Goal: Task Accomplishment & Management: Use online tool/utility

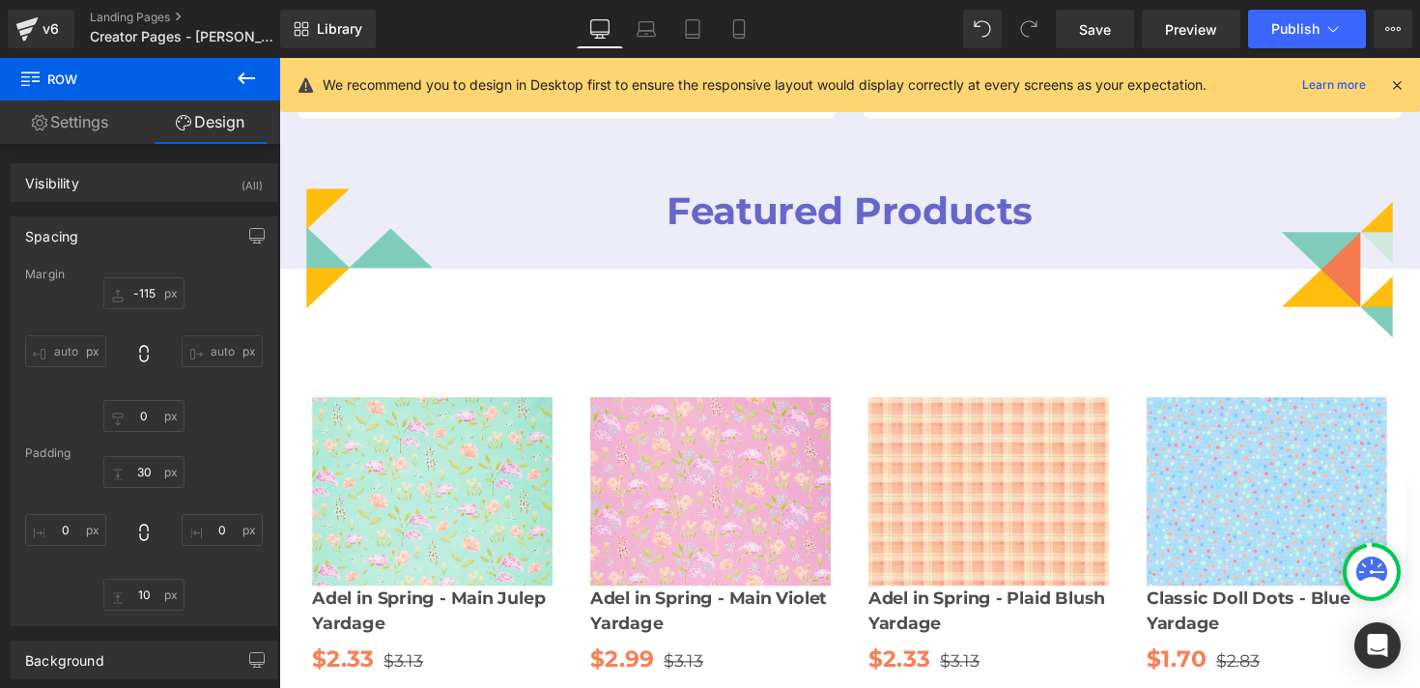
scroll to position [145, 0]
click at [237, 77] on icon at bounding box center [246, 78] width 23 height 23
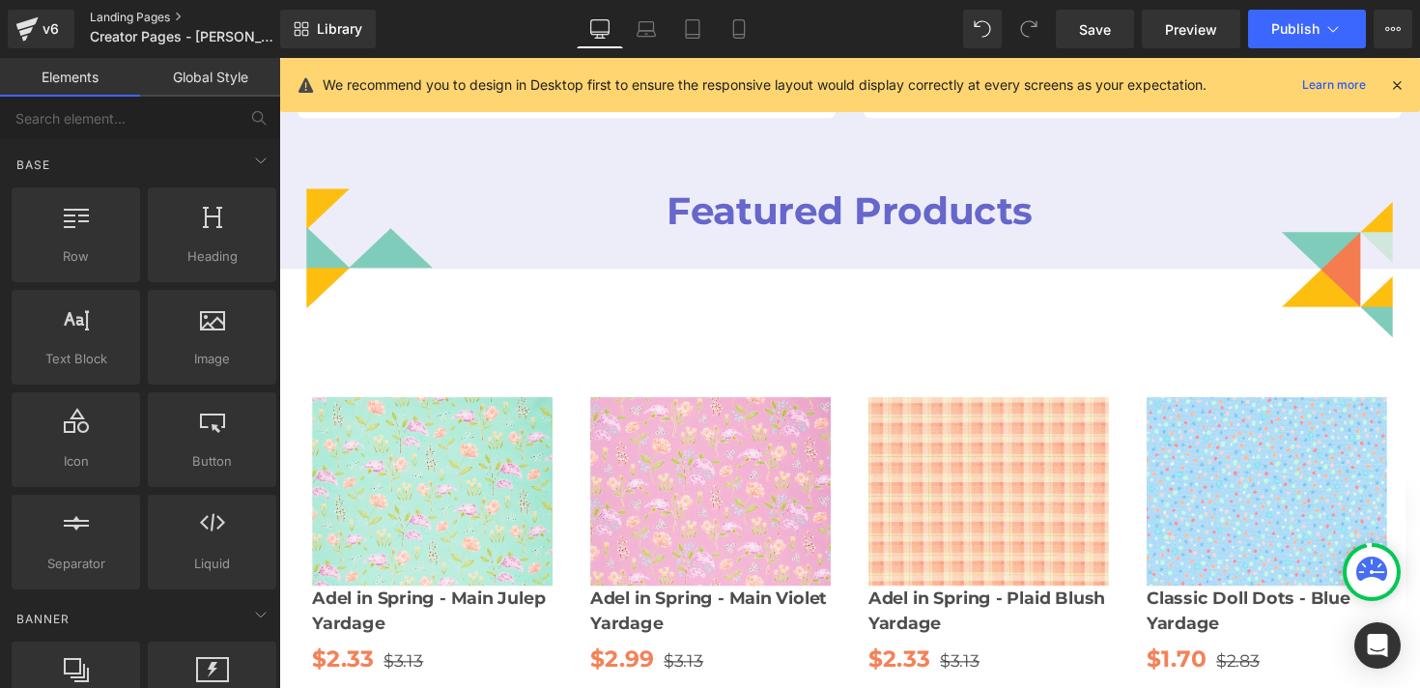
click at [121, 16] on link "Landing Pages" at bounding box center [201, 17] width 222 height 15
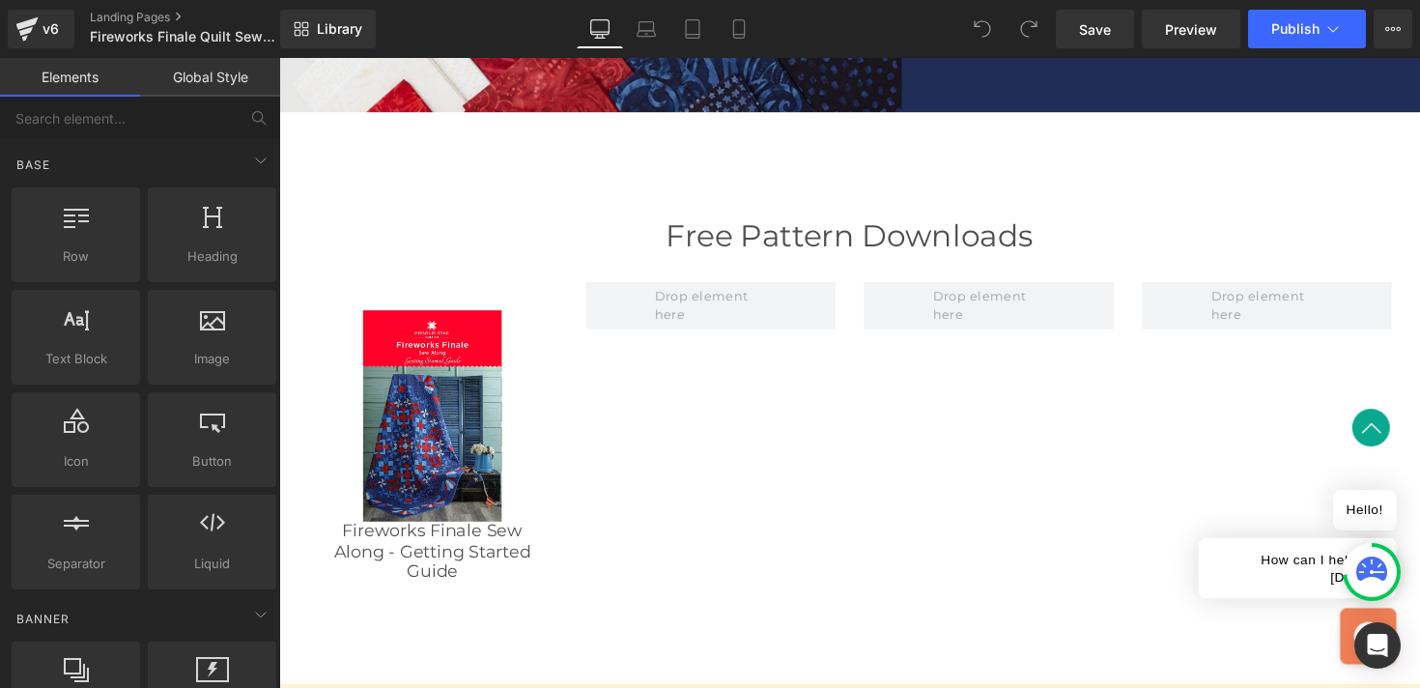
scroll to position [1964, 0]
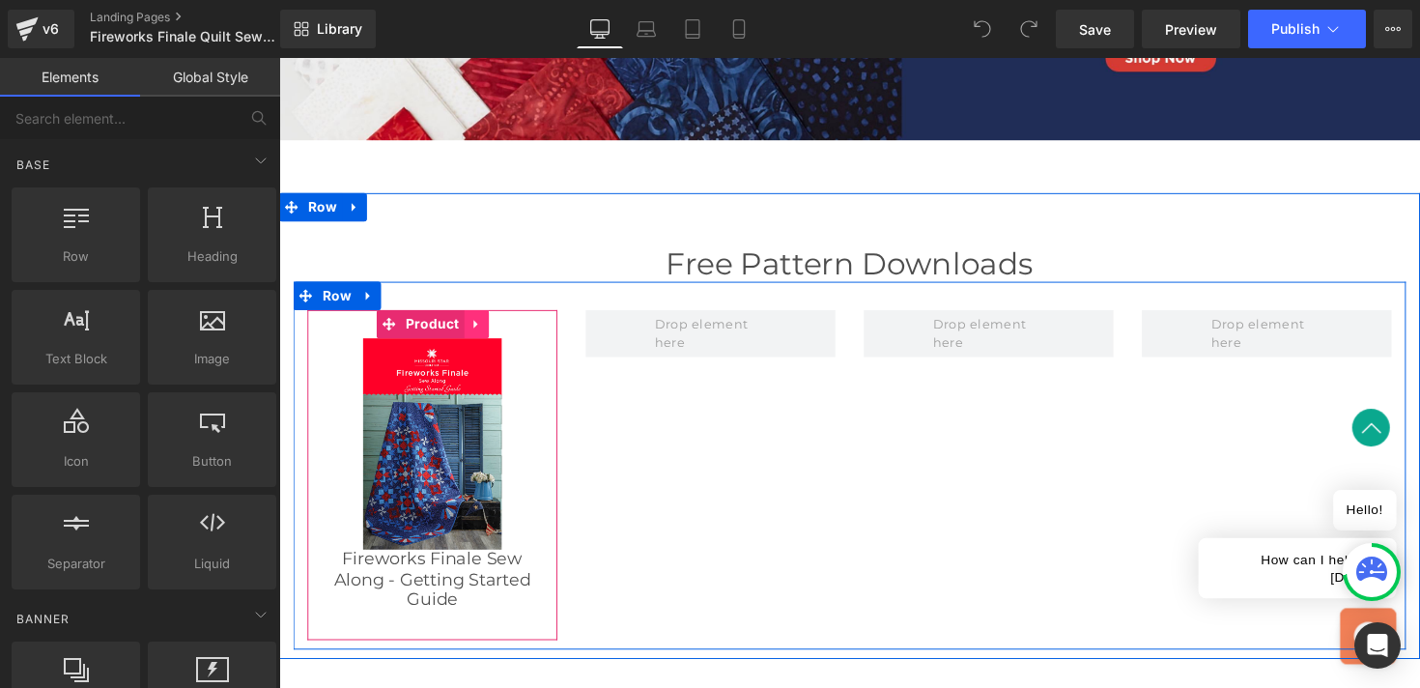
click at [483, 324] on icon at bounding box center [481, 331] width 14 height 14
click at [469, 329] on icon at bounding box center [469, 331] width 14 height 14
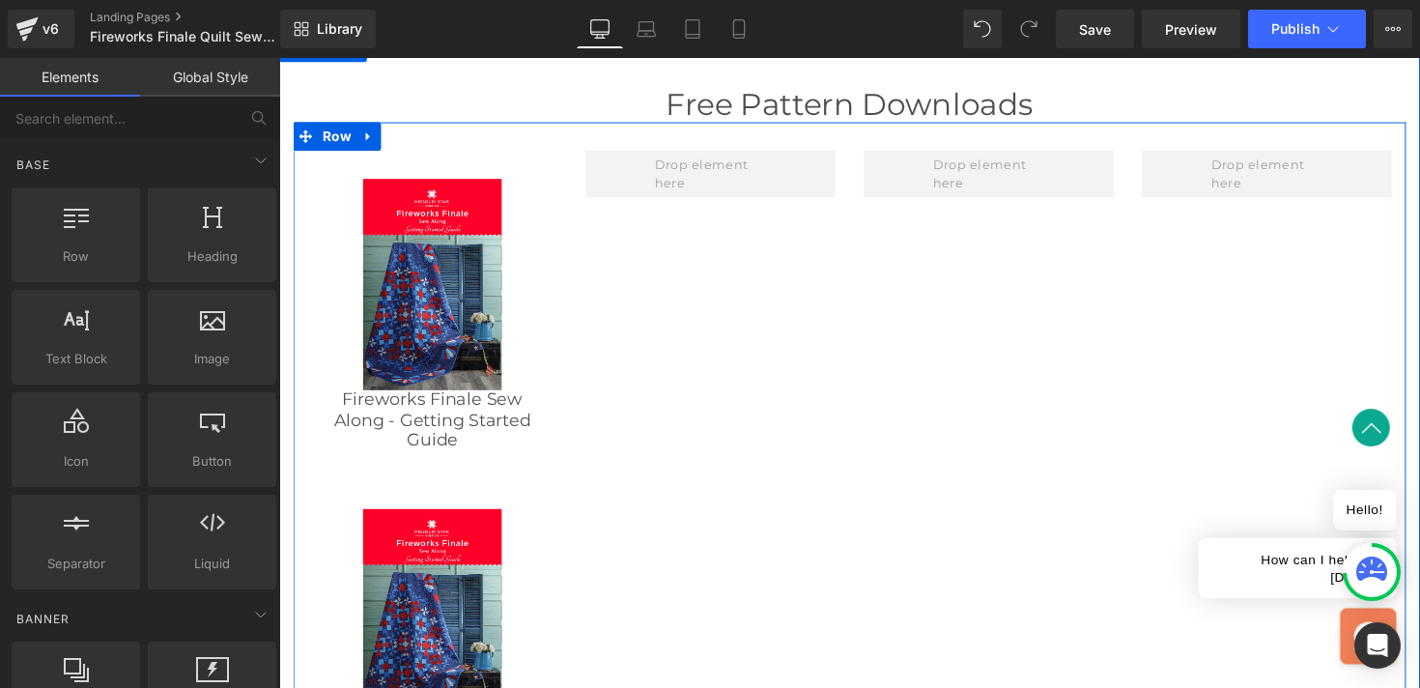
scroll to position [2031, 0]
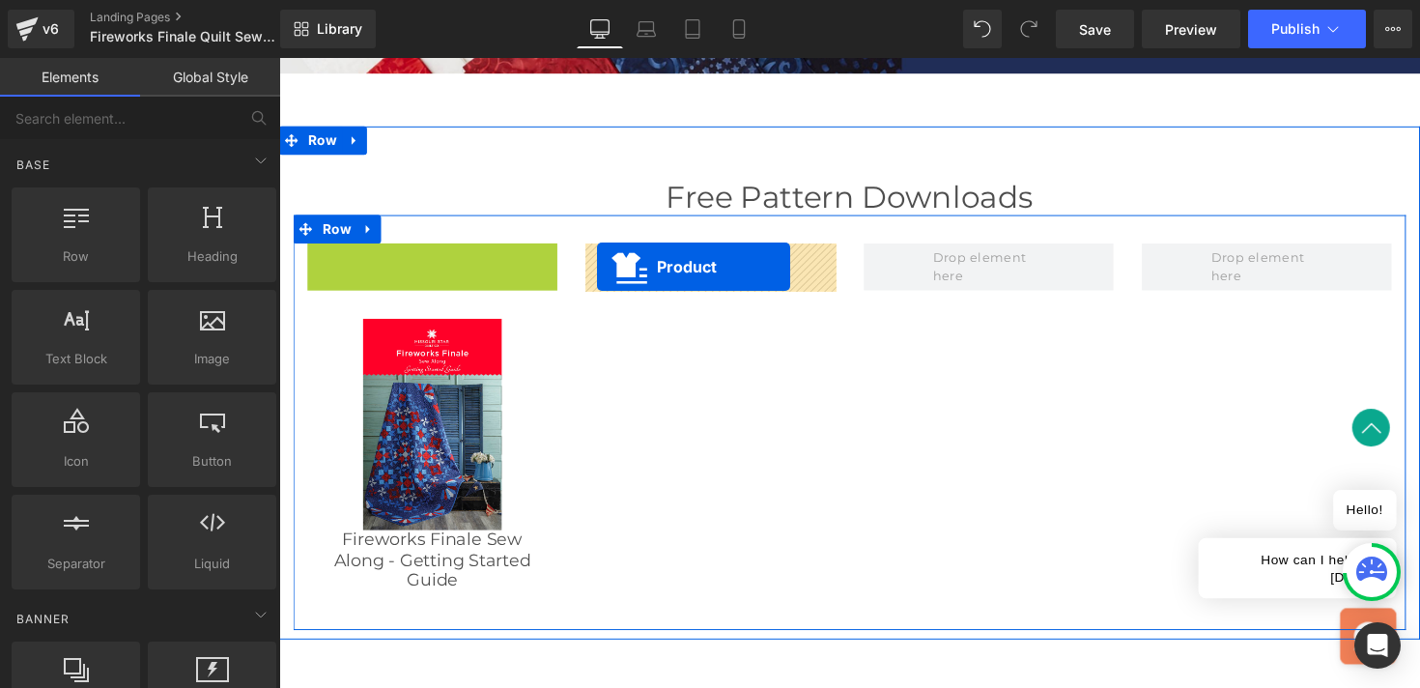
drag, startPoint x: 353, startPoint y: 259, endPoint x: 605, endPoint y: 271, distance: 252.4
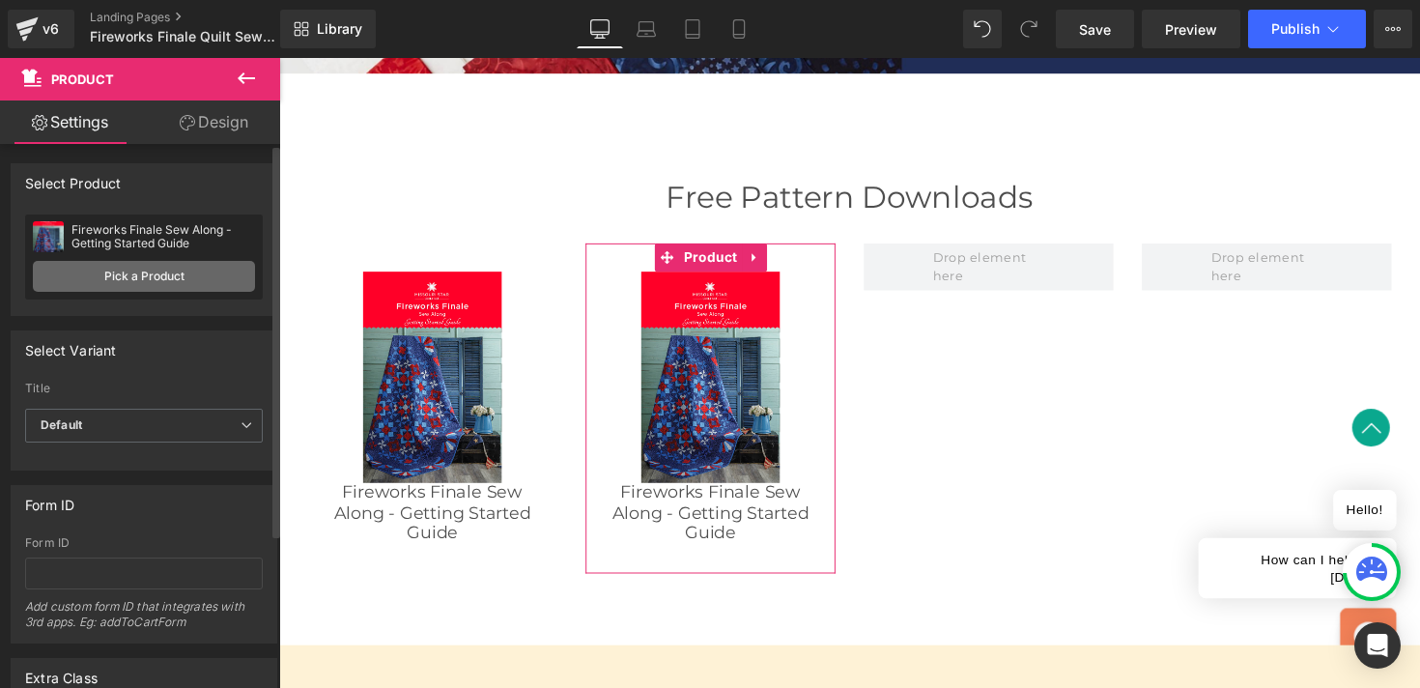
click at [211, 270] on link "Pick a Product" at bounding box center [144, 276] width 222 height 31
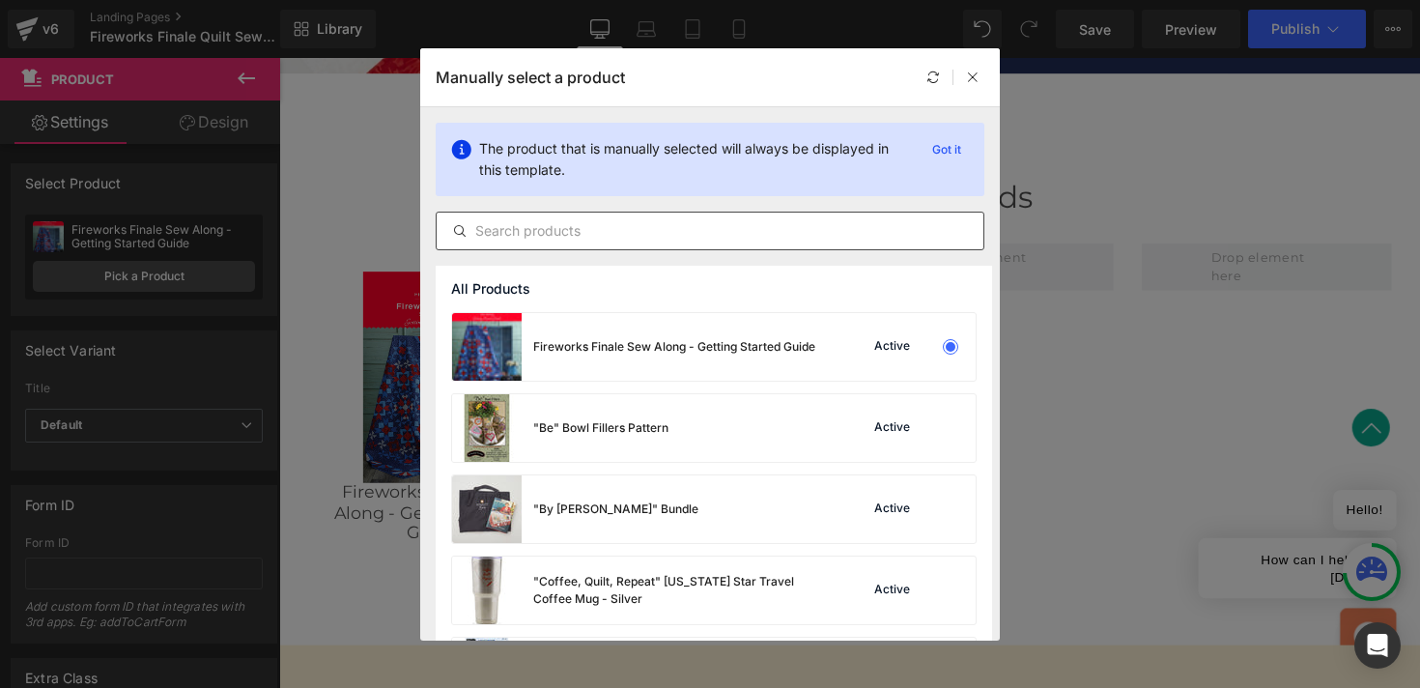
click at [531, 231] on input "text" at bounding box center [710, 230] width 547 height 23
paste input "ASY873"
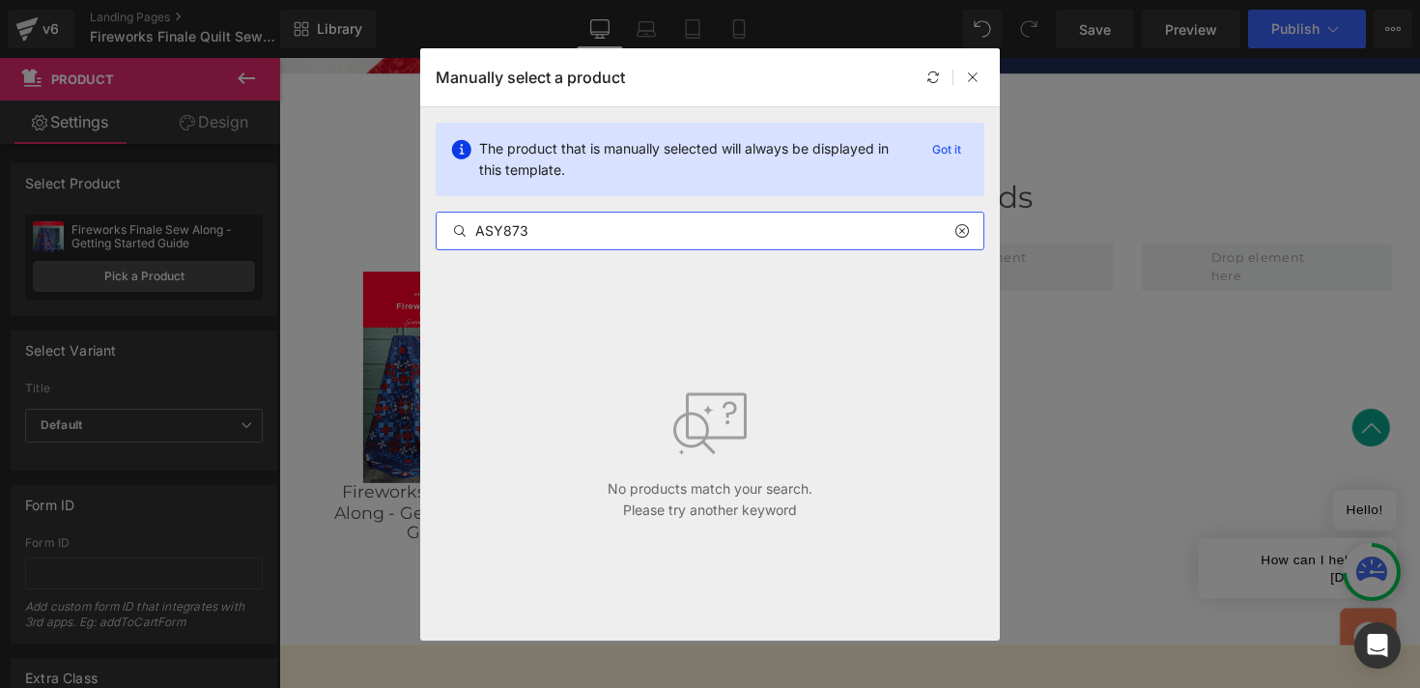
click at [550, 230] on input "ASY873" at bounding box center [710, 230] width 547 height 23
paste input "Missouri Star Fireworks Finale Fabric Kit"
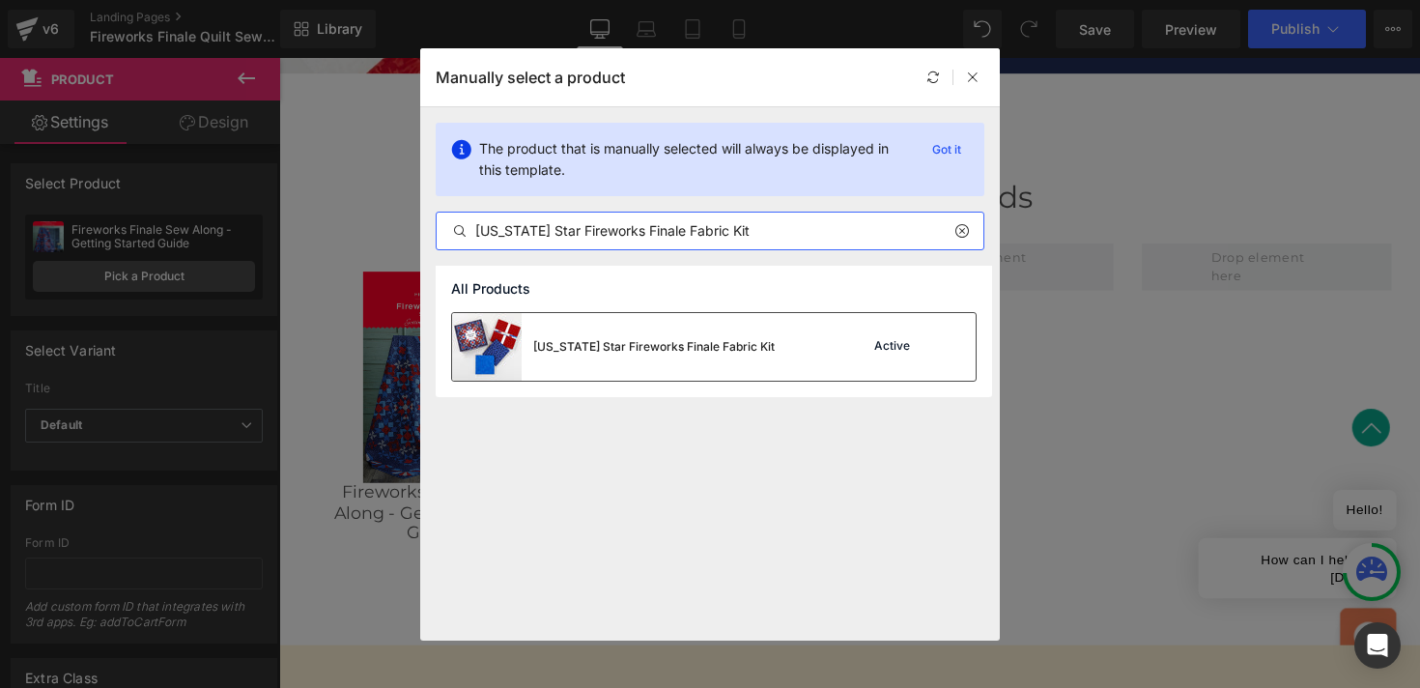
type input "Missouri Star Fireworks Finale Fabric Kit"
click at [612, 351] on div "Missouri Star Fireworks Finale Fabric Kit" at bounding box center [653, 346] width 241 height 17
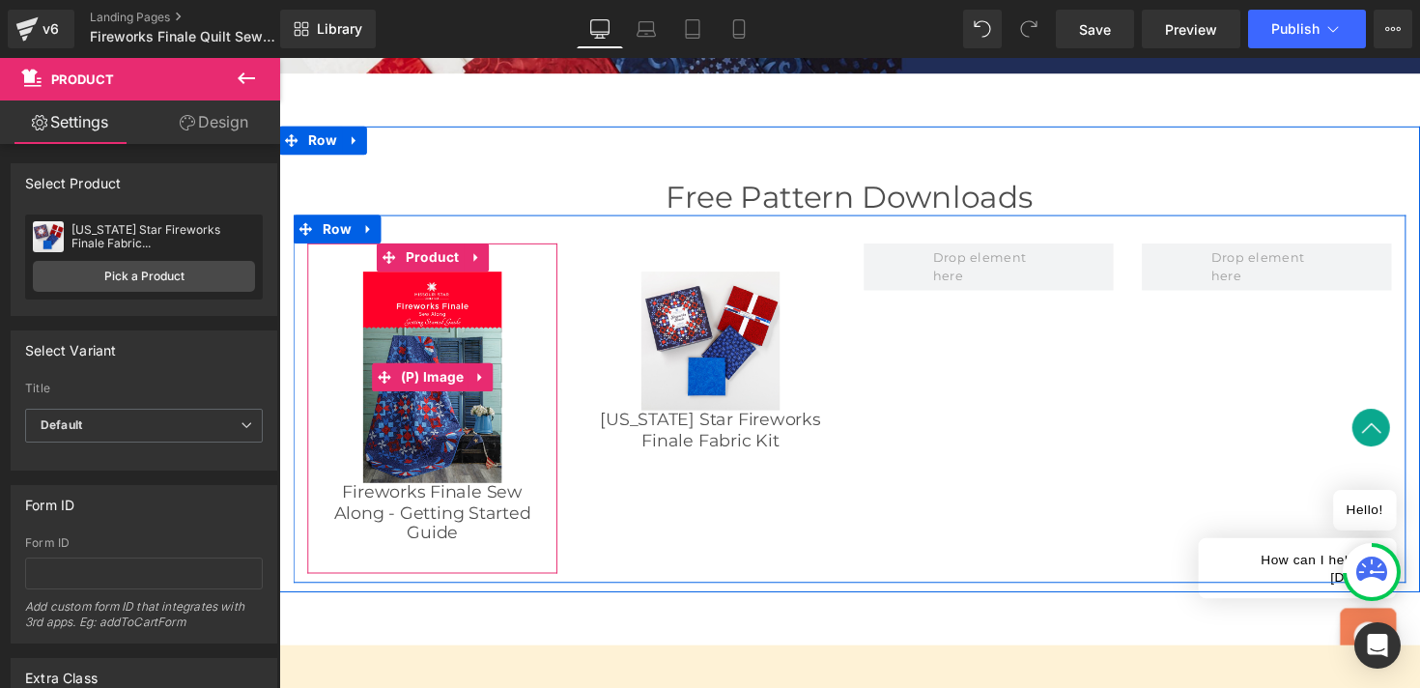
click at [459, 322] on img at bounding box center [436, 385] width 142 height 216
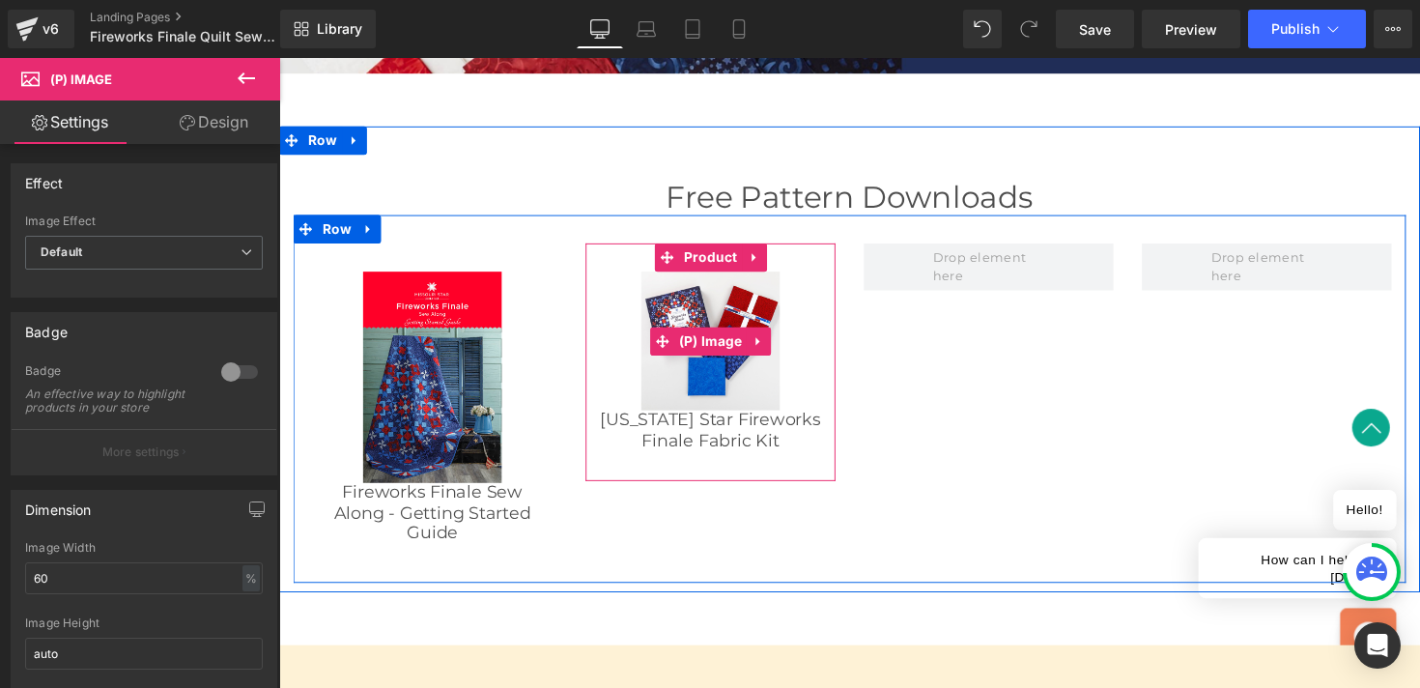
click at [702, 388] on img at bounding box center [721, 348] width 142 height 142
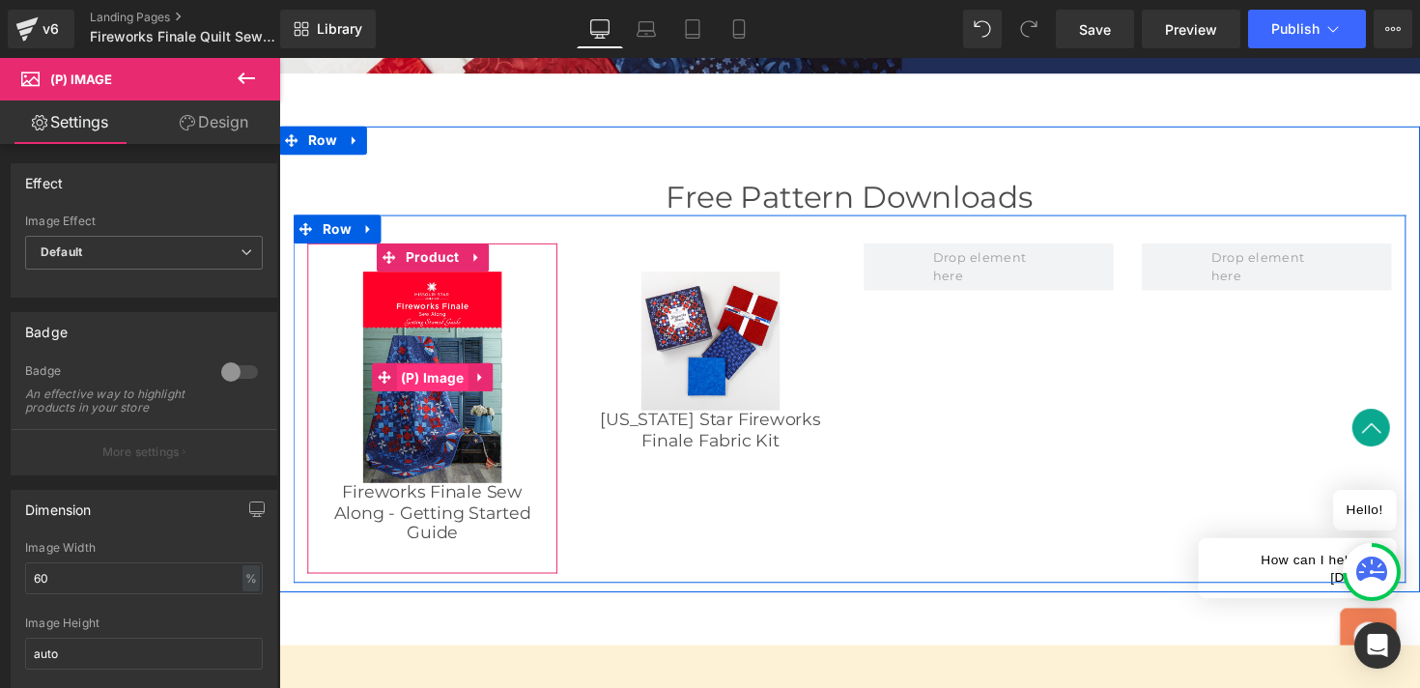
click at [442, 384] on span "(P) Image" at bounding box center [436, 386] width 74 height 29
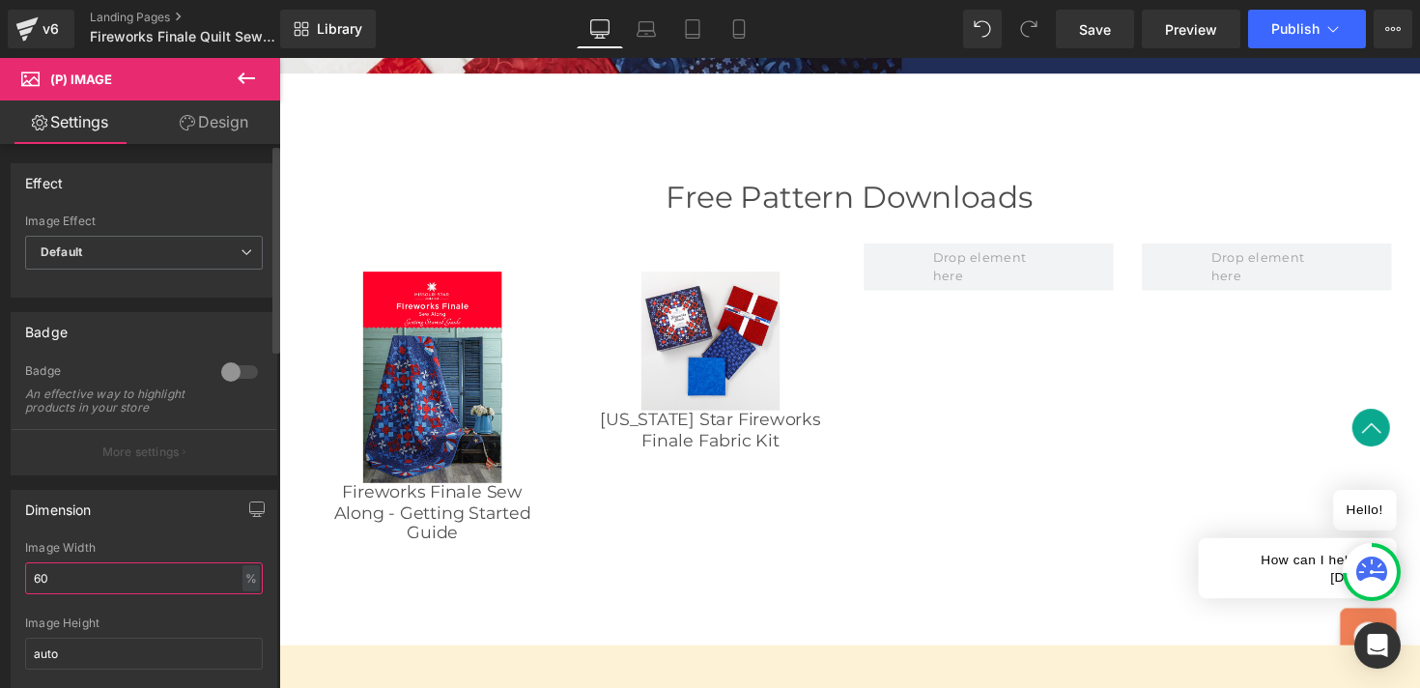
click at [174, 592] on input "60" at bounding box center [144, 578] width 238 height 32
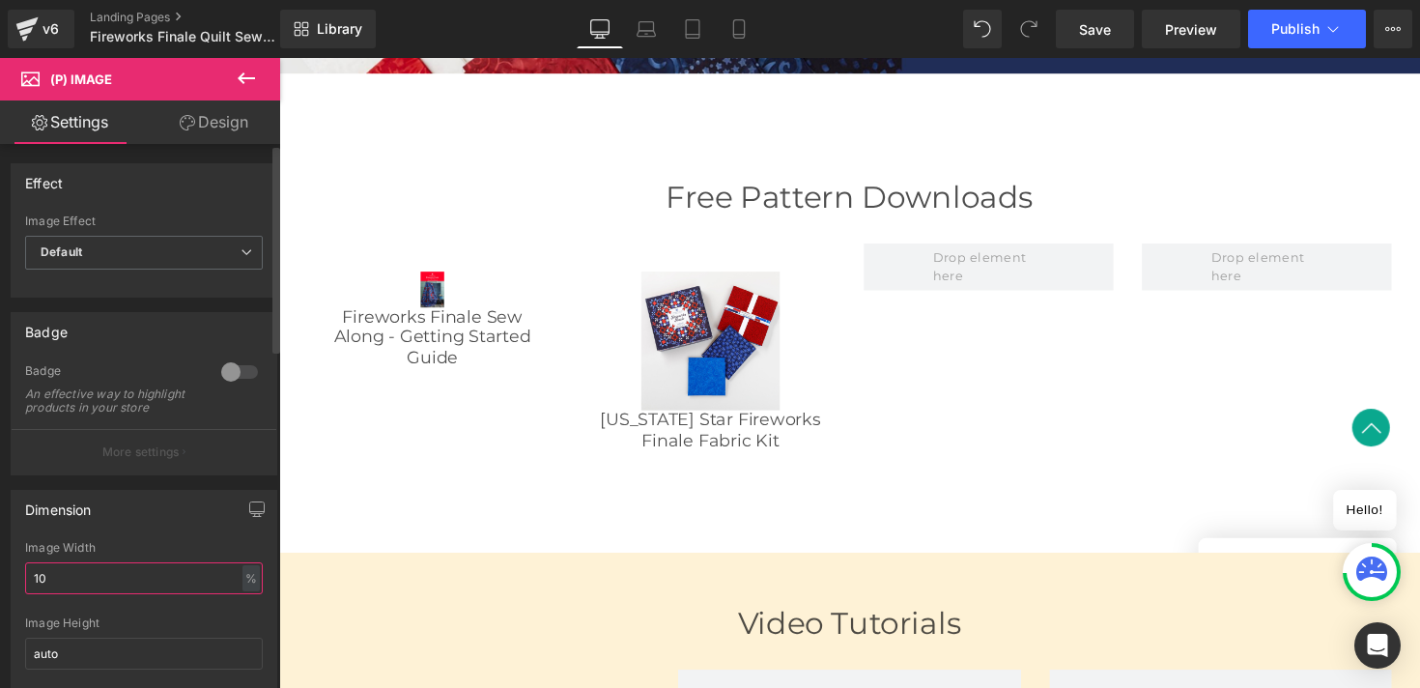
type input "1"
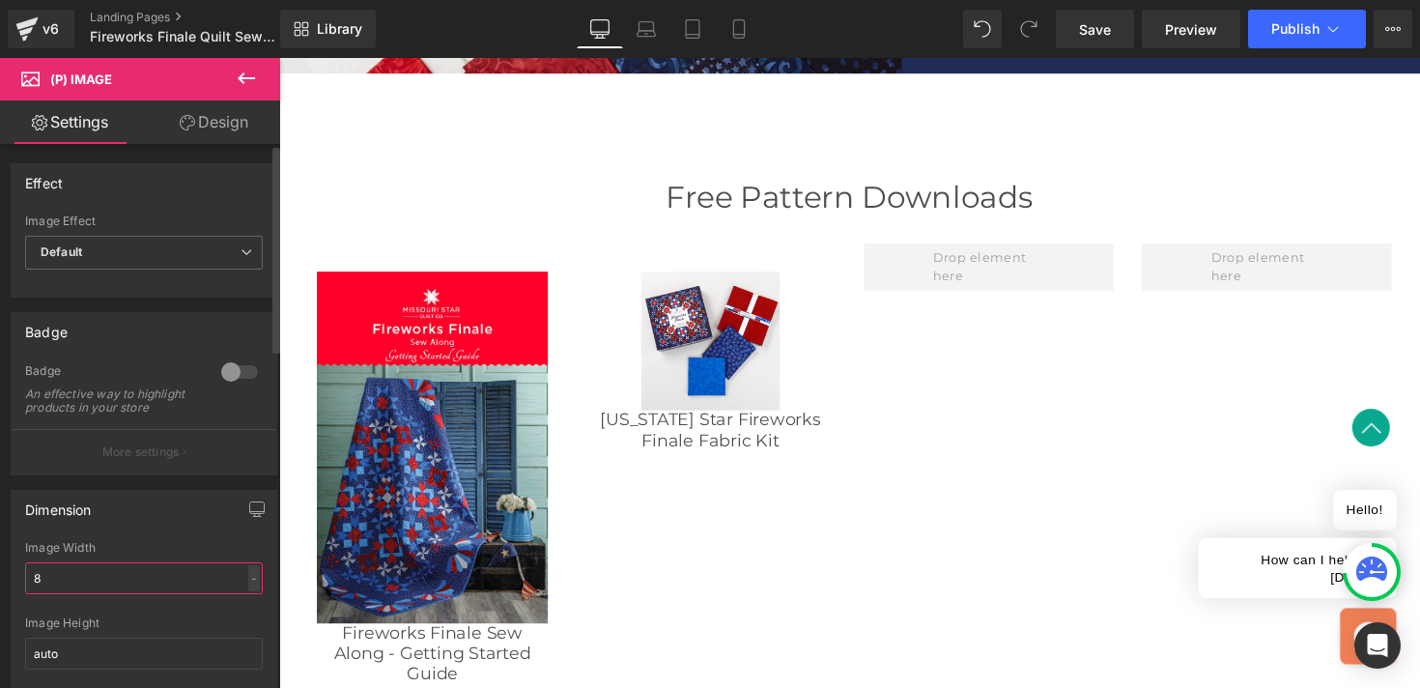
type input "80"
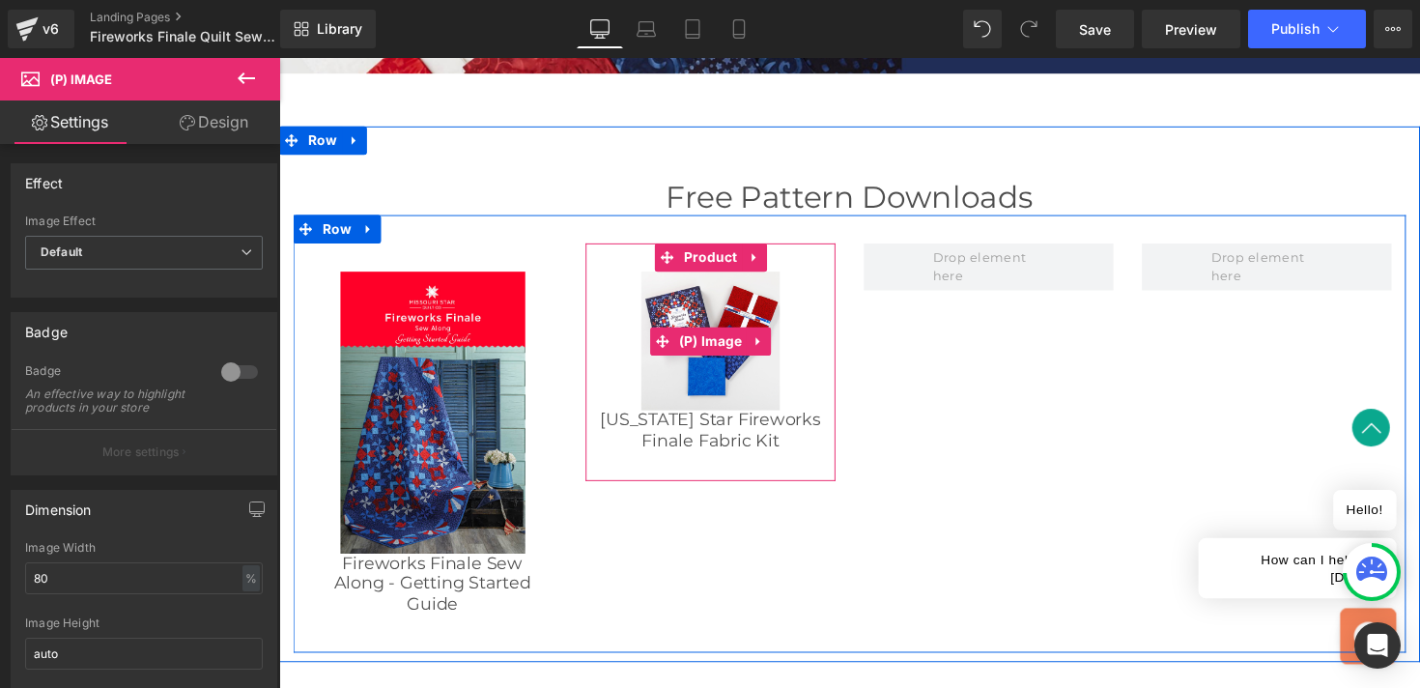
click at [684, 390] on img at bounding box center [721, 348] width 142 height 142
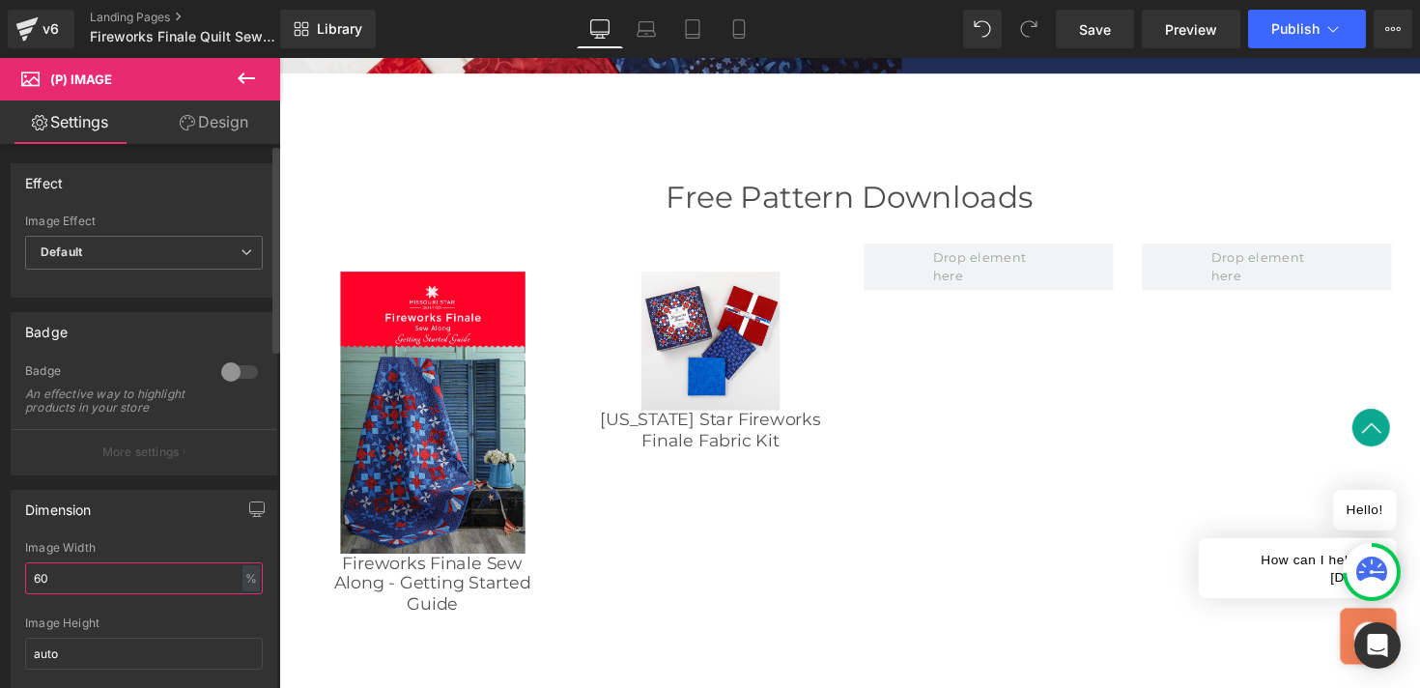
click at [100, 594] on input "60" at bounding box center [144, 578] width 238 height 32
type input "80"
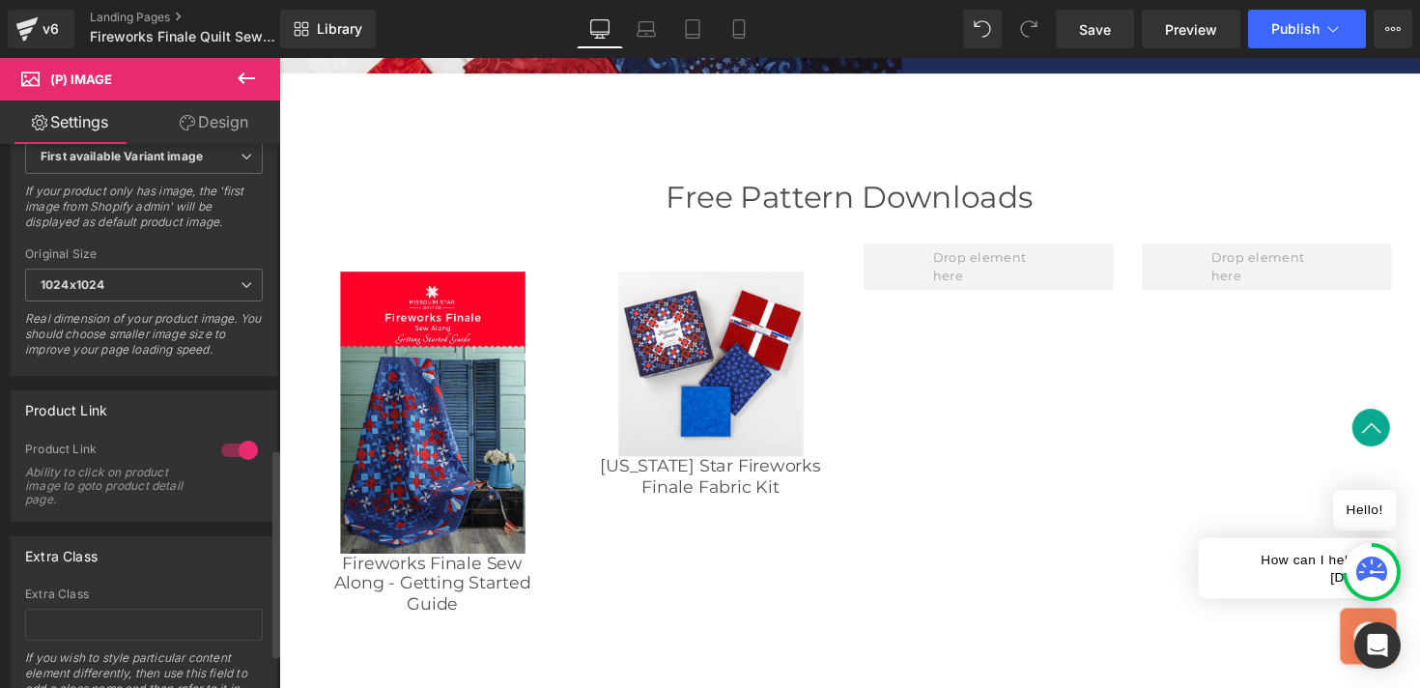
scroll to position [886, 0]
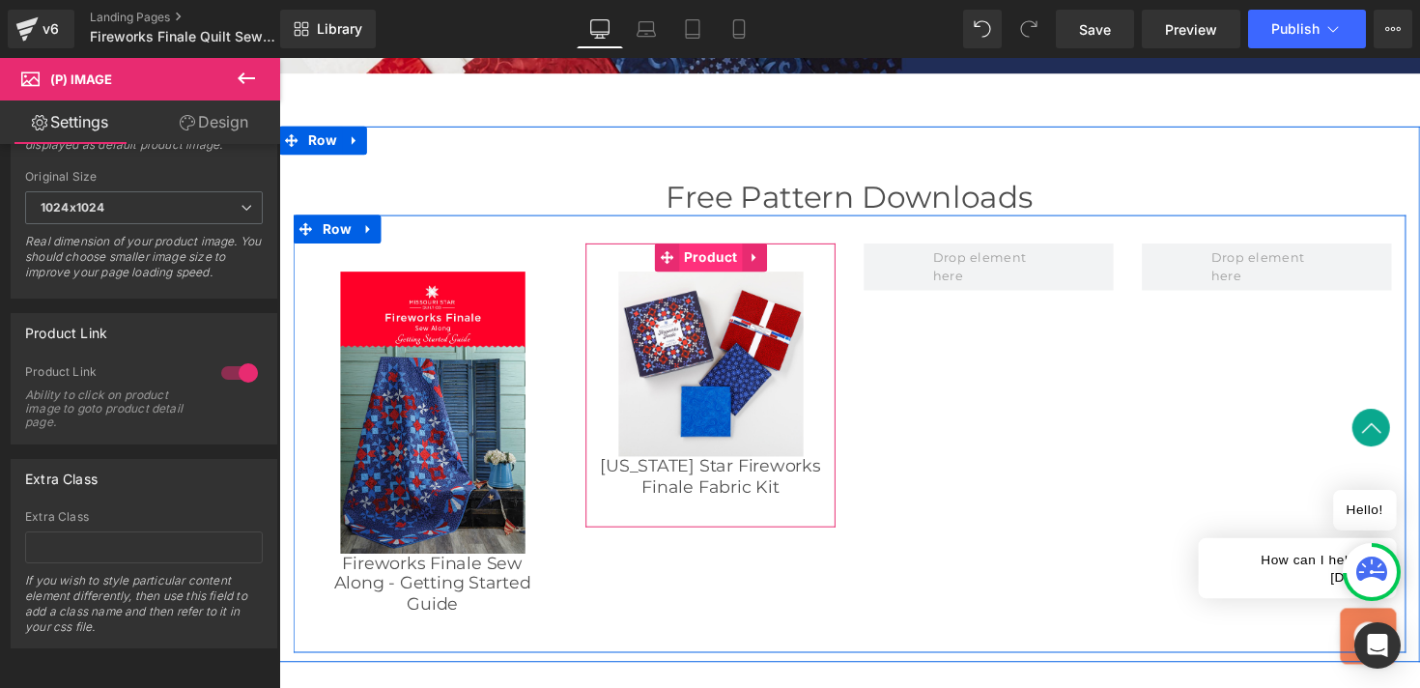
click at [714, 263] on span "Product" at bounding box center [721, 262] width 65 height 29
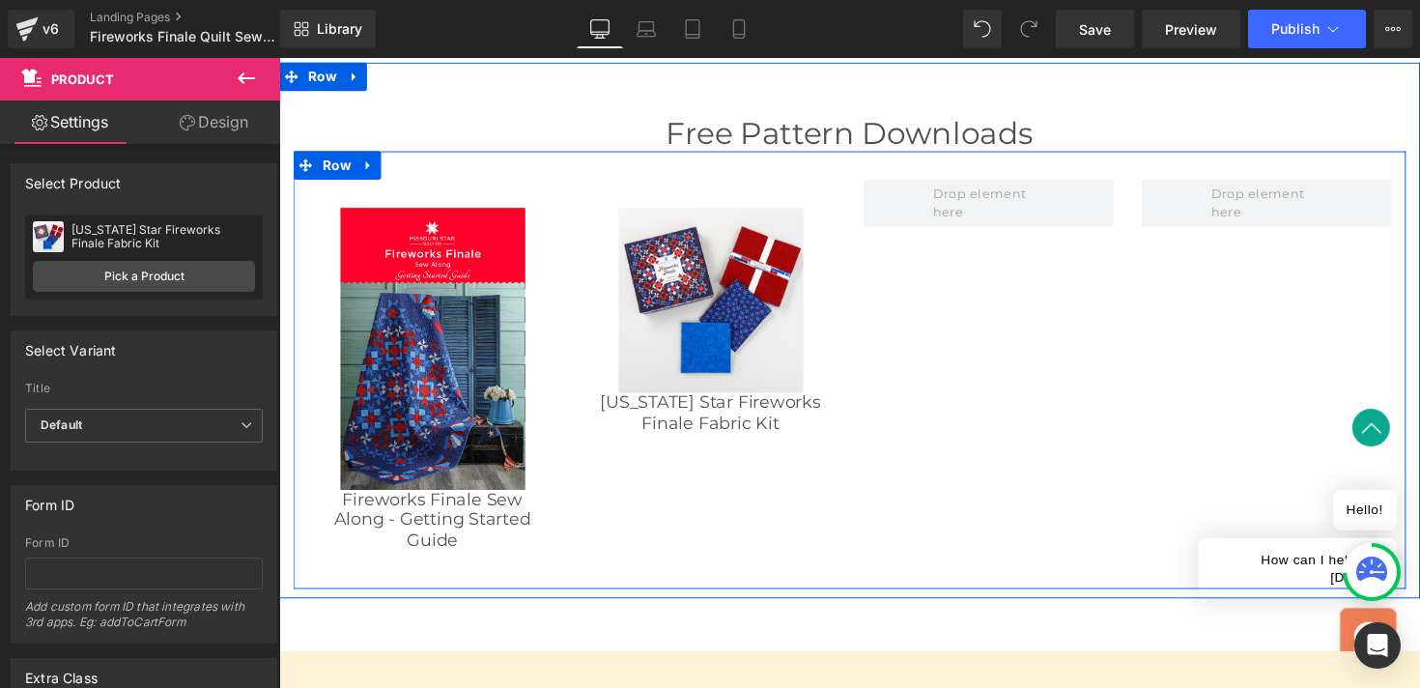
scroll to position [2103, 0]
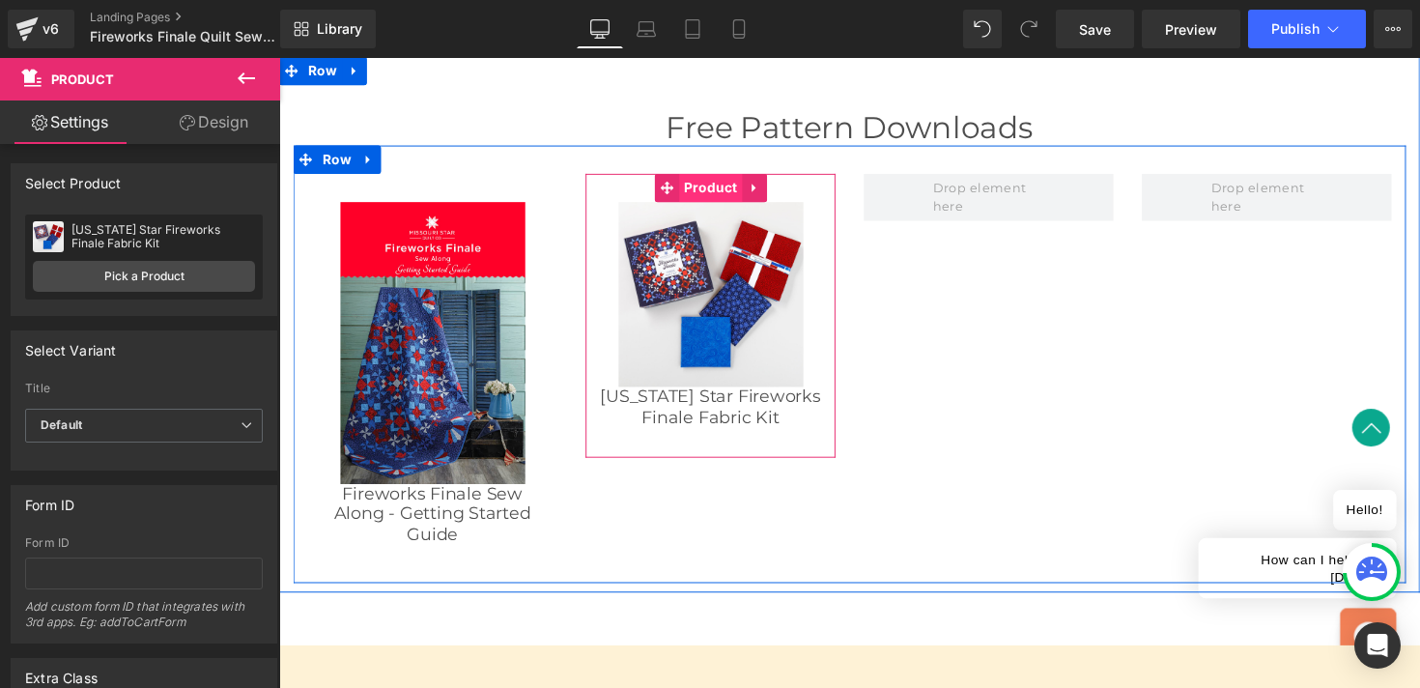
click at [707, 177] on span "Product" at bounding box center [721, 191] width 65 height 29
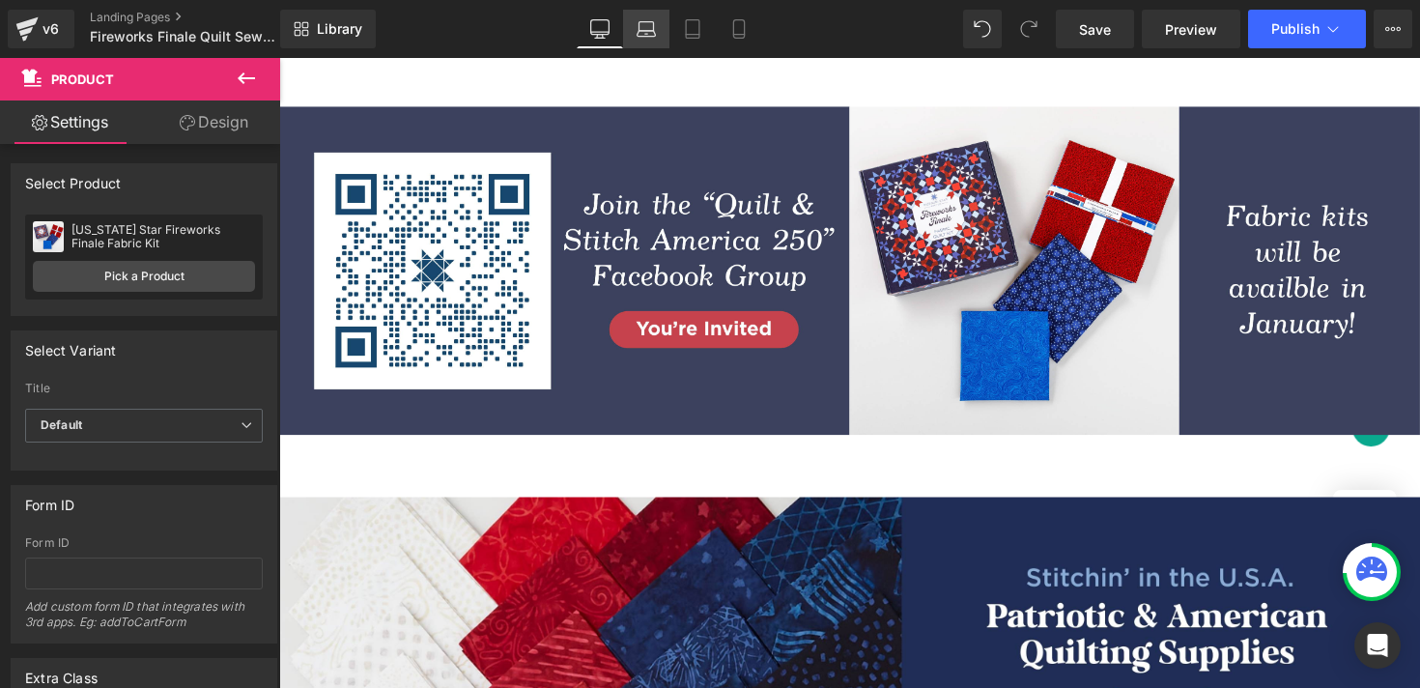
scroll to position [1297, 0]
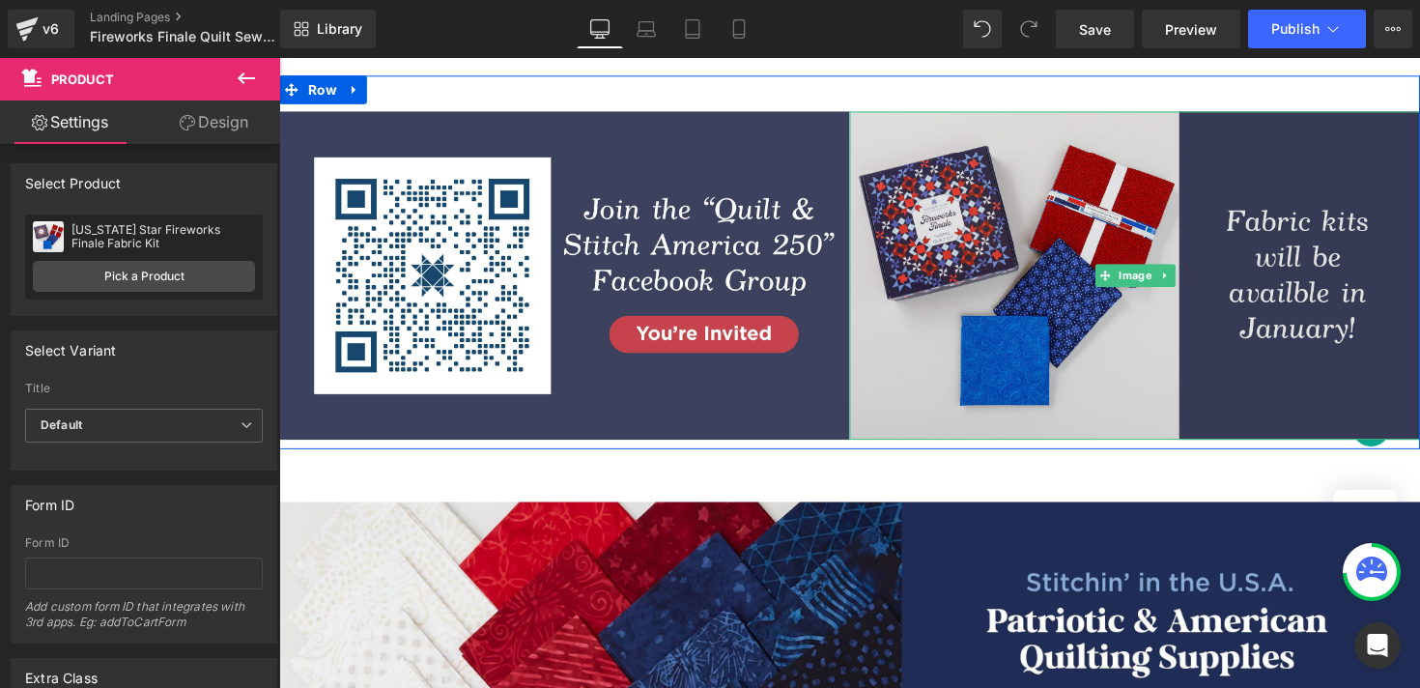
click at [1027, 281] on img at bounding box center [1155, 281] width 584 height 336
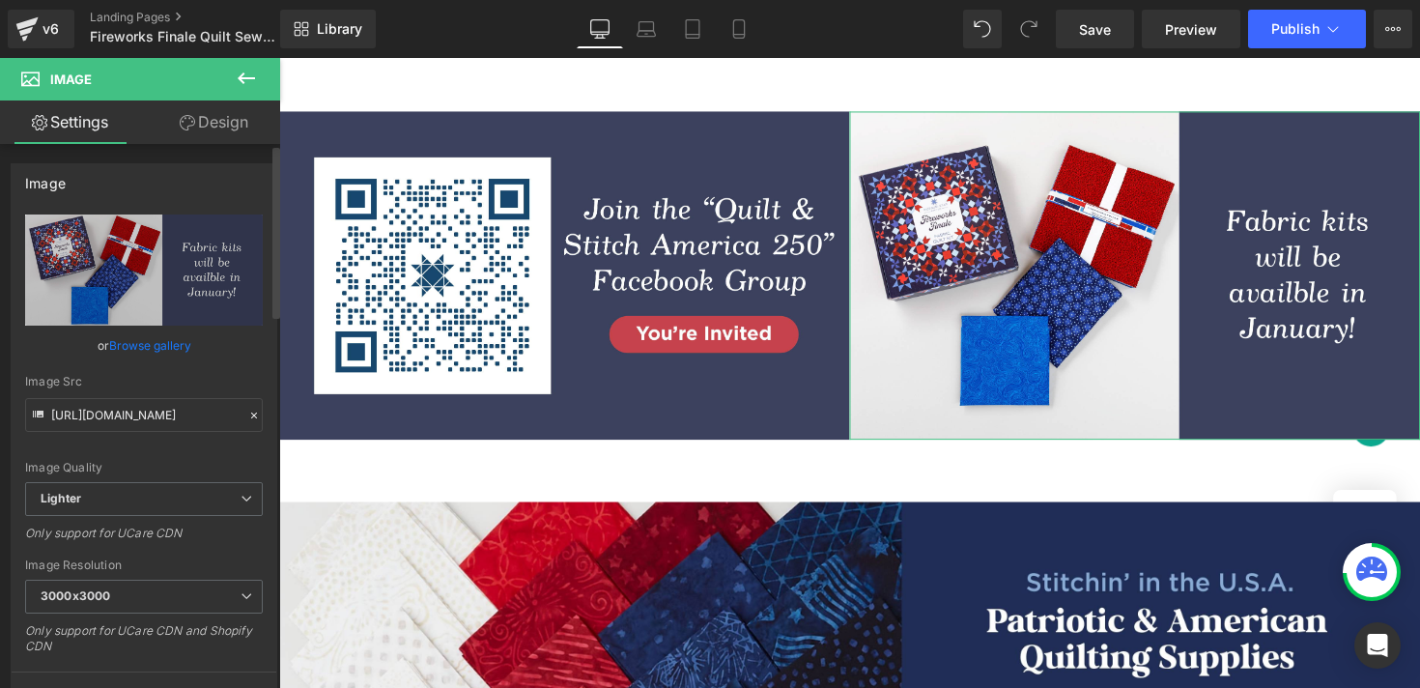
click at [148, 349] on link "Browse gallery" at bounding box center [150, 345] width 82 height 34
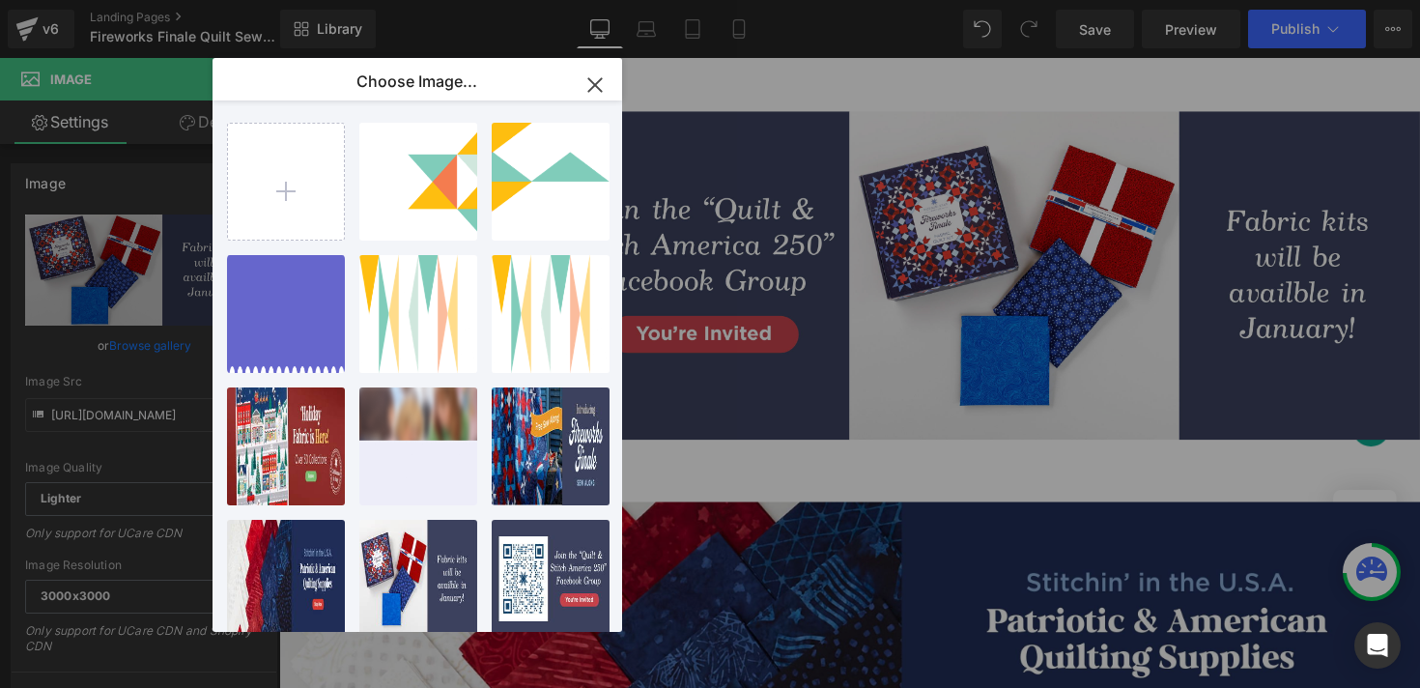
type input "C:\fakepath\Fireworks-Finale_251356_LP_LP-Kits-Available.jpg"
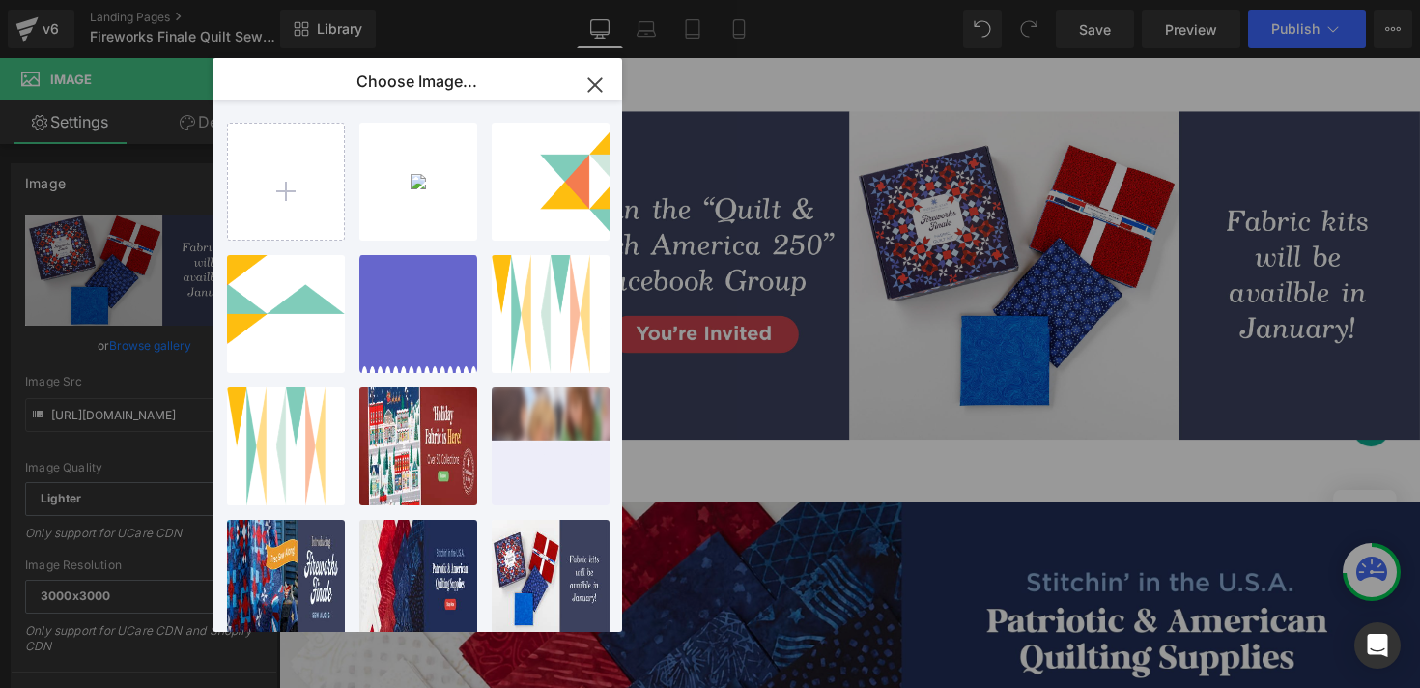
click at [592, 85] on icon "button" at bounding box center [595, 85] width 31 height 31
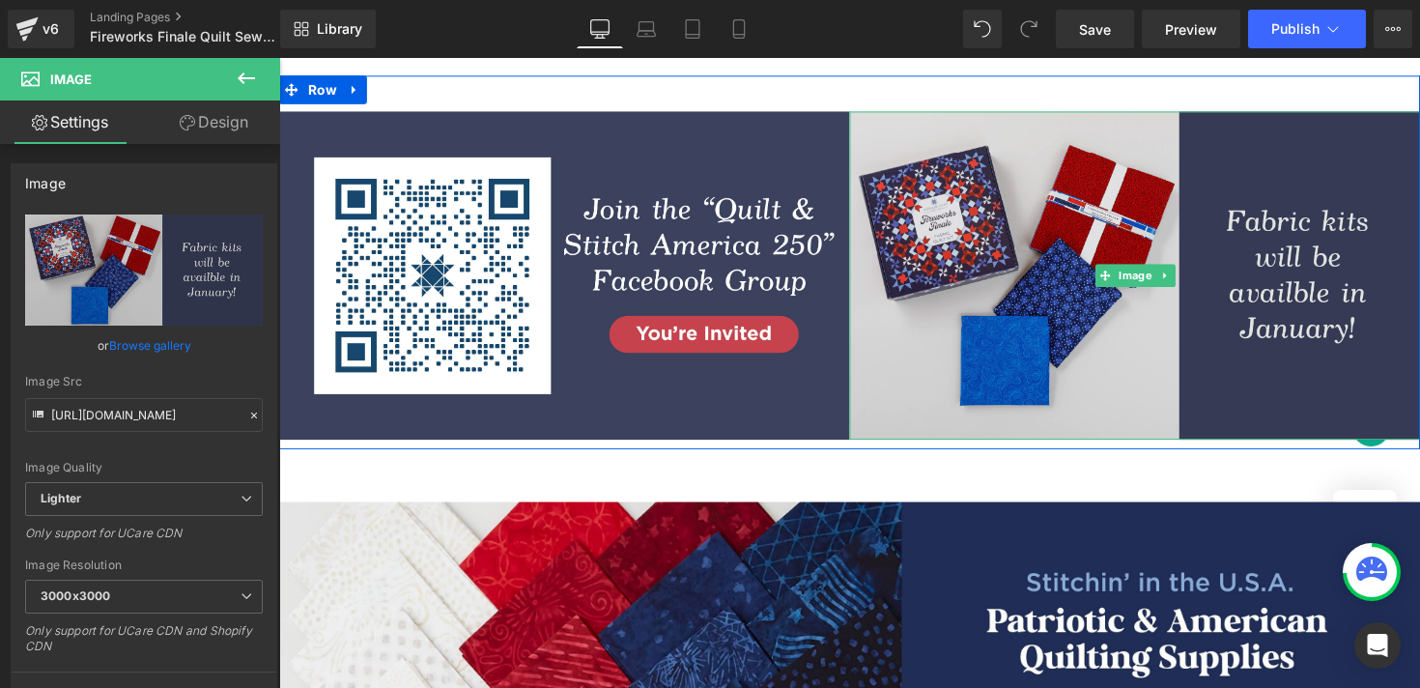
click at [944, 283] on img at bounding box center [1155, 281] width 584 height 336
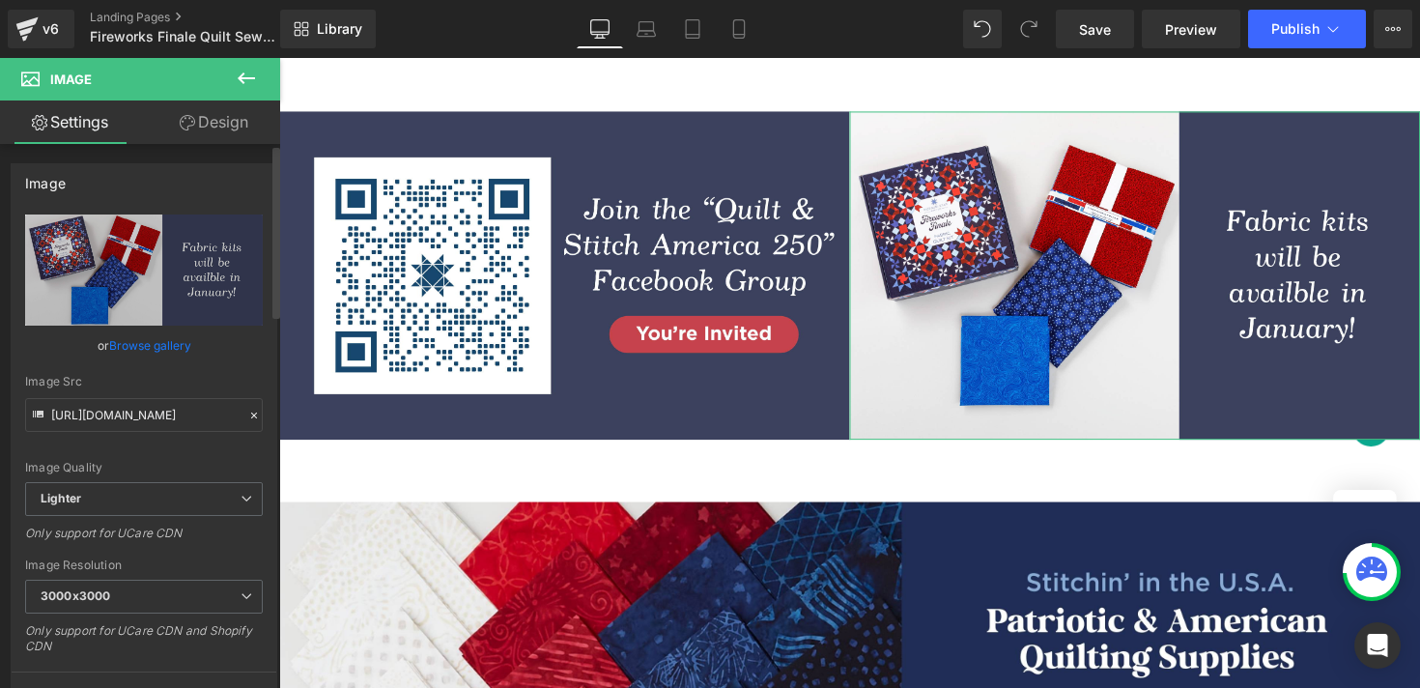
click at [144, 340] on link "Browse gallery" at bounding box center [150, 345] width 82 height 34
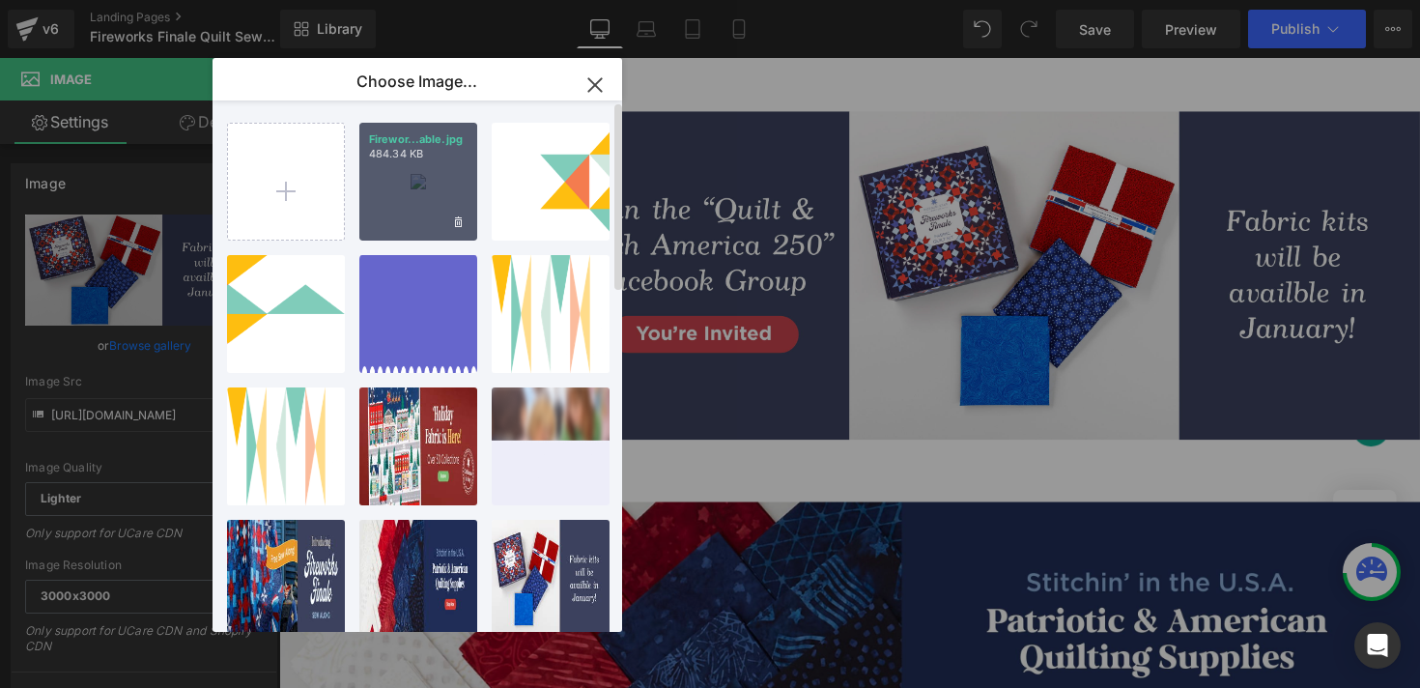
click at [409, 169] on div "Firewor...able.jpg 484.34 KB" at bounding box center [418, 182] width 118 height 118
type input "https://ucarecdn.com/3f2071dd-bb9f-4051-bbc6-1d81e7328ca6/-/format/auto/-/previ…"
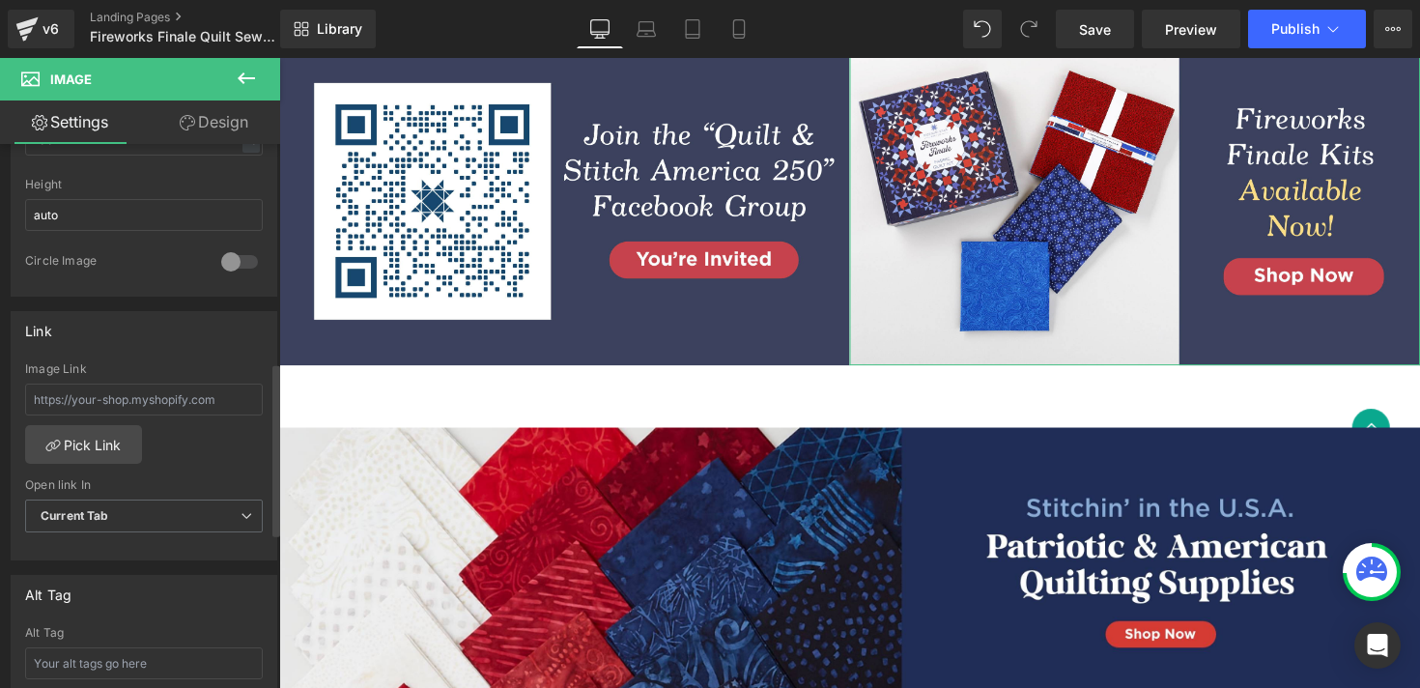
scroll to position [684, 0]
click at [154, 385] on input "text" at bounding box center [144, 397] width 238 height 32
paste input "https://www.missouriquiltco.com/products/missouri-star-fireworks-finale-fabric-…"
type input "https://www.missouriquiltco.com/products/missouri-star-fireworks-finale-fabric-…"
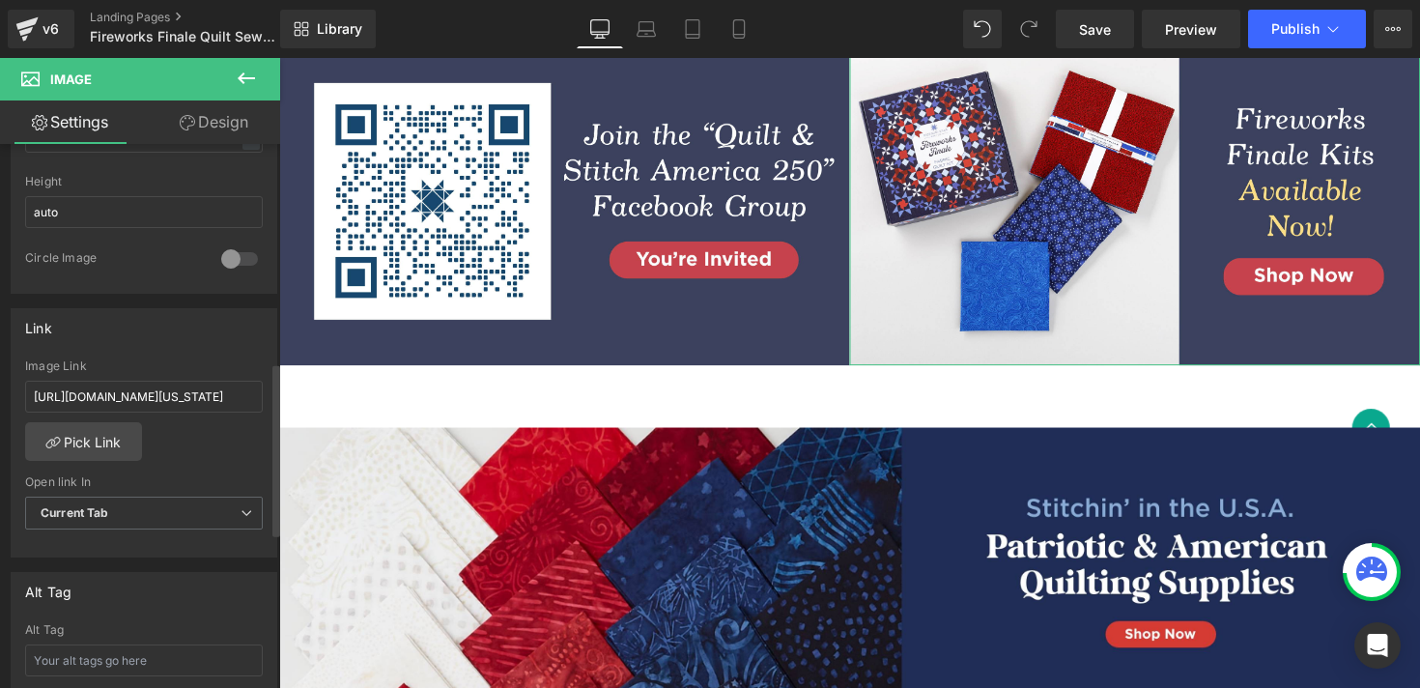
click at [176, 356] on div "Link https://www.missouriquiltco.com/products/missouri-star-fireworks-finale-fa…" at bounding box center [144, 433] width 267 height 250
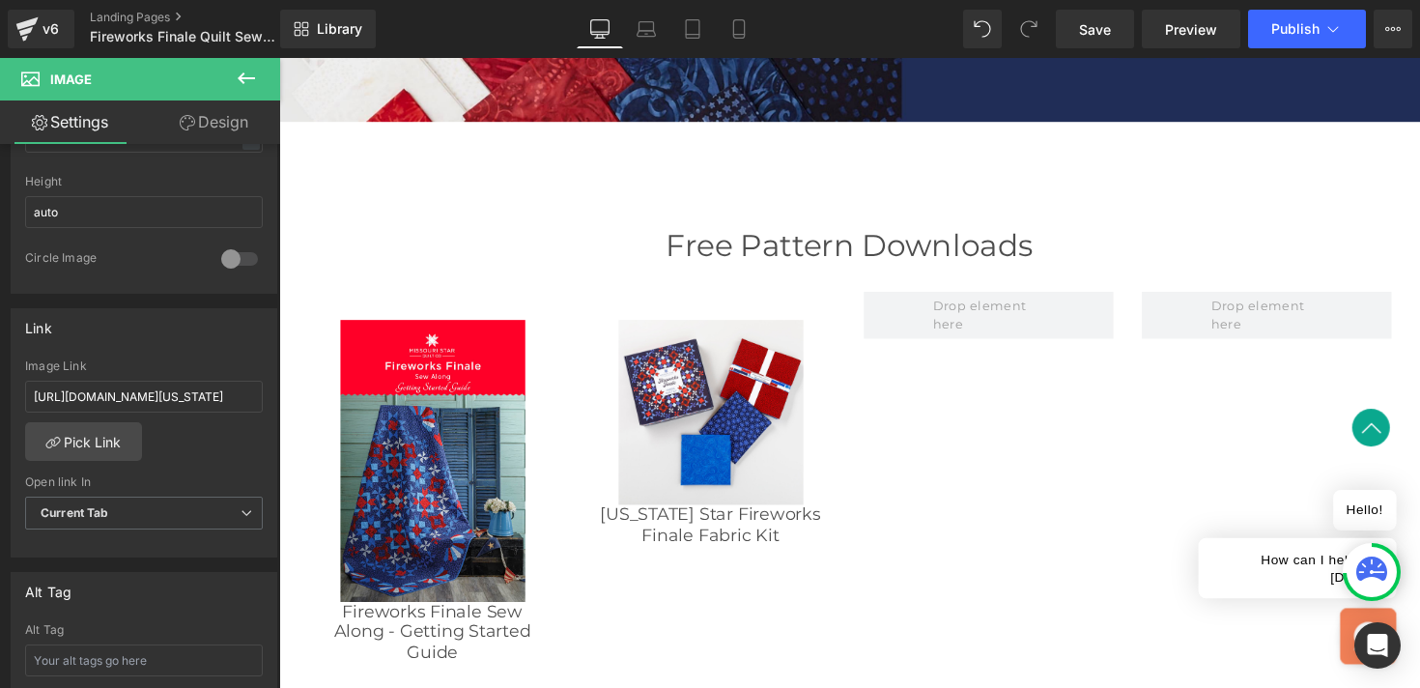
scroll to position [1974, 0]
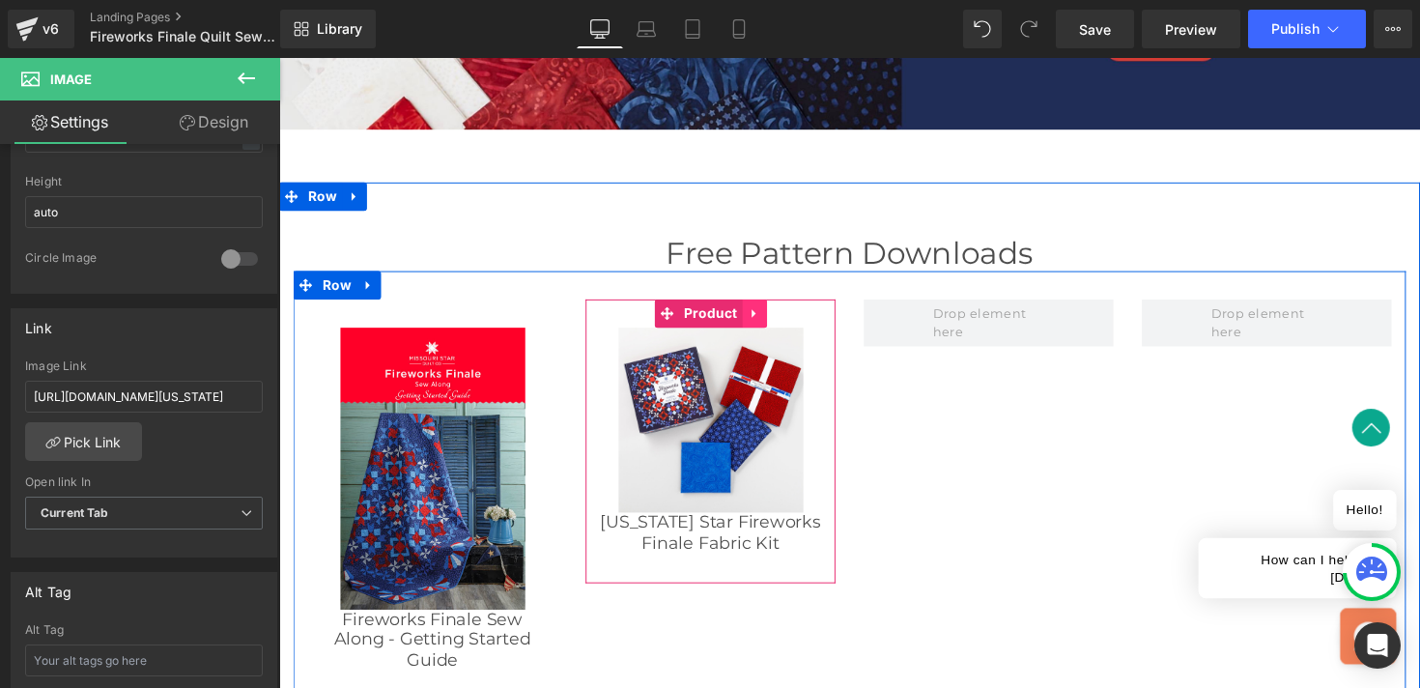
click at [768, 320] on icon at bounding box center [766, 320] width 14 height 14
click at [776, 319] on icon at bounding box center [779, 320] width 14 height 14
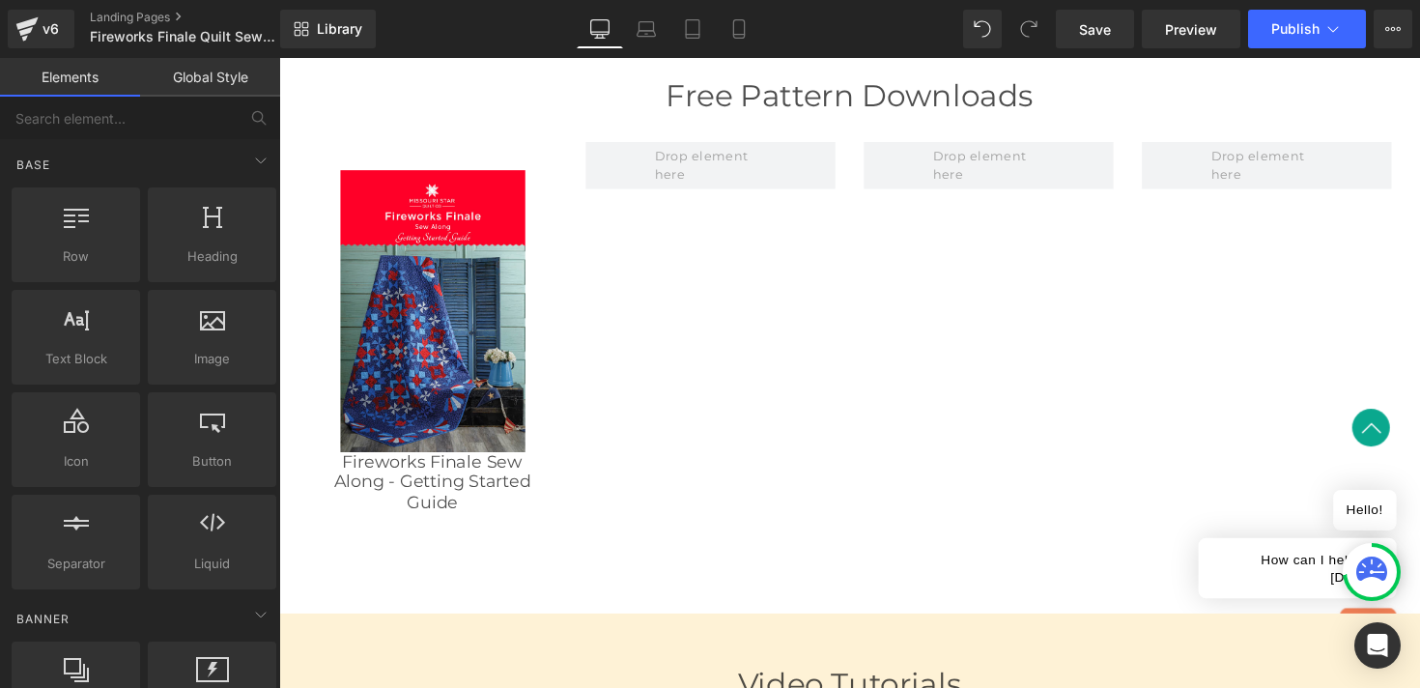
scroll to position [2117, 0]
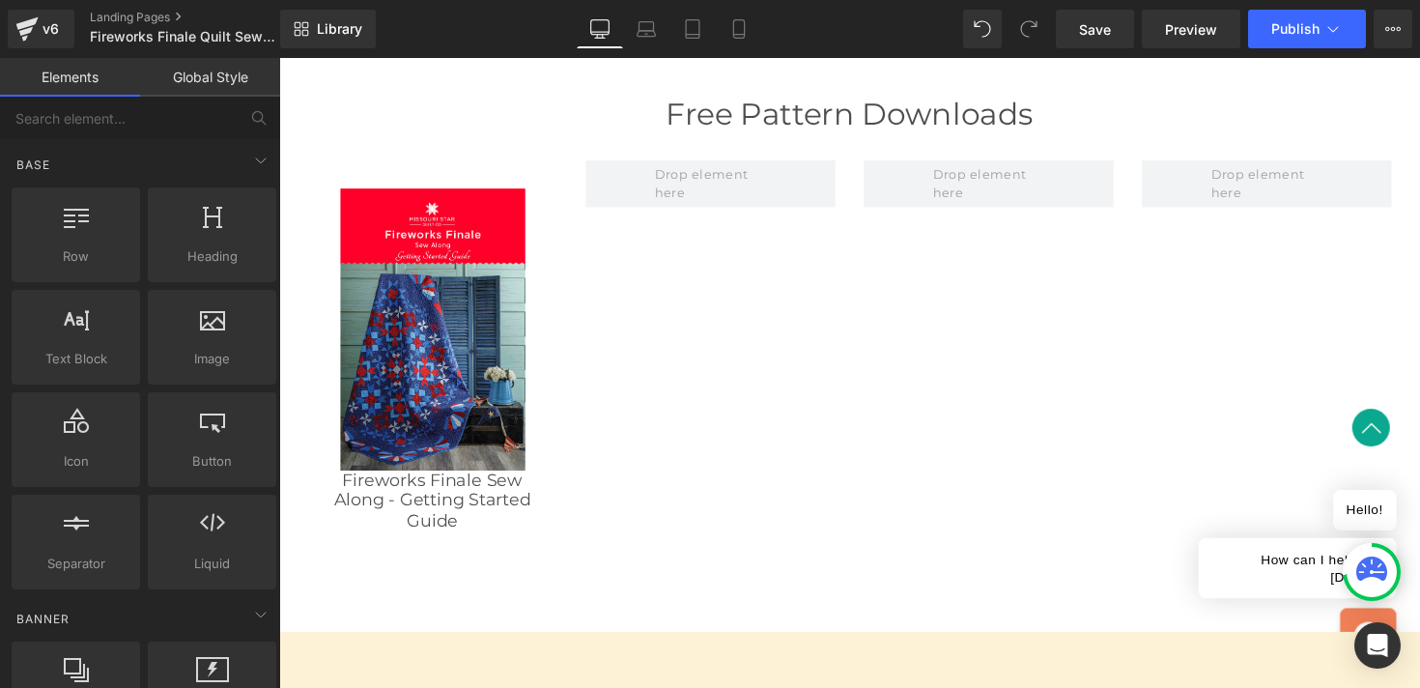
click at [476, 382] on img at bounding box center [436, 335] width 189 height 288
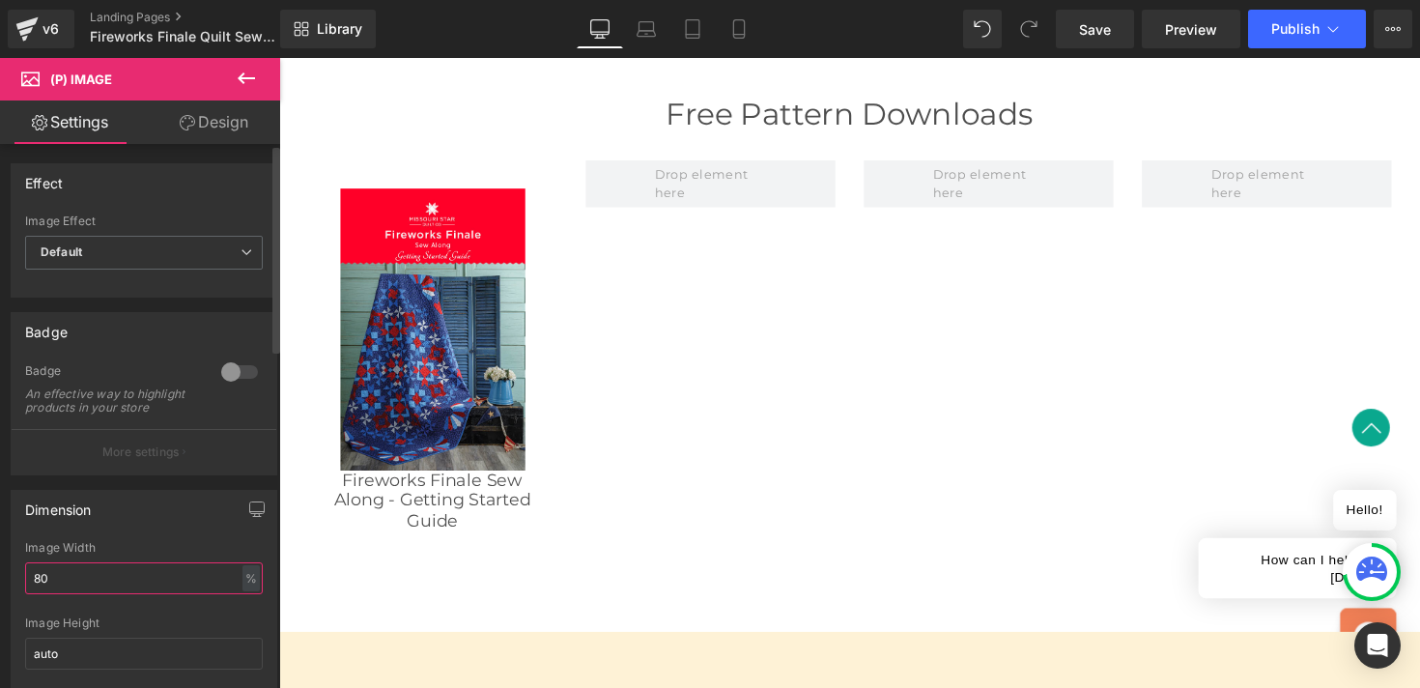
click at [86, 586] on input "80" at bounding box center [144, 578] width 238 height 32
type input "60"
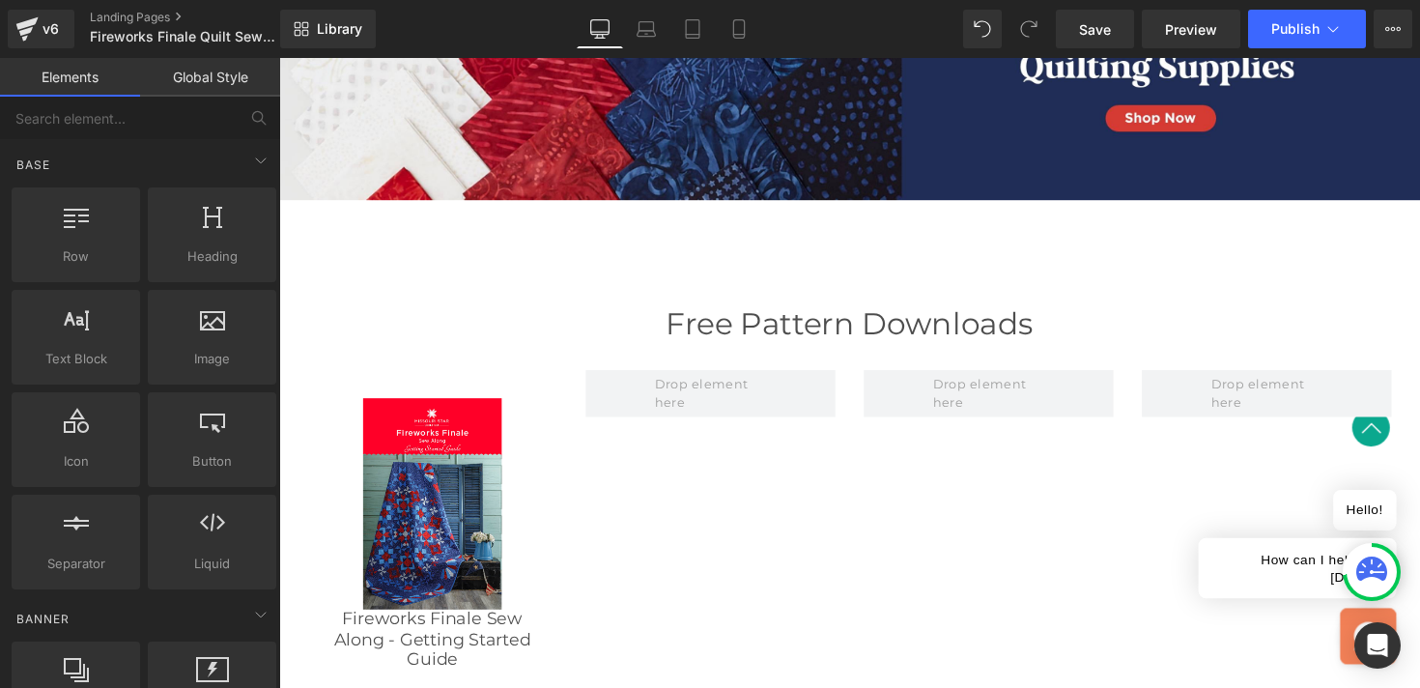
scroll to position [1876, 0]
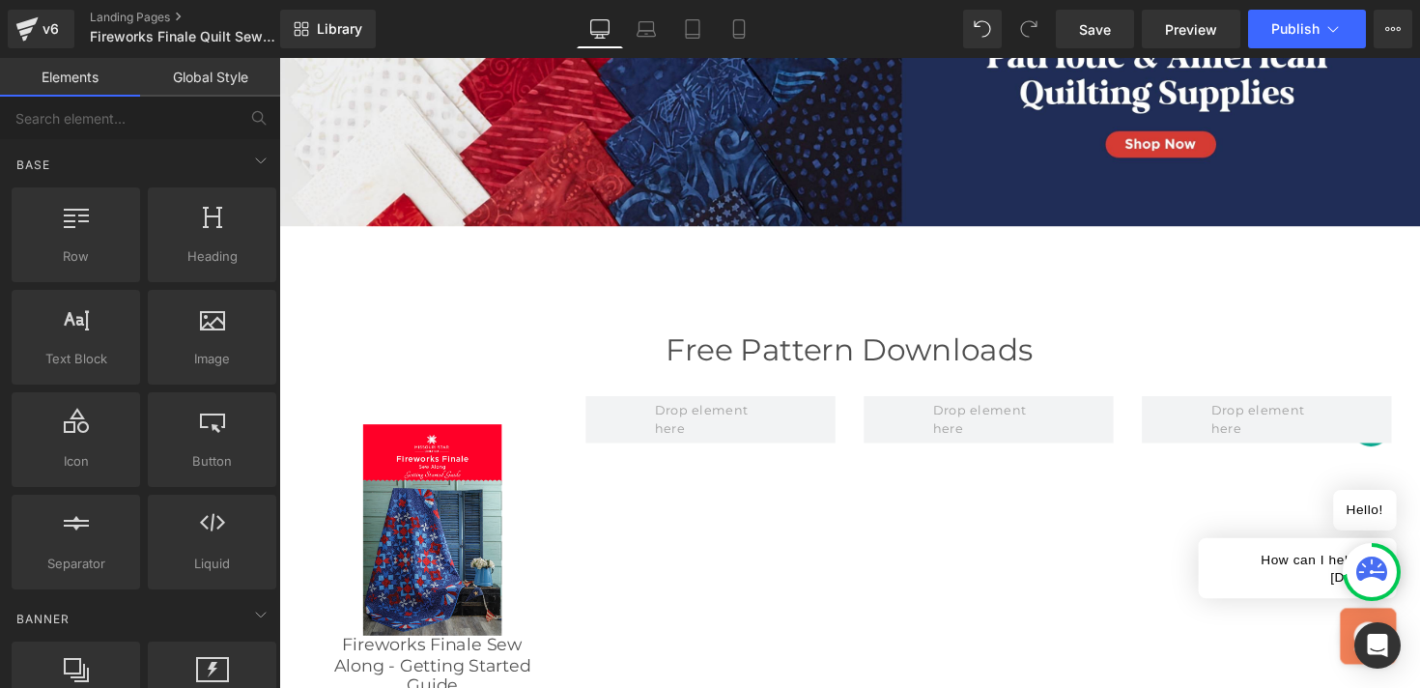
click at [679, 354] on h2 "Free Pattern Downloads" at bounding box center [864, 356] width 1140 height 37
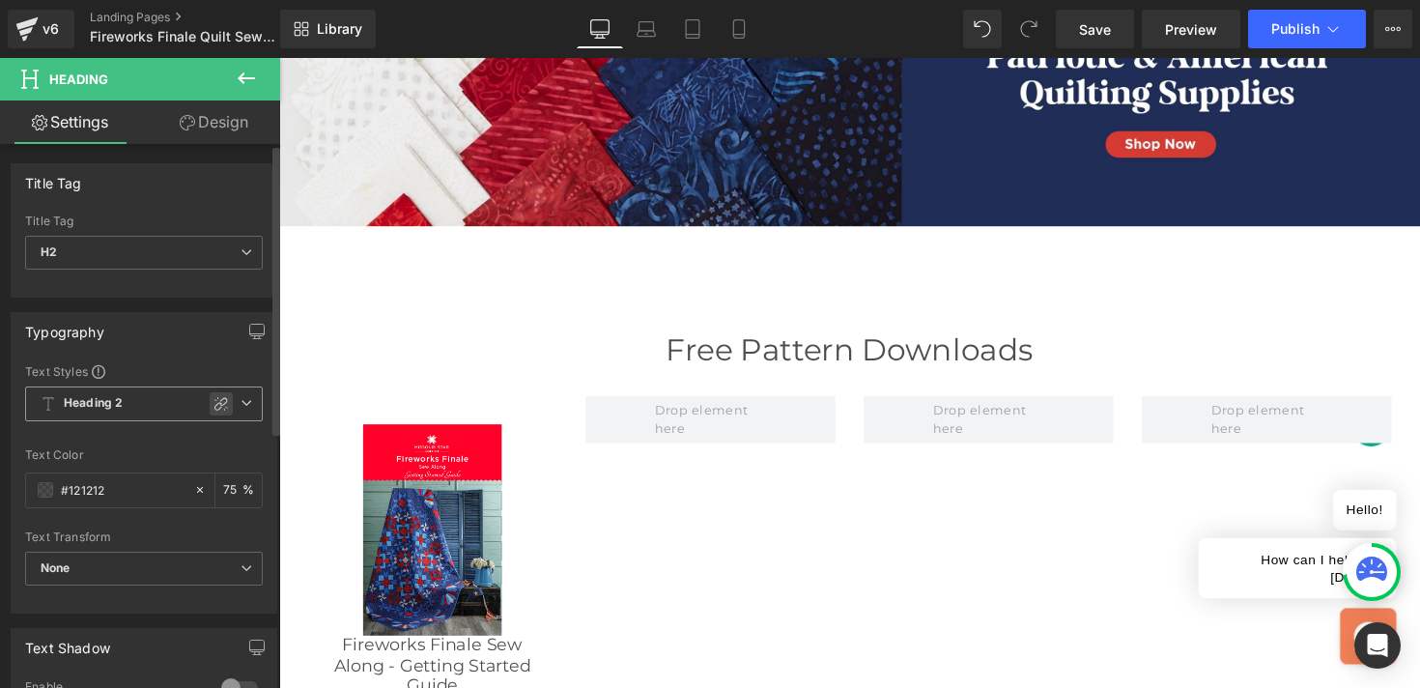
click at [213, 407] on icon at bounding box center [220, 403] width 15 height 15
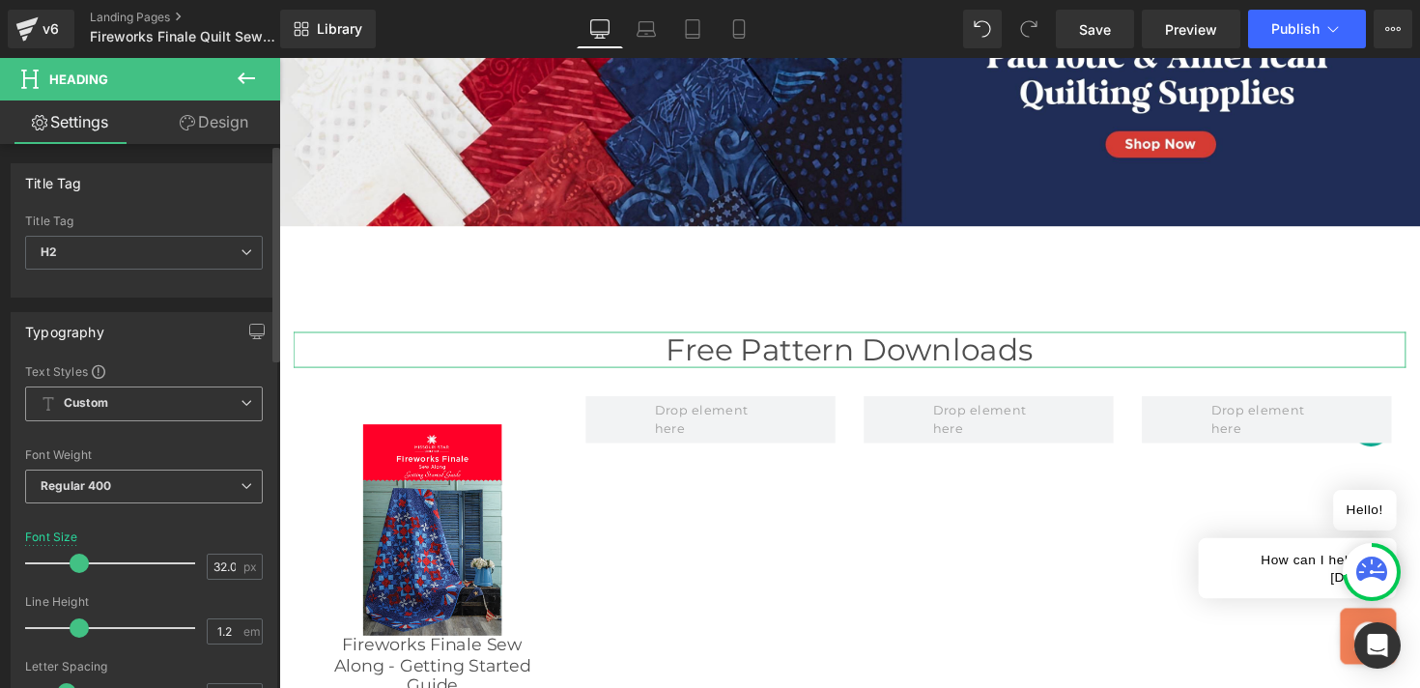
click at [129, 495] on span "Regular 400" at bounding box center [144, 486] width 238 height 34
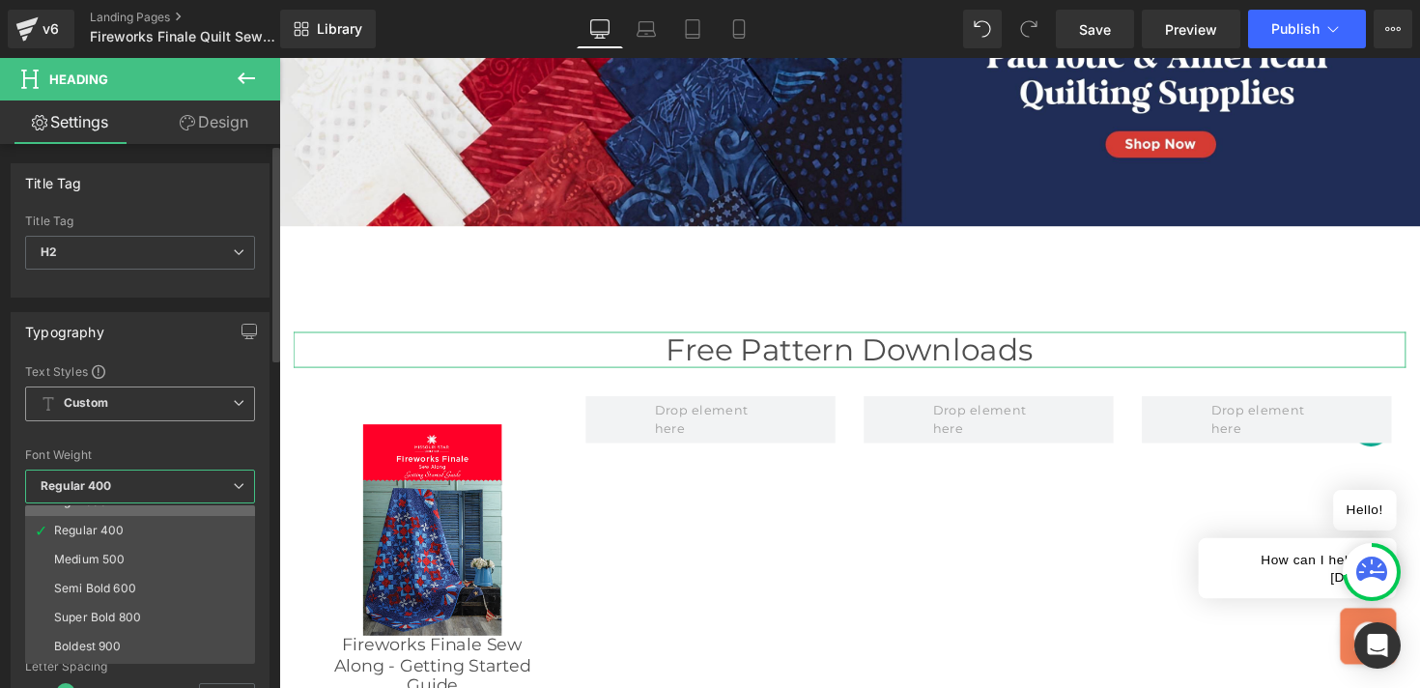
scroll to position [100, 0]
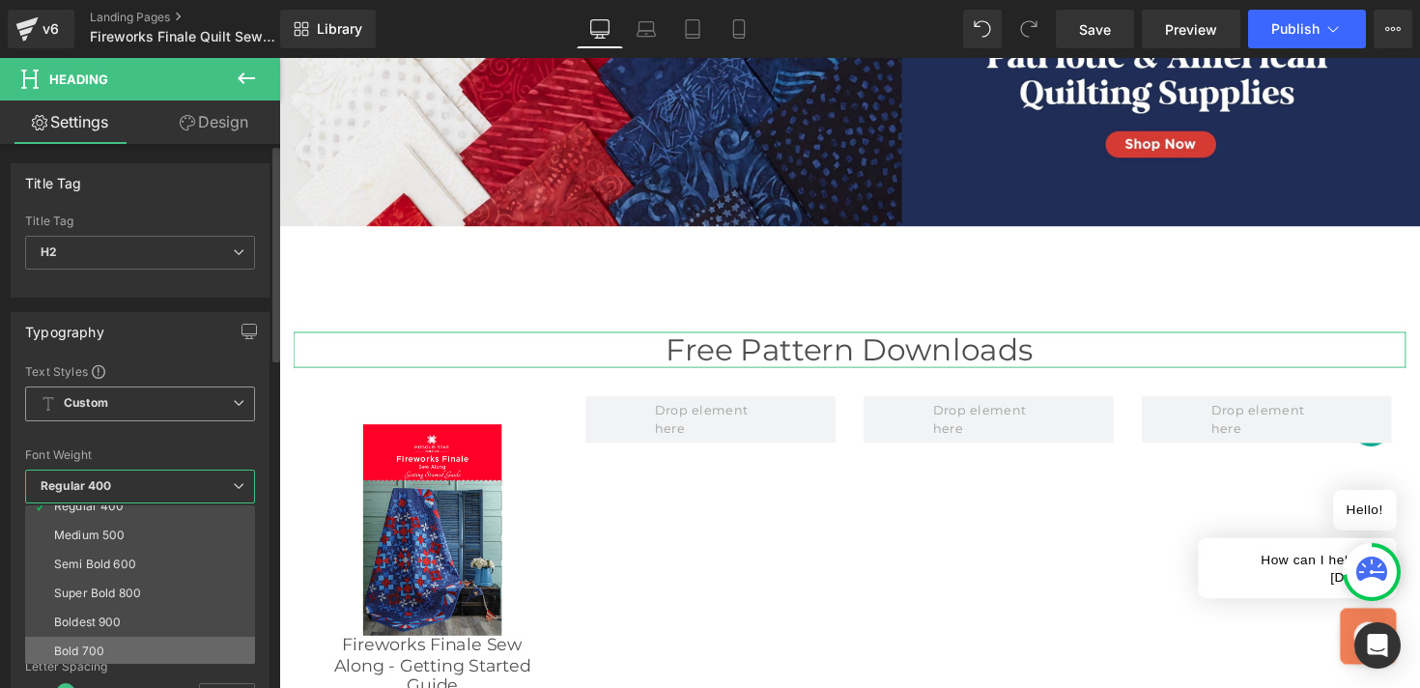
click at [116, 638] on li "Bold 700" at bounding box center [144, 651] width 239 height 29
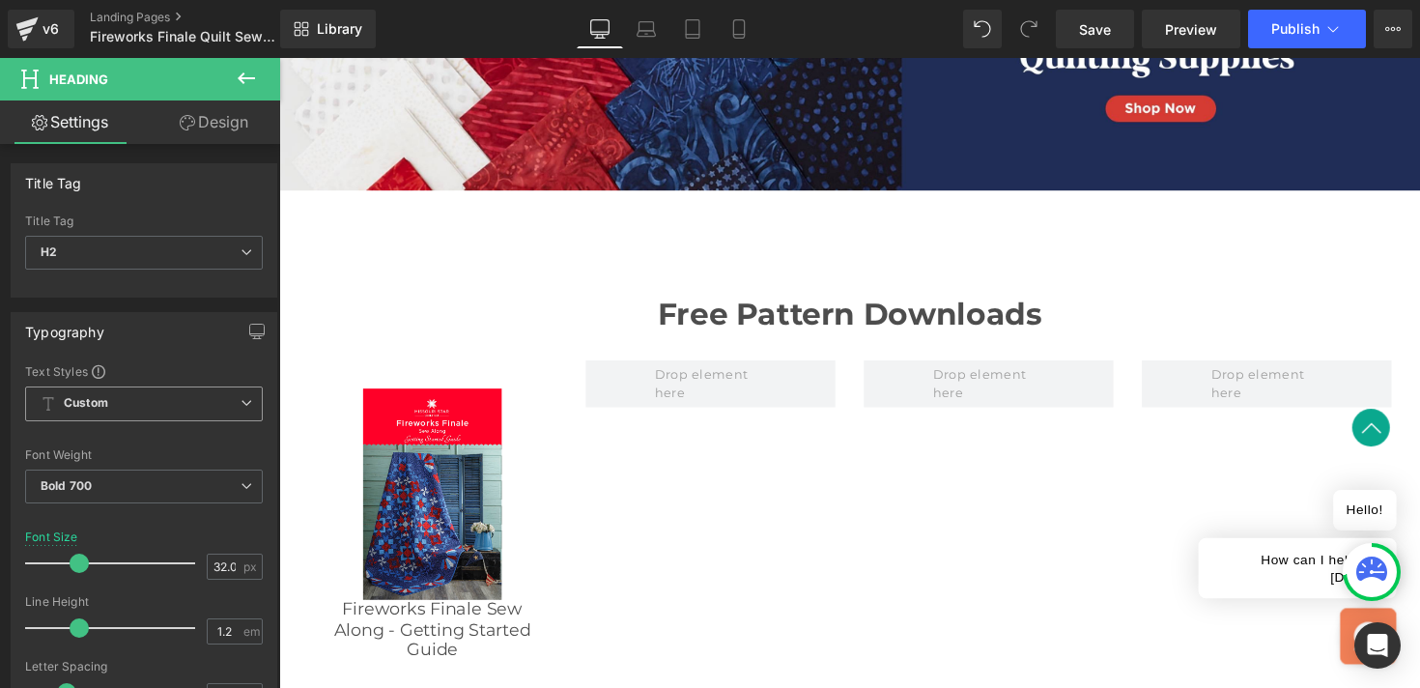
scroll to position [1906, 0]
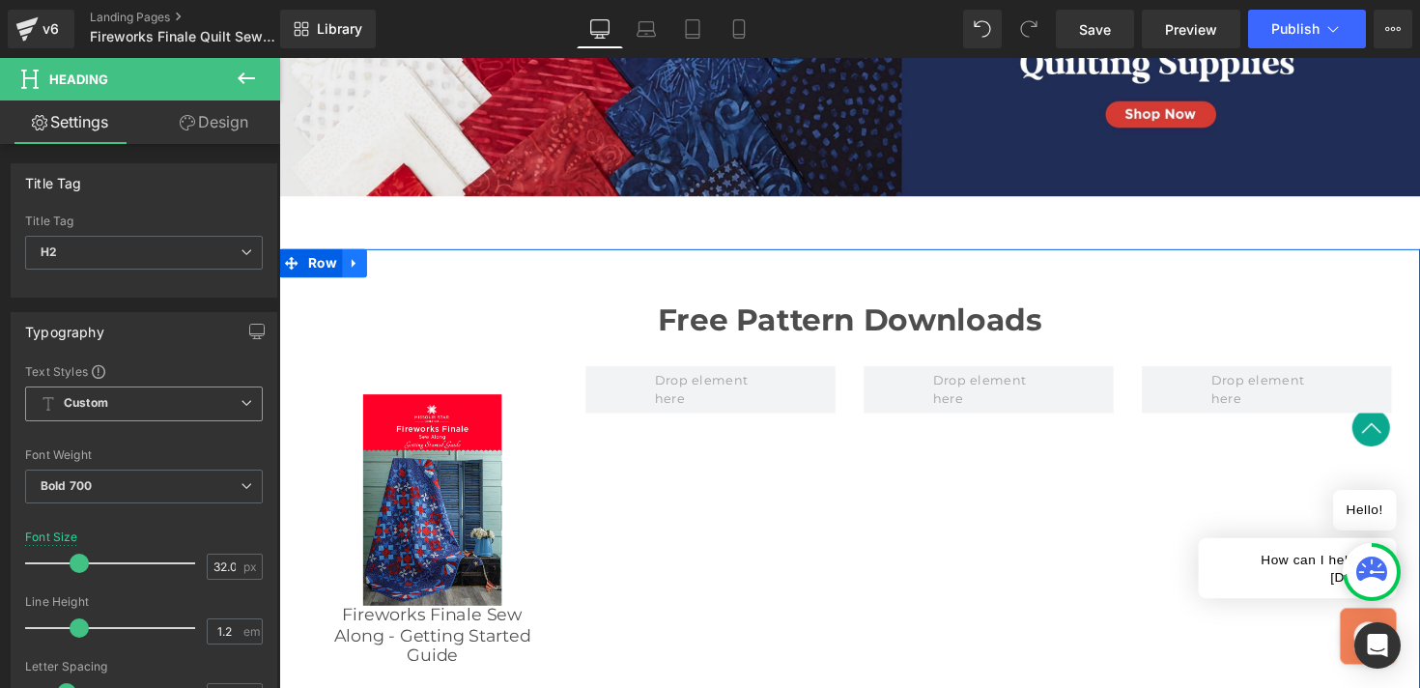
click at [352, 262] on icon at bounding box center [357, 268] width 14 height 14
click at [383, 274] on icon at bounding box center [382, 269] width 14 height 14
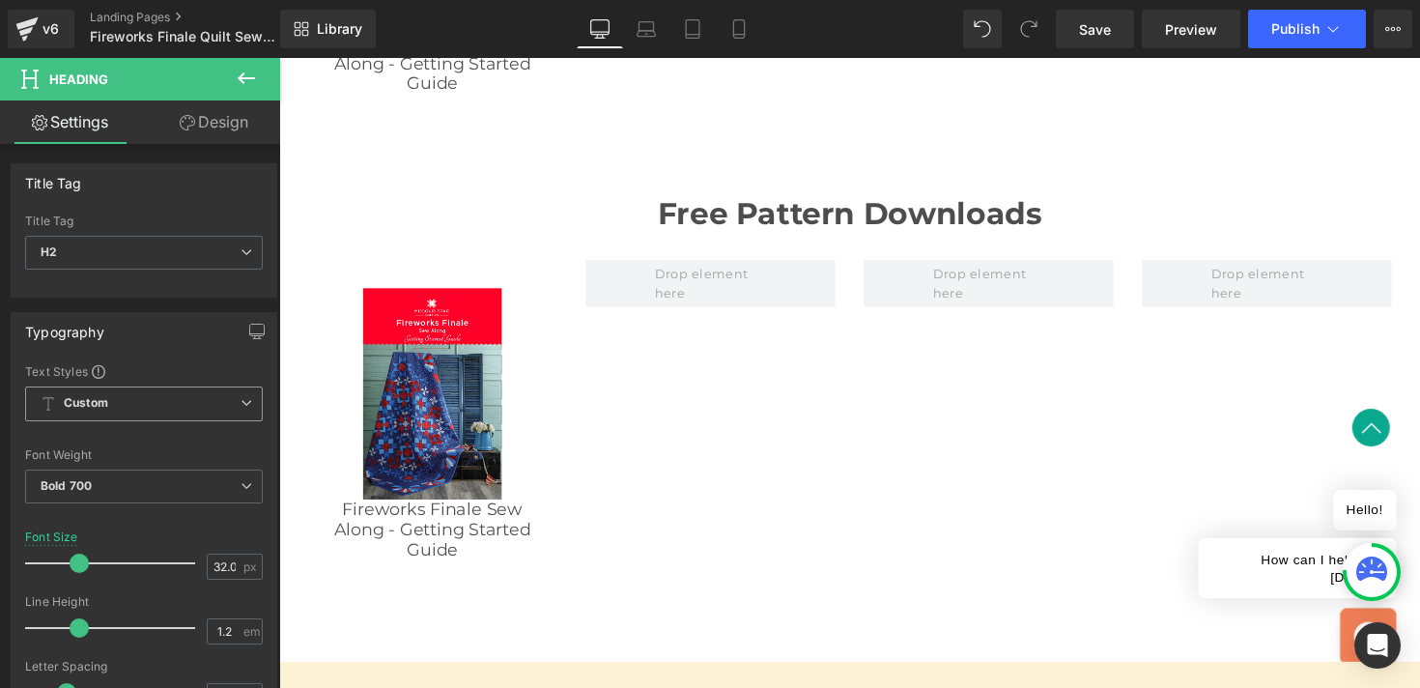
scroll to position [2502, 0]
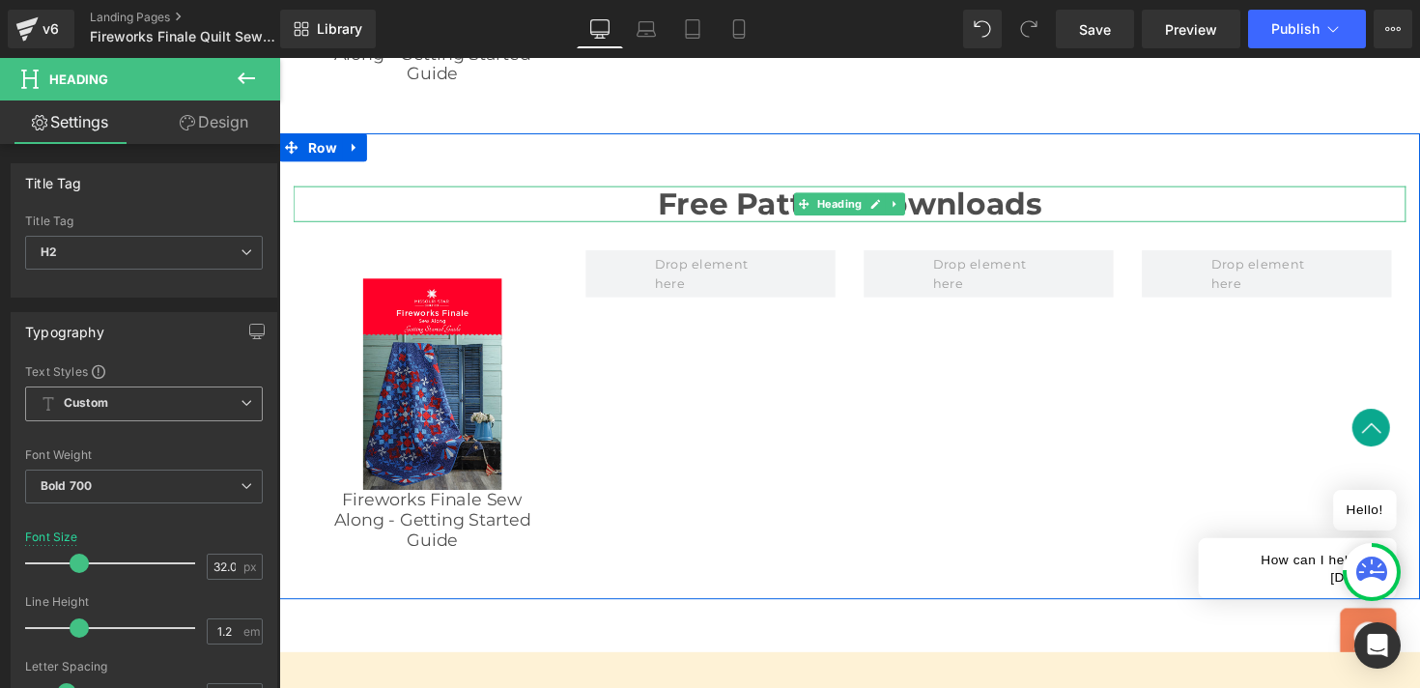
click at [753, 214] on h2 "Free Pattern Downloads" at bounding box center [864, 207] width 1140 height 37
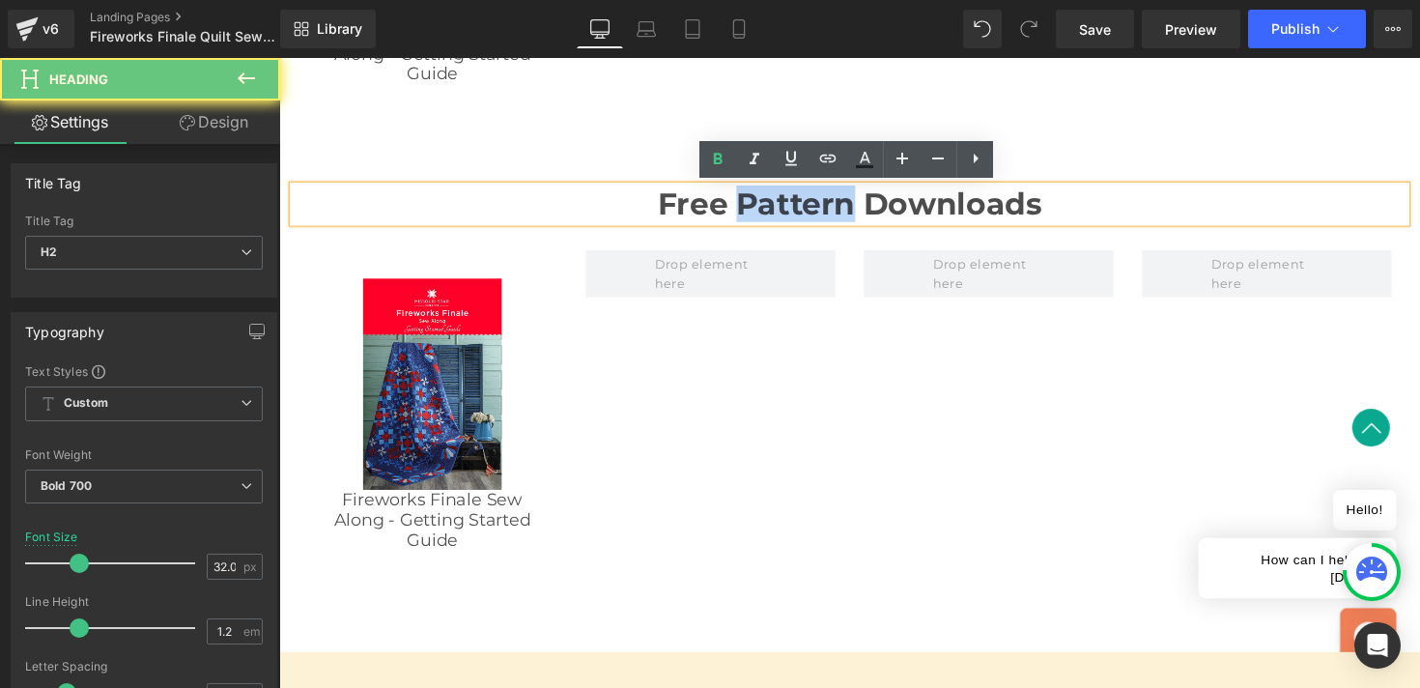
click at [753, 214] on h2 "Free Pattern Downloads" at bounding box center [864, 207] width 1140 height 37
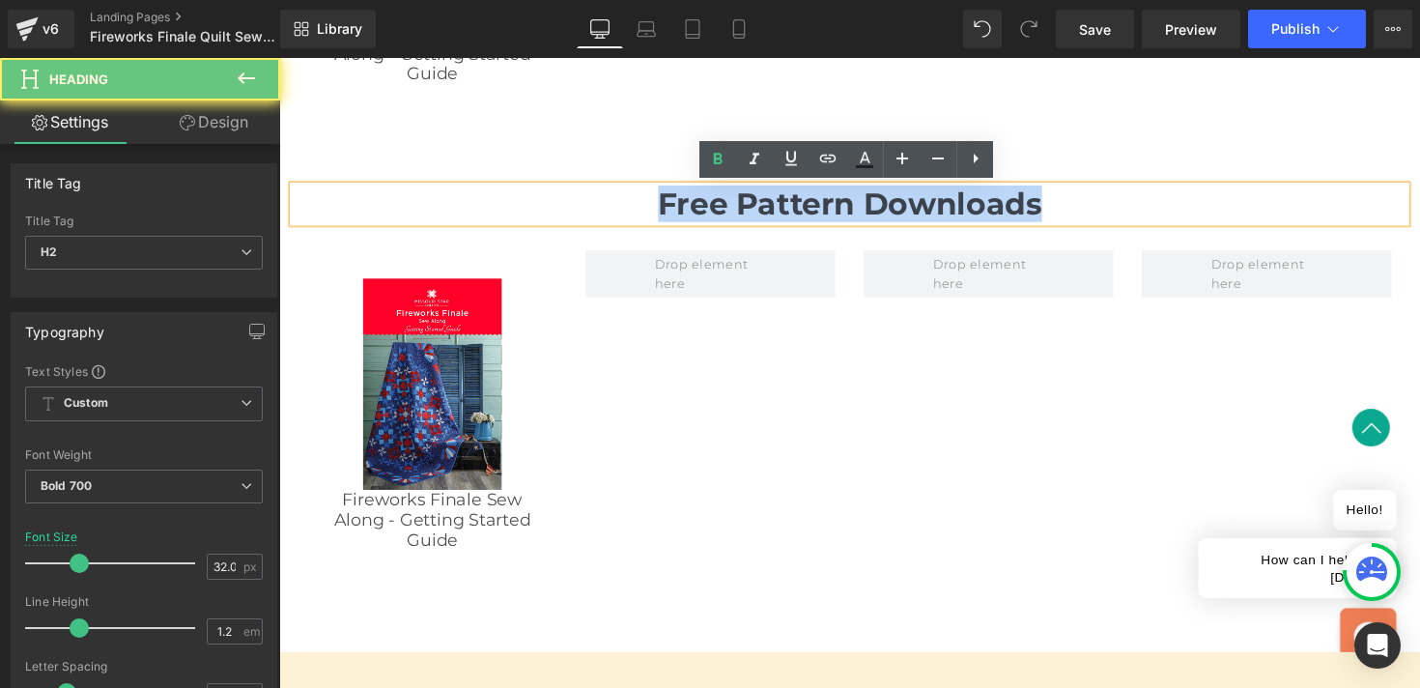
click at [753, 214] on h2 "Free Pattern Downloads" at bounding box center [864, 207] width 1140 height 37
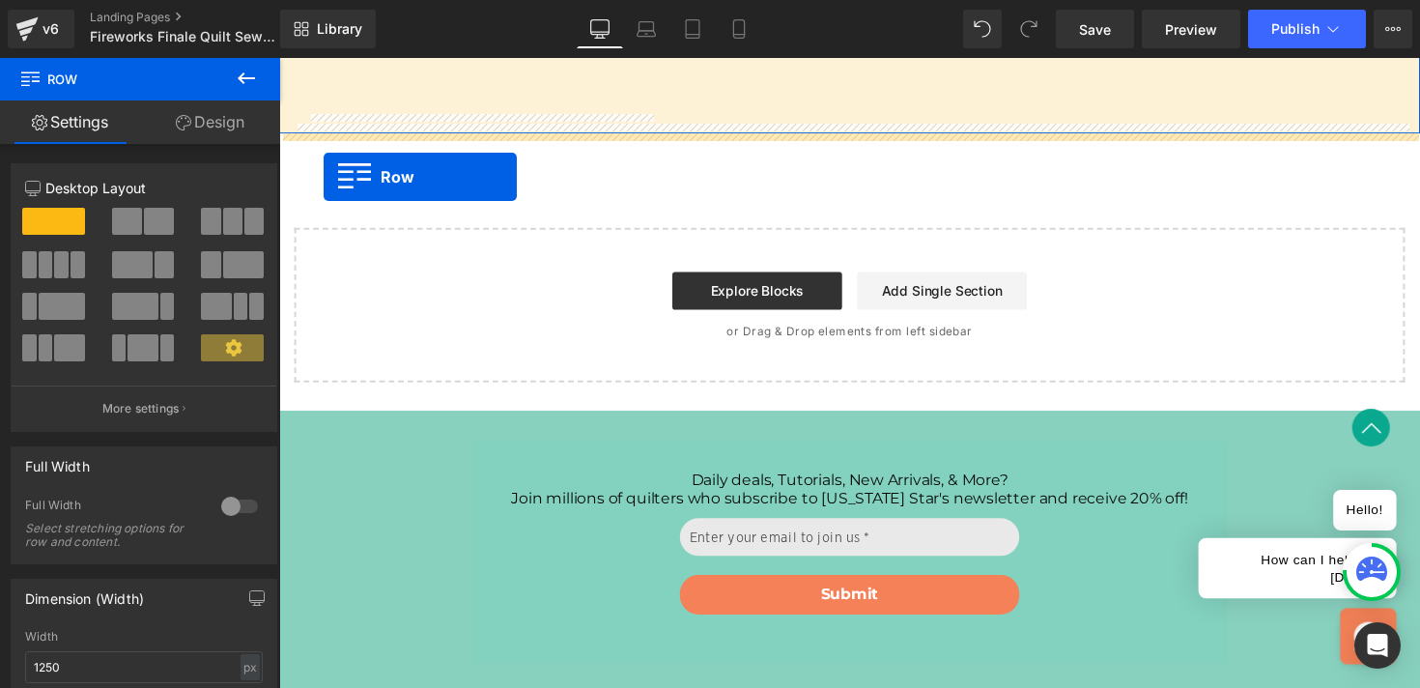
drag, startPoint x: 293, startPoint y: 153, endPoint x: 325, endPoint y: 179, distance: 41.2
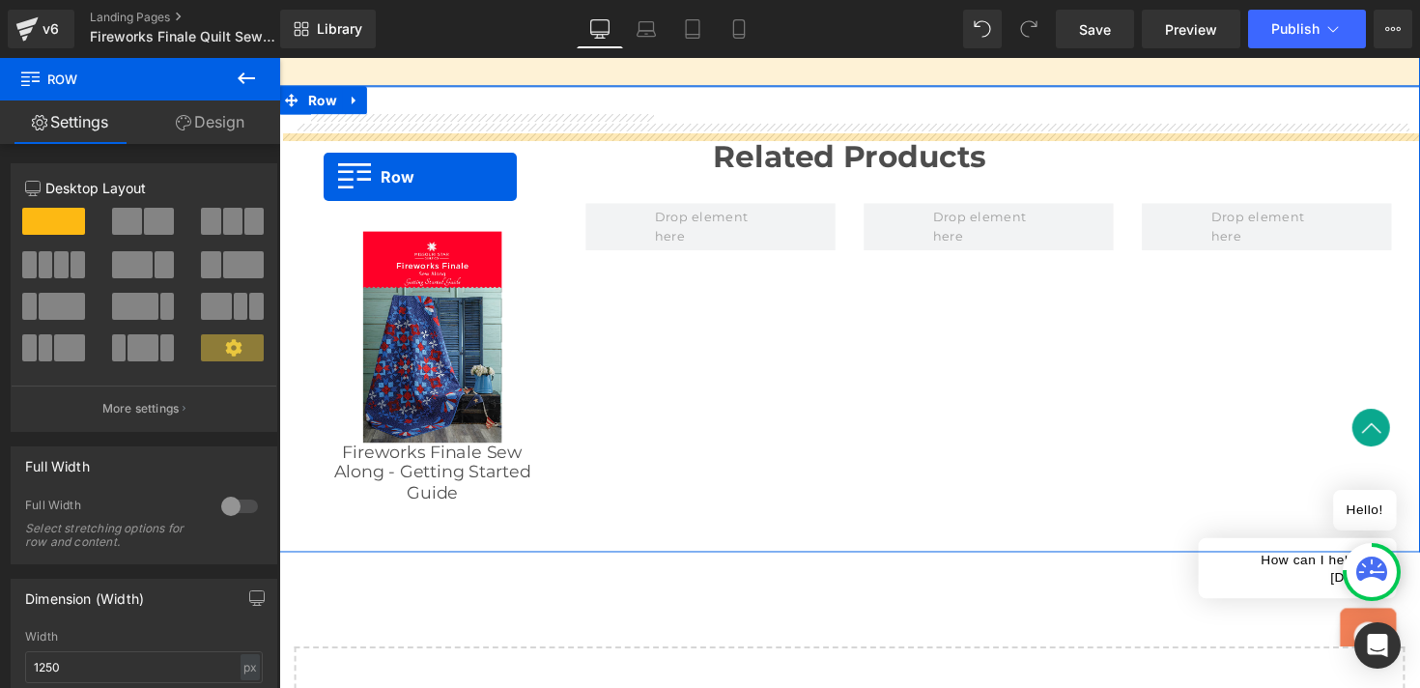
scroll to position [2893, 0]
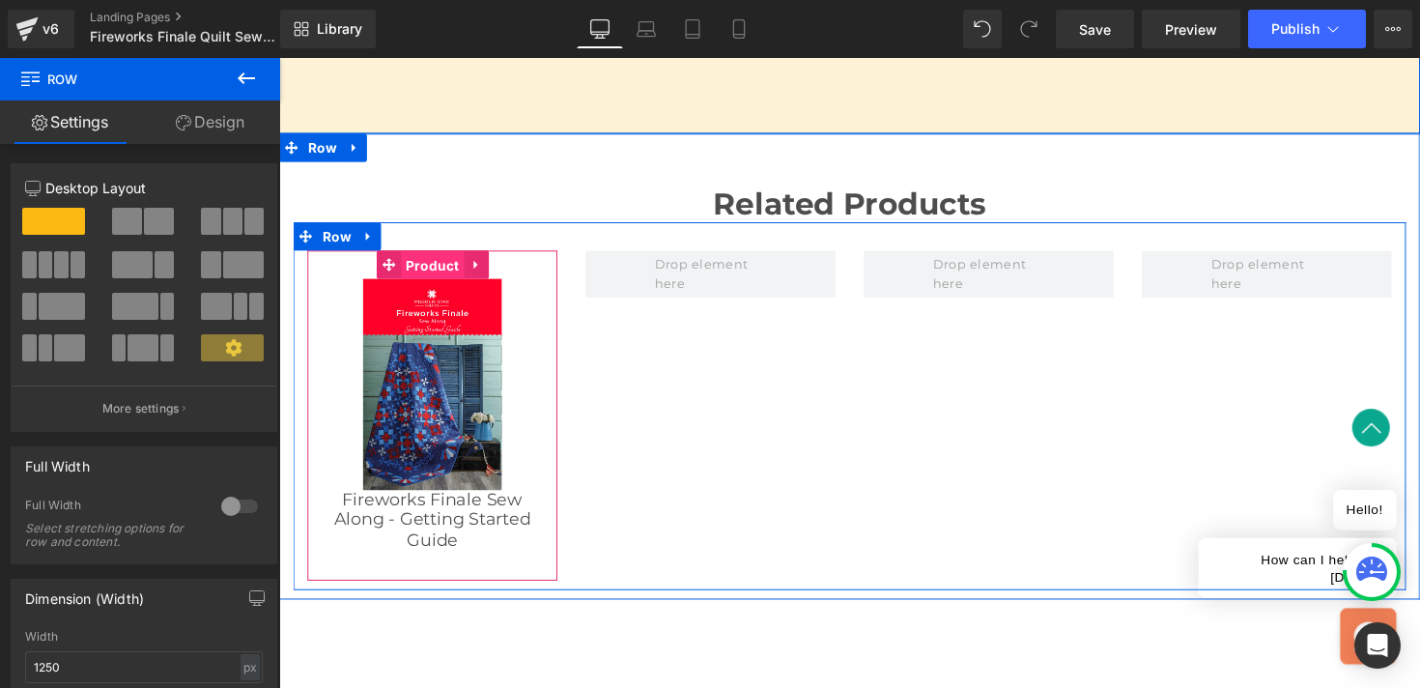
click at [448, 269] on span "Product" at bounding box center [436, 270] width 65 height 29
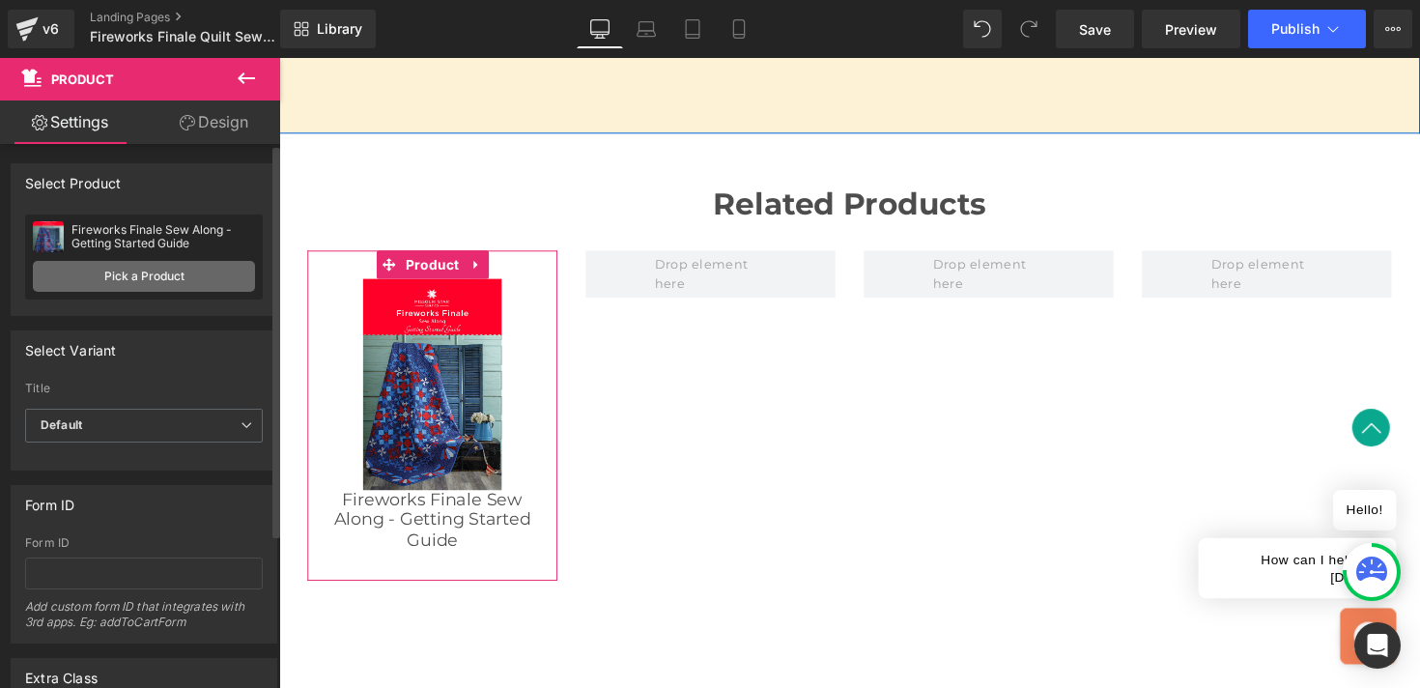
click at [150, 271] on link "Pick a Product" at bounding box center [144, 276] width 222 height 31
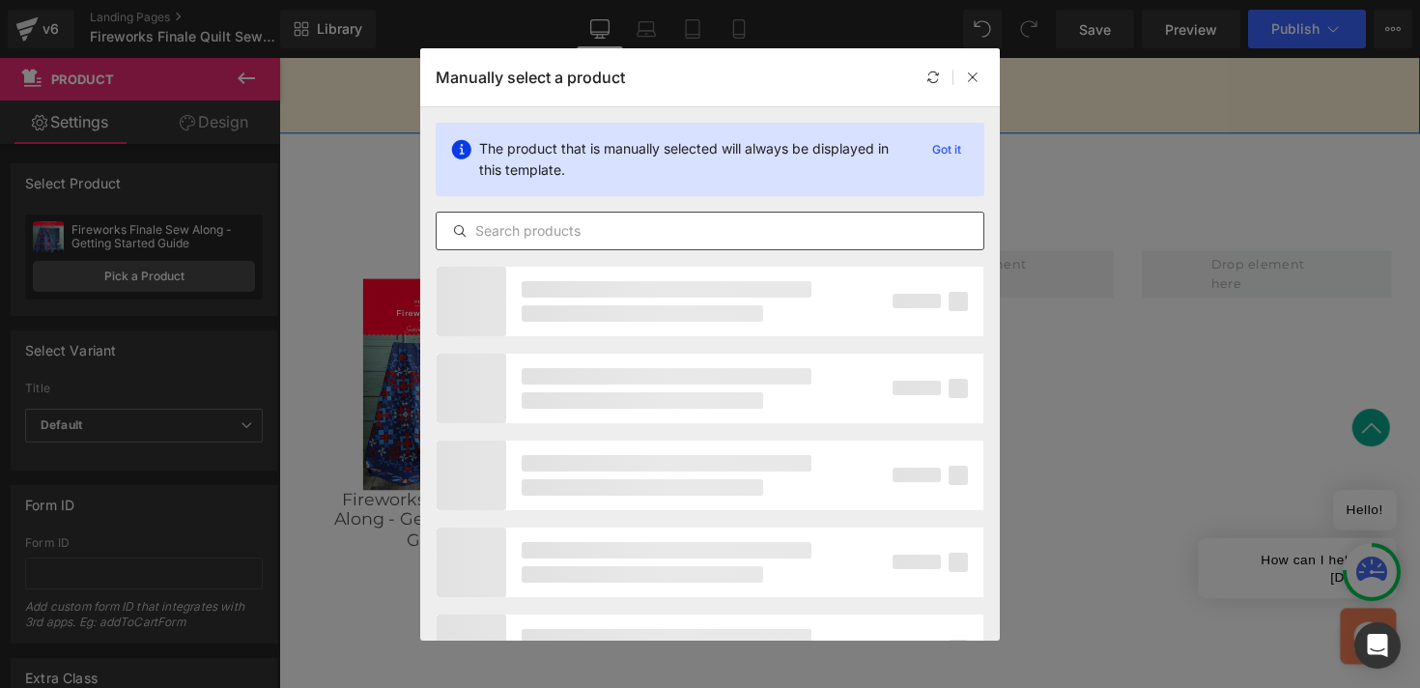
click at [494, 229] on input "text" at bounding box center [710, 230] width 547 height 23
paste input "https://www.missouriquiltco.com/products/missouri-star-fireworks-finale-fabric-…"
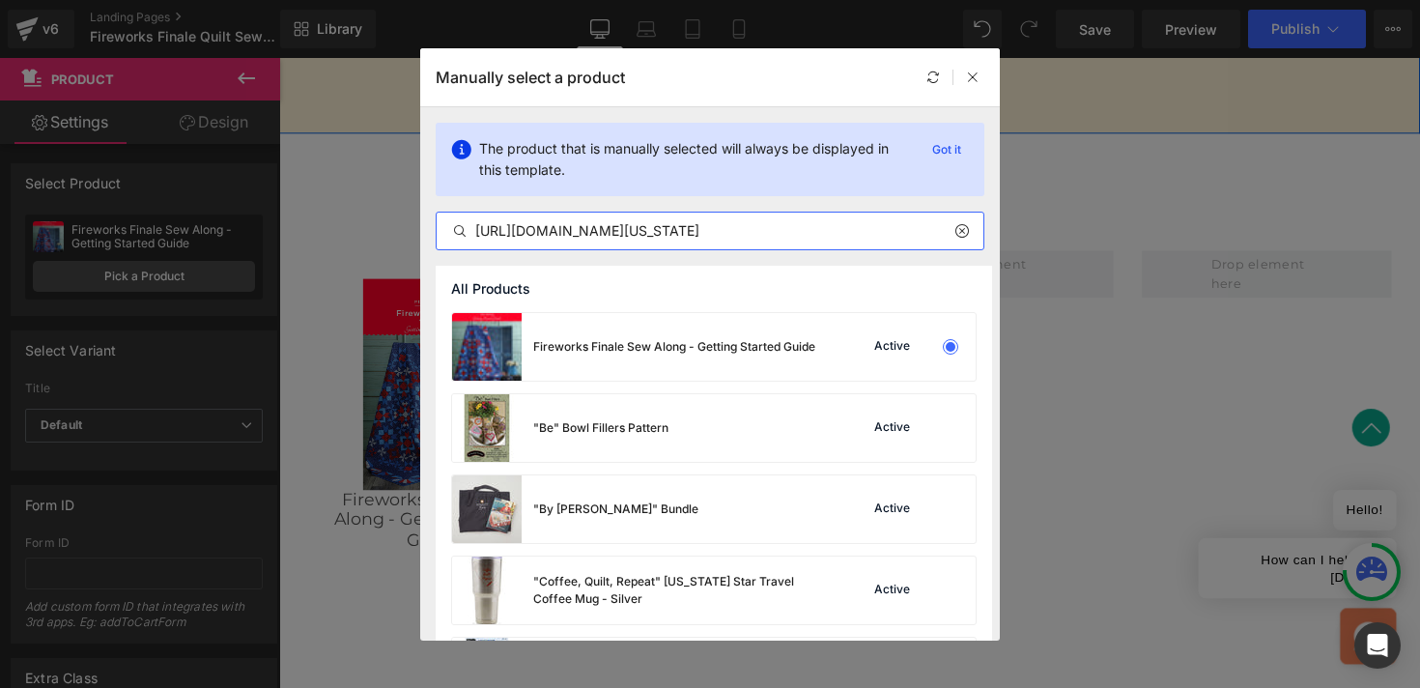
scroll to position [0, 94]
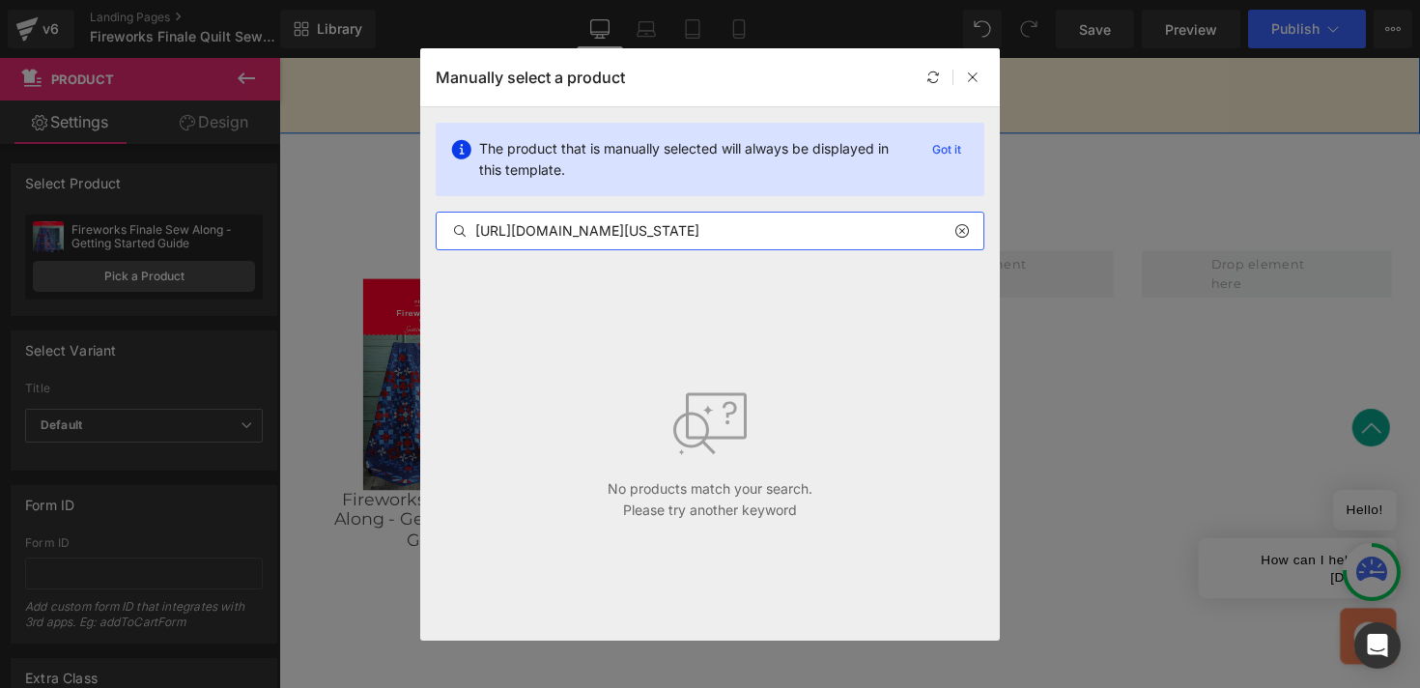
drag, startPoint x: 660, startPoint y: 229, endPoint x: 658, endPoint y: 214, distance: 14.6
click at [658, 214] on div "https://www.missouriquiltco.com/products/missouri-star-fireworks-finale-fabric-…" at bounding box center [710, 231] width 549 height 39
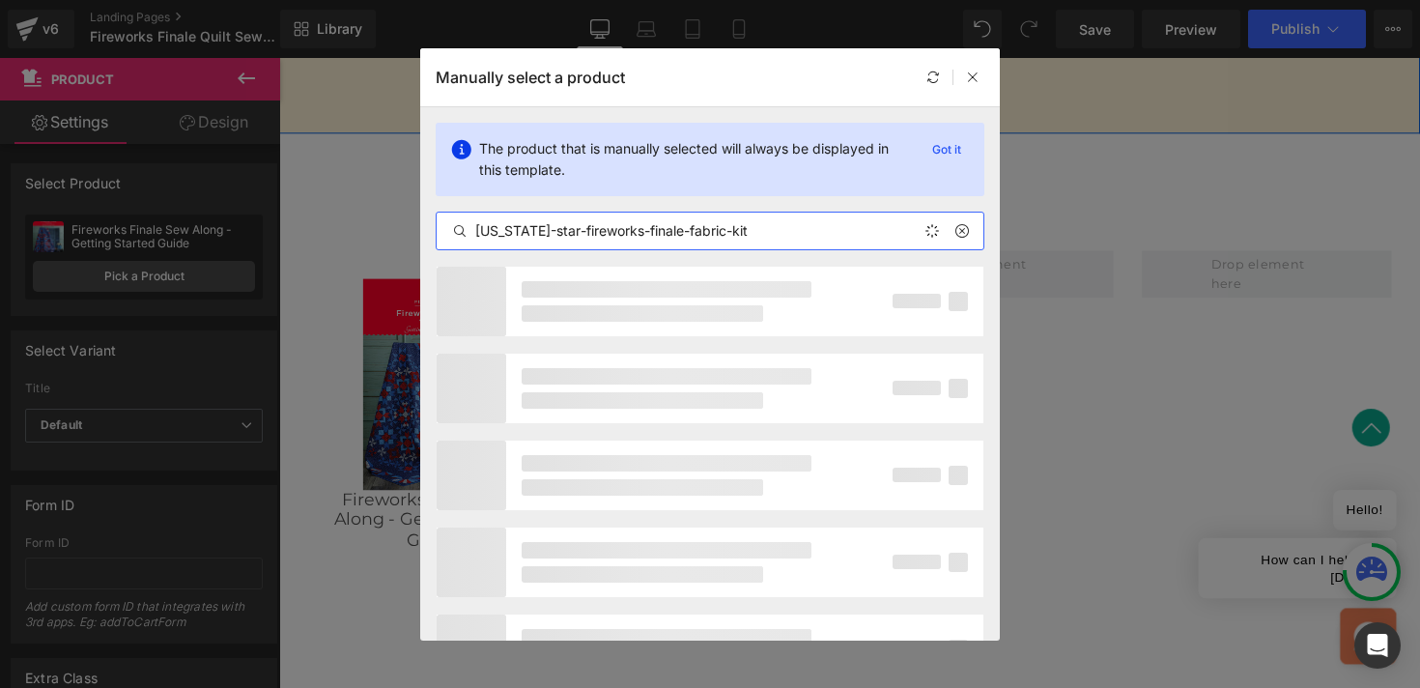
type input "missouri-star-fireworks-finale-fabric-kit"
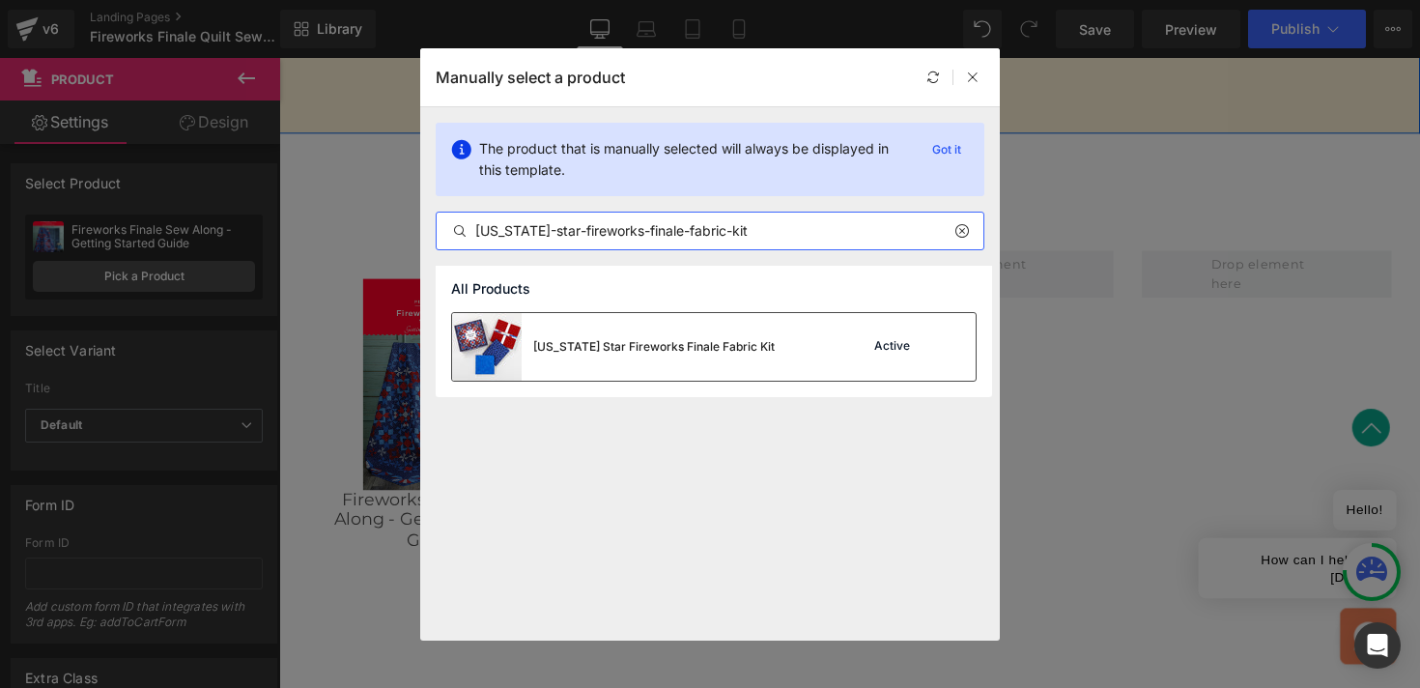
click at [662, 351] on div "Missouri Star Fireworks Finale Fabric Kit" at bounding box center [653, 346] width 241 height 17
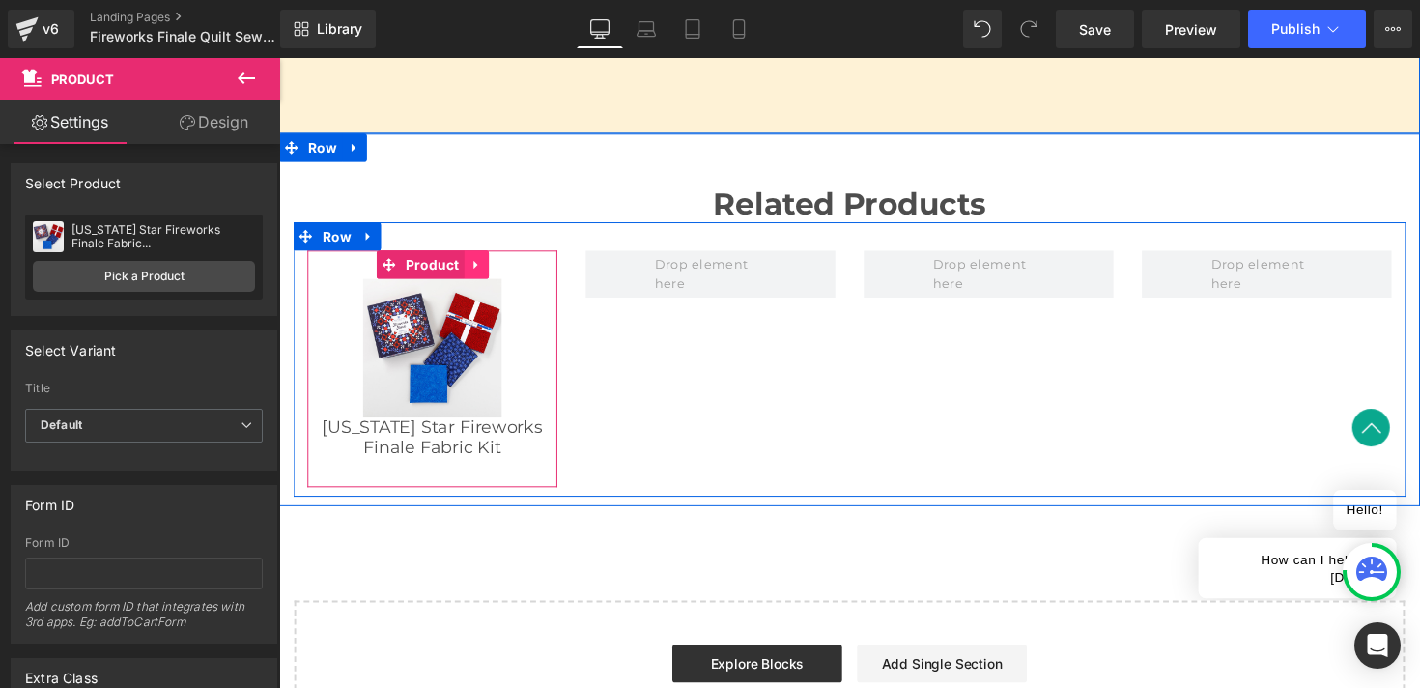
click at [474, 271] on icon at bounding box center [481, 270] width 14 height 14
click at [467, 269] on icon at bounding box center [469, 270] width 14 height 14
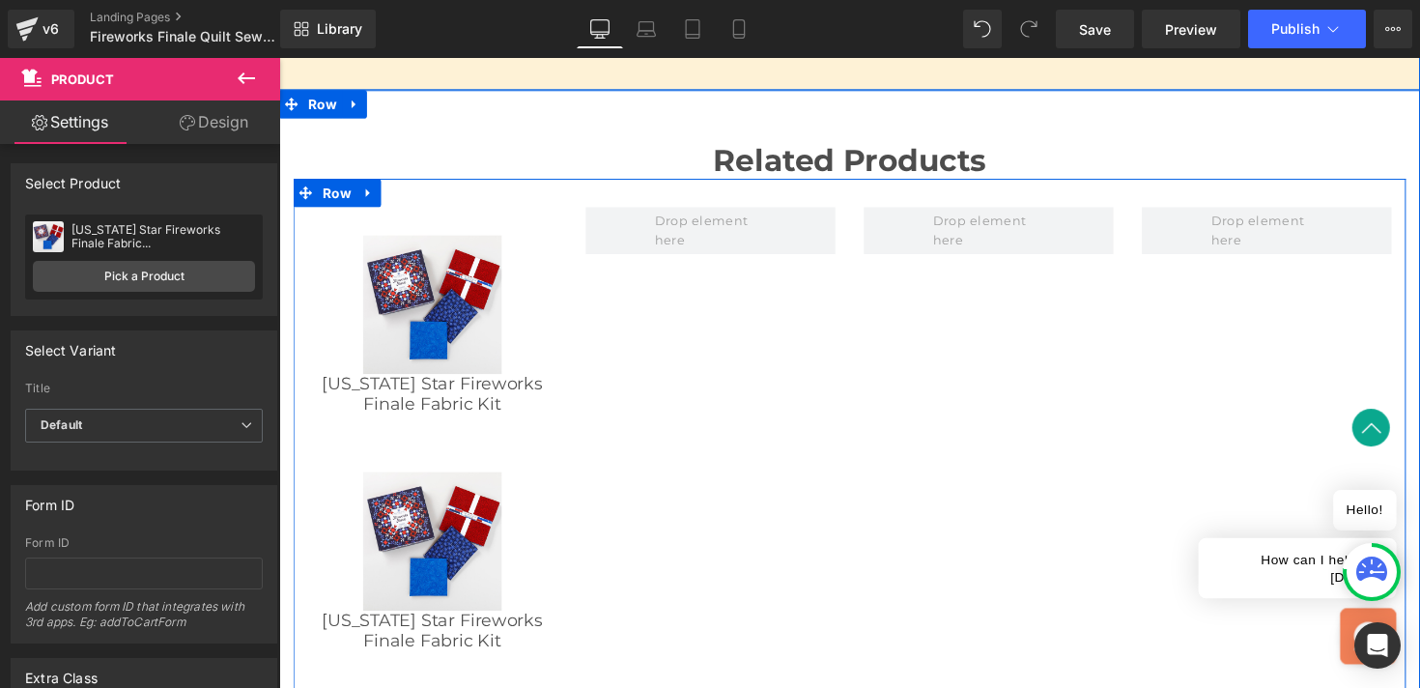
scroll to position [2932, 0]
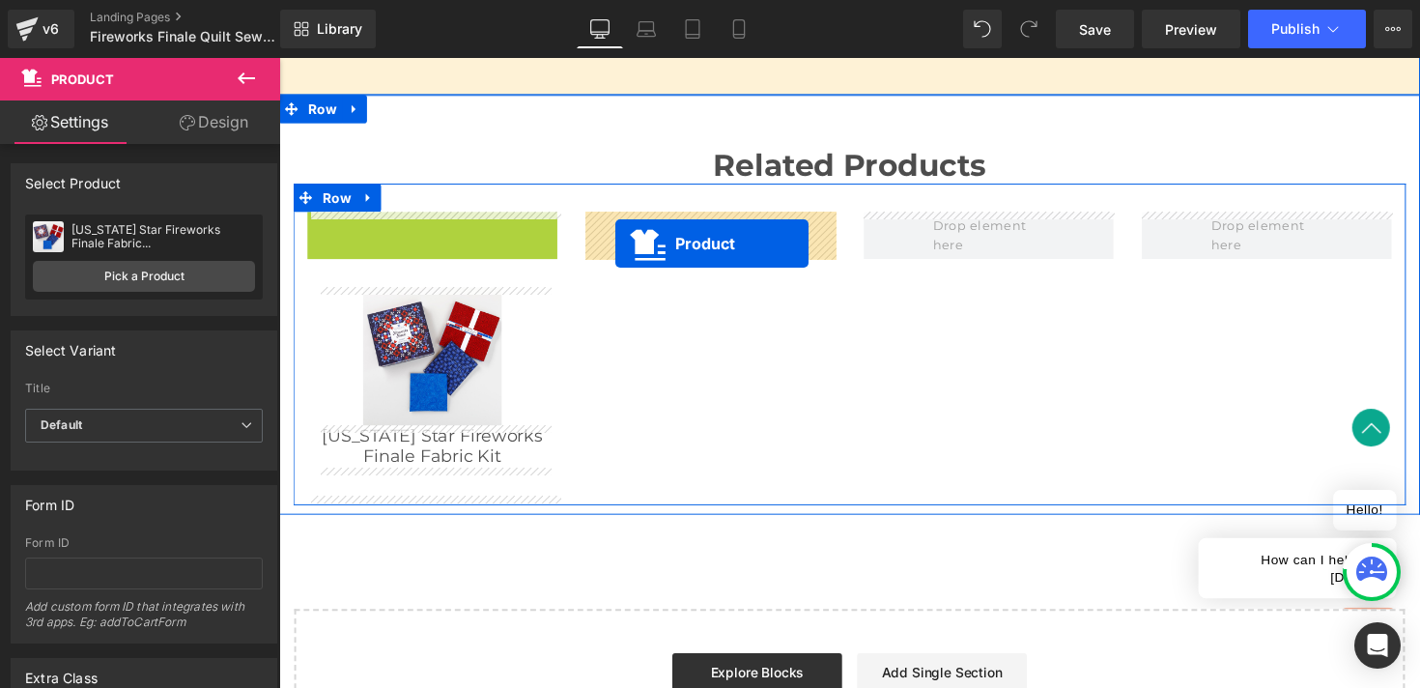
drag, startPoint x: 354, startPoint y: 237, endPoint x: 624, endPoint y: 247, distance: 270.7
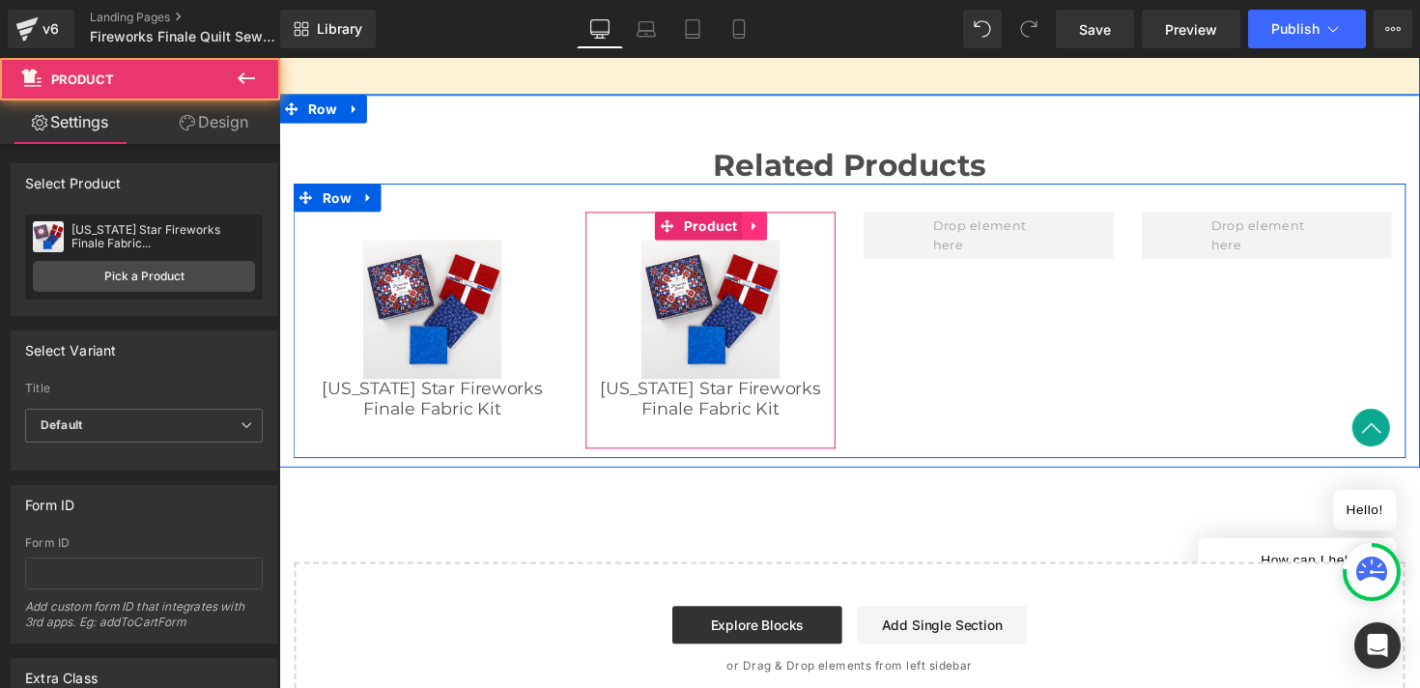
click at [764, 226] on icon at bounding box center [766, 230] width 14 height 14
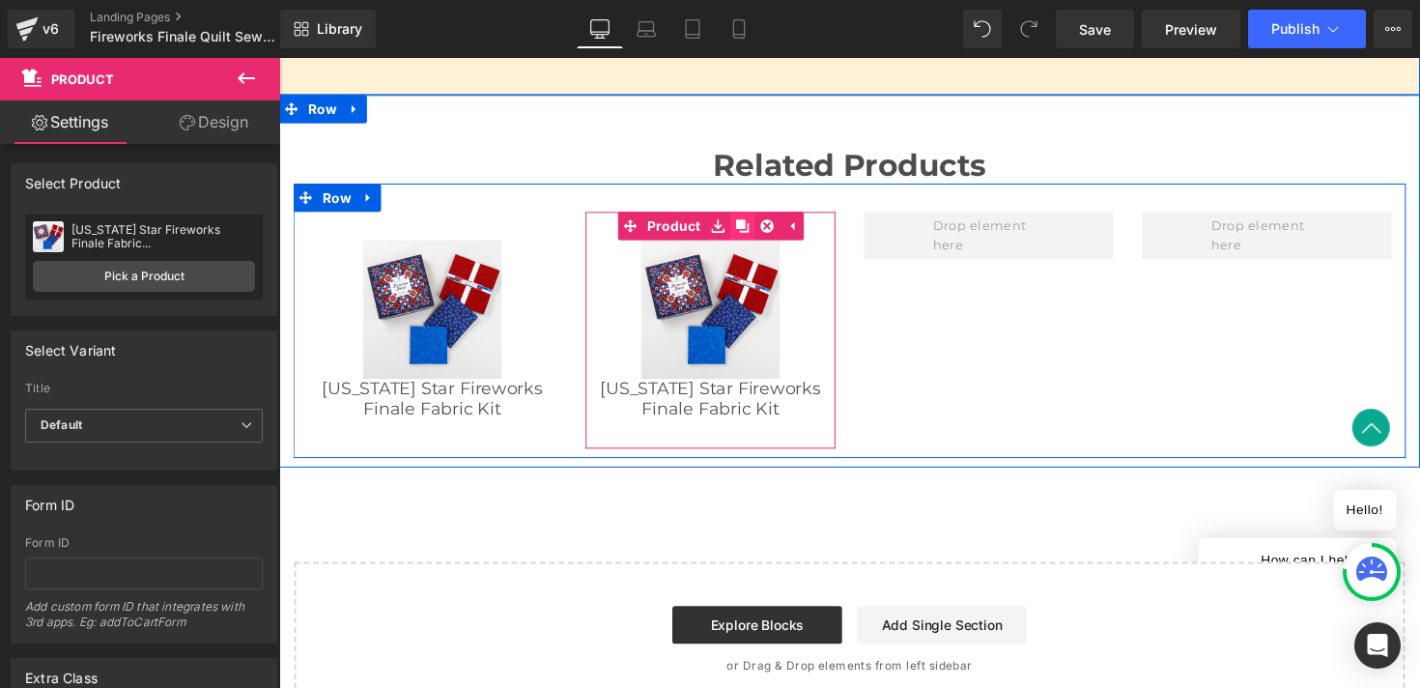
click at [752, 230] on icon at bounding box center [754, 230] width 14 height 14
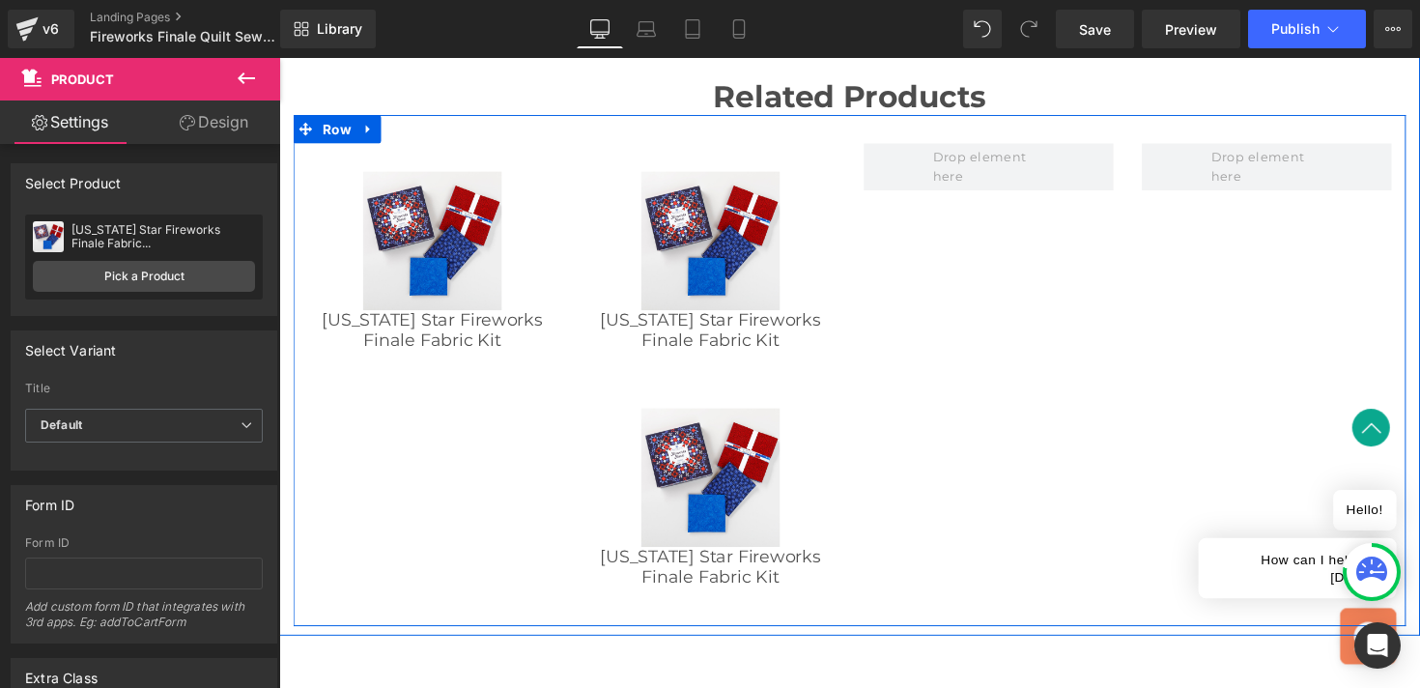
scroll to position [2965, 0]
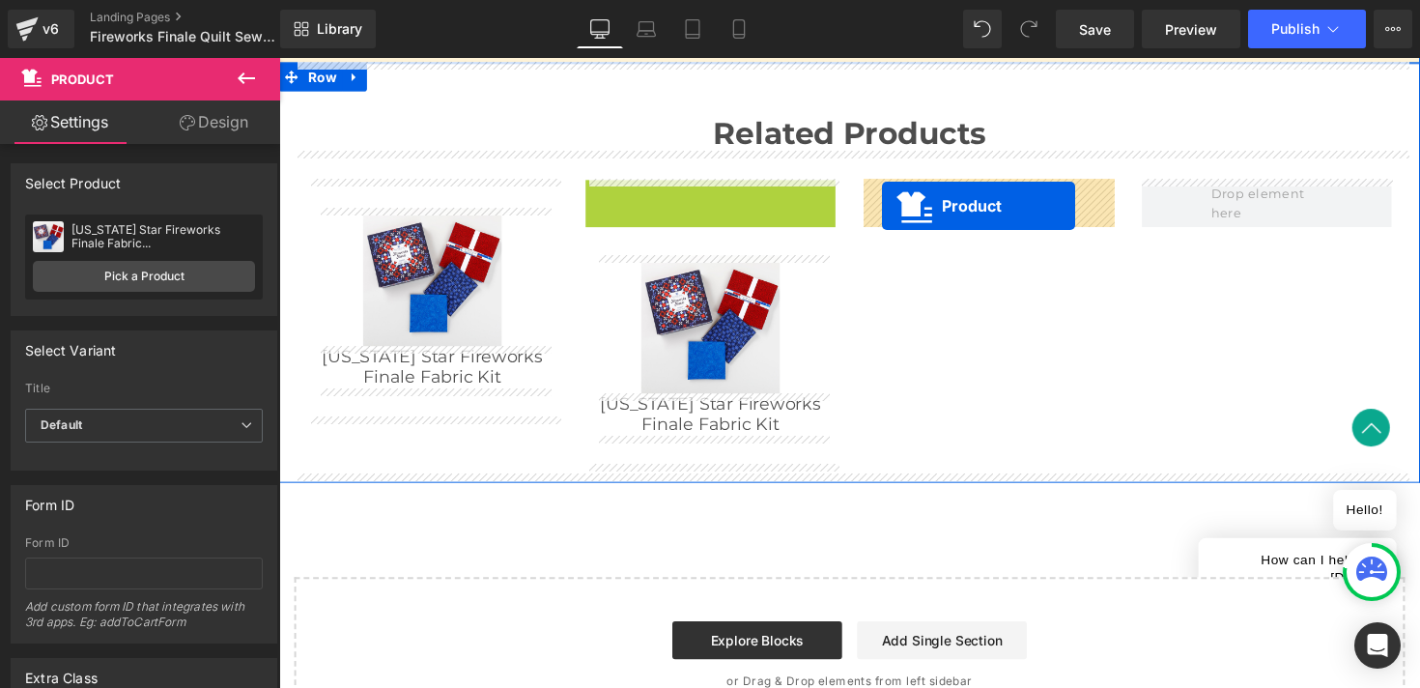
drag, startPoint x: 633, startPoint y: 202, endPoint x: 897, endPoint y: 210, distance: 264.8
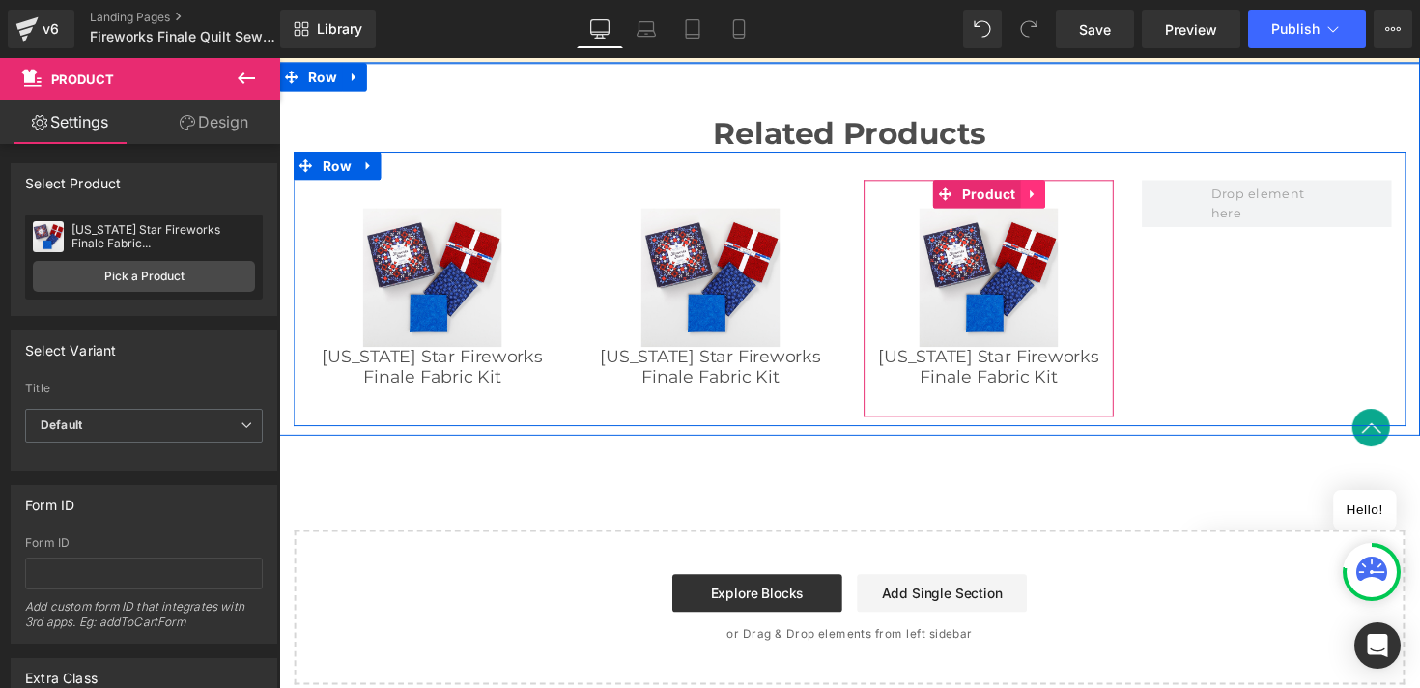
click at [1051, 202] on icon at bounding box center [1051, 197] width 14 height 14
click at [1038, 198] on icon at bounding box center [1039, 197] width 14 height 14
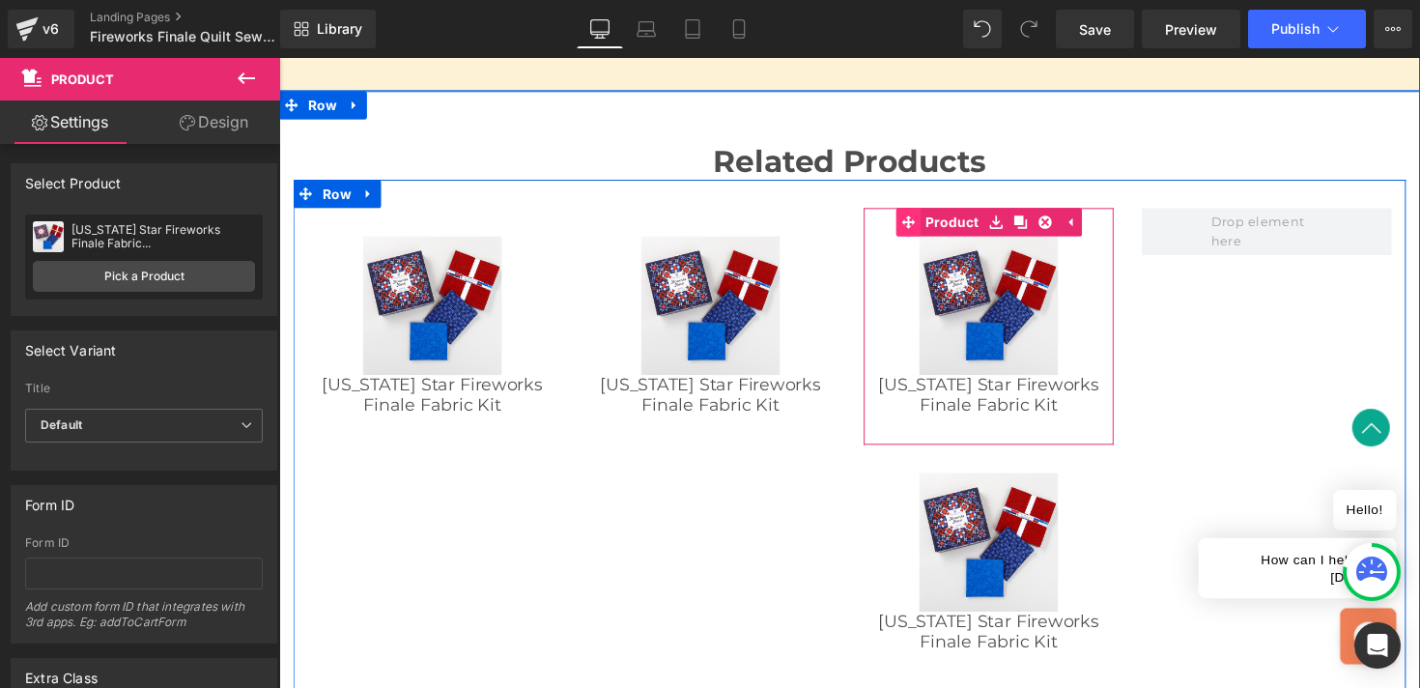
scroll to position [2935, 0]
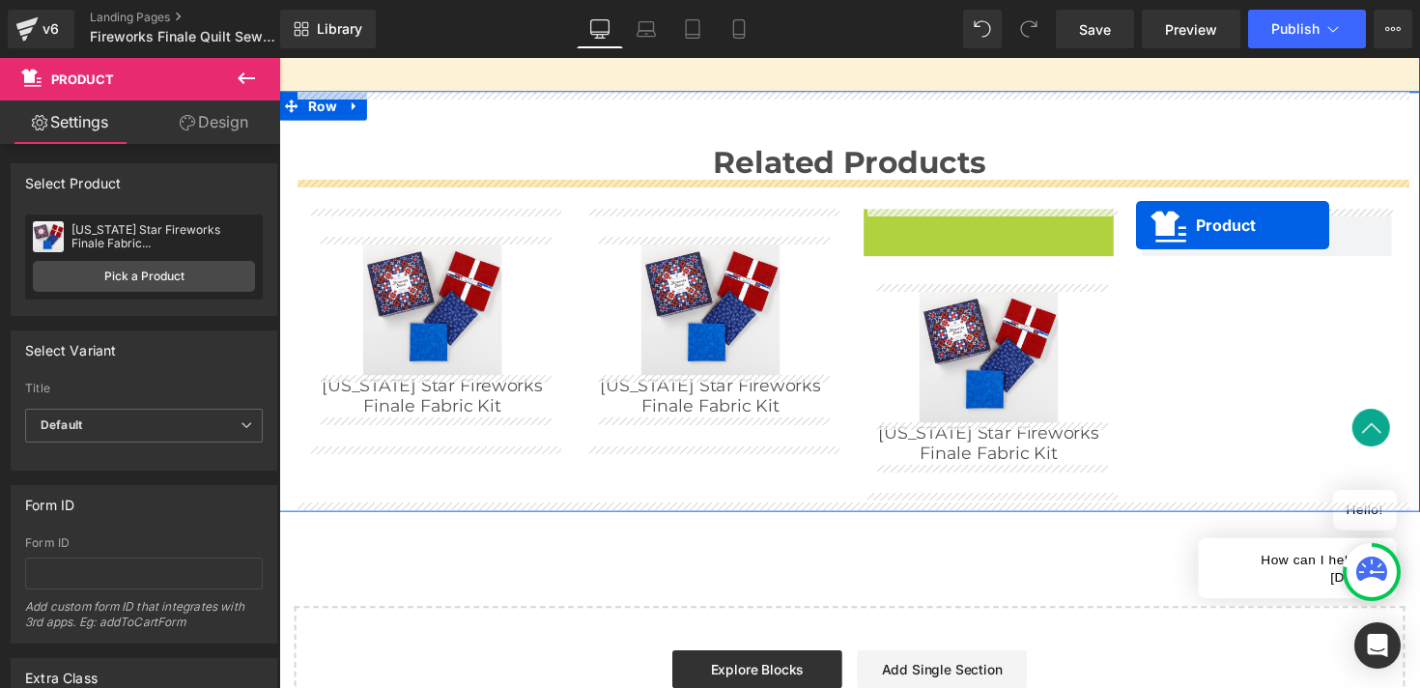
drag, startPoint x: 922, startPoint y: 227, endPoint x: 1157, endPoint y: 229, distance: 234.7
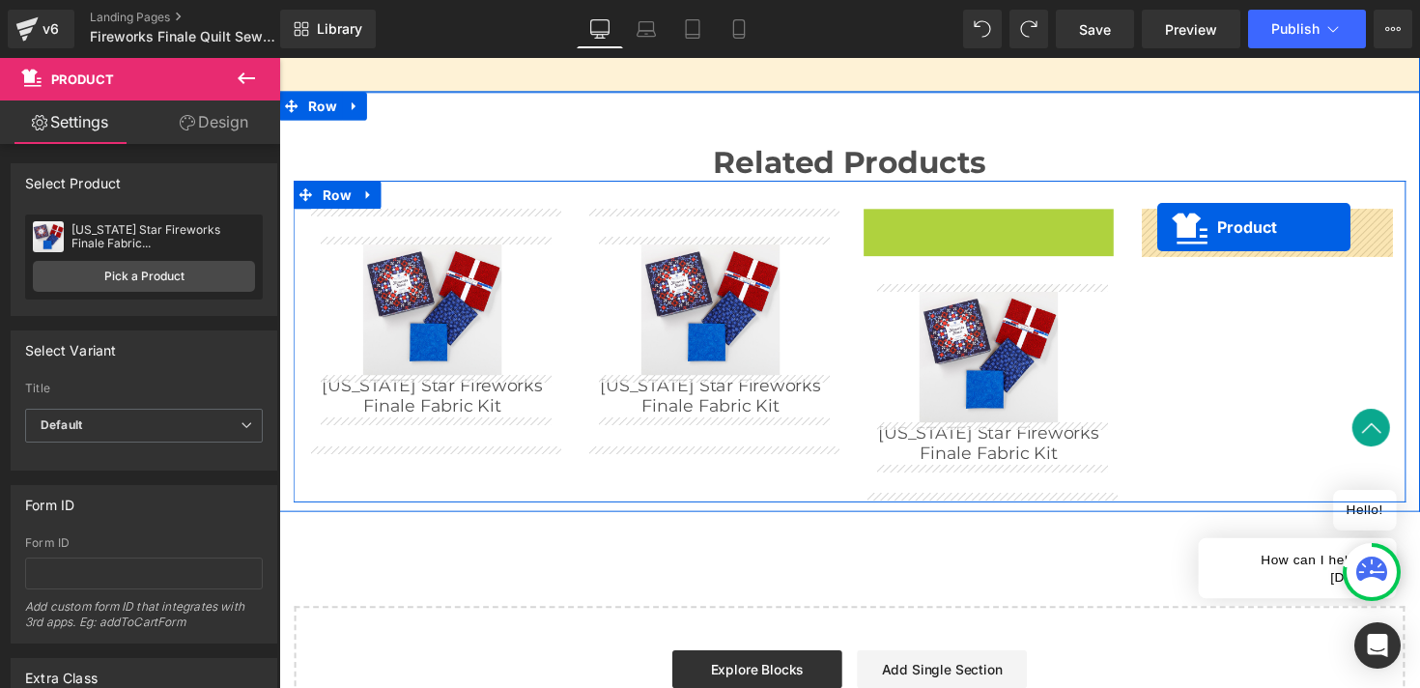
drag, startPoint x: 958, startPoint y: 224, endPoint x: 1178, endPoint y: 232, distance: 220.4
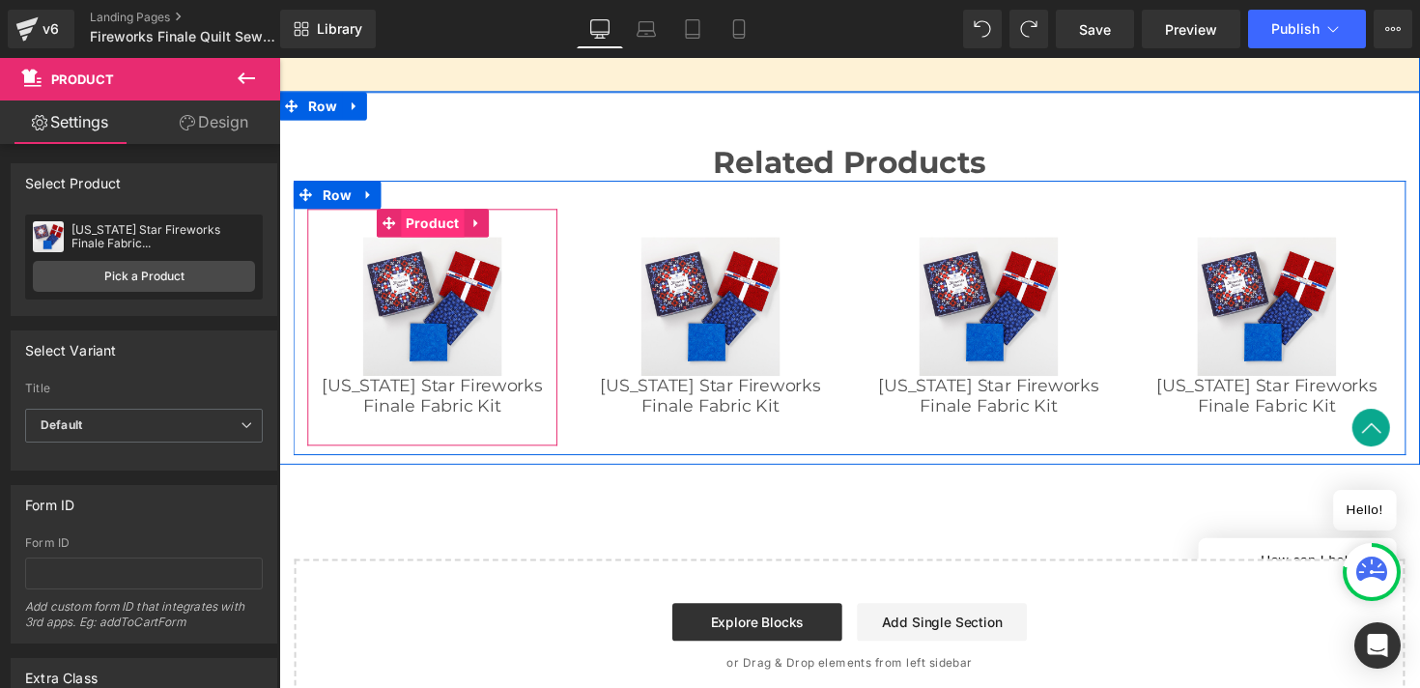
click at [440, 228] on span "Product" at bounding box center [436, 226] width 65 height 29
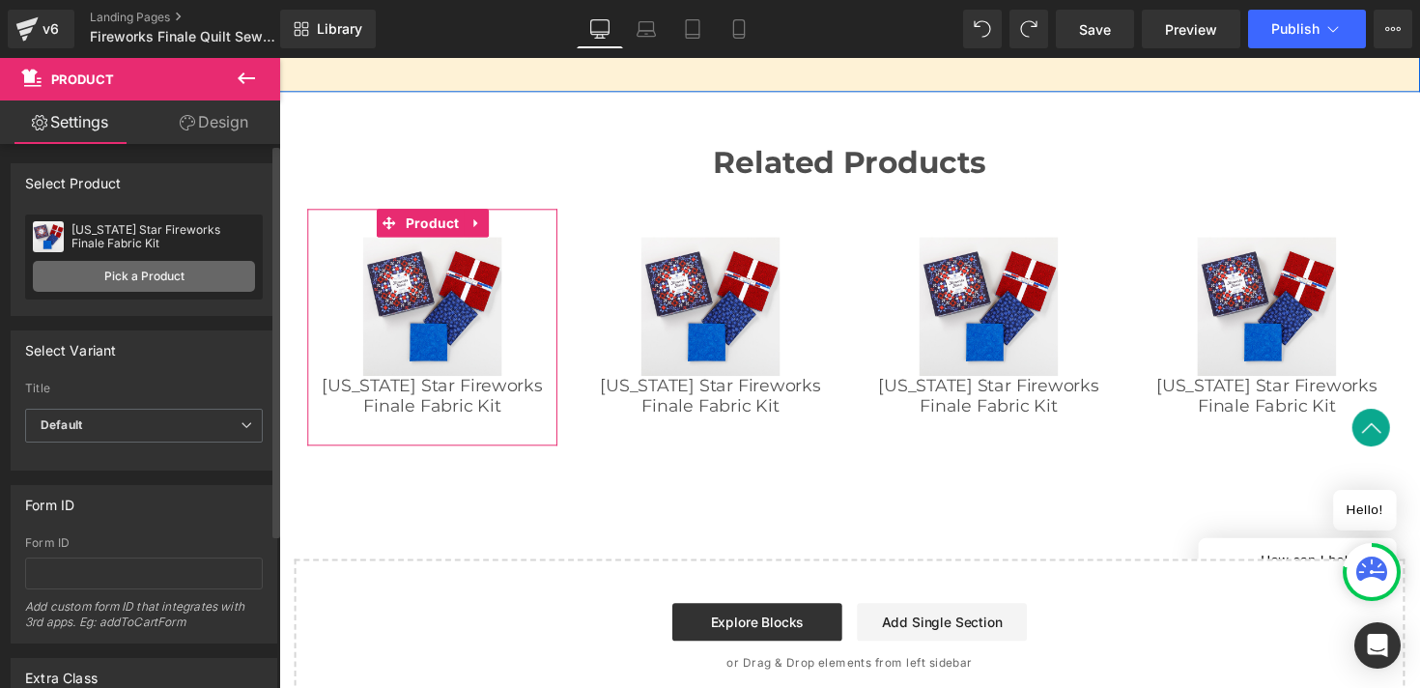
click at [130, 271] on link "Pick a Product" at bounding box center [144, 276] width 222 height 31
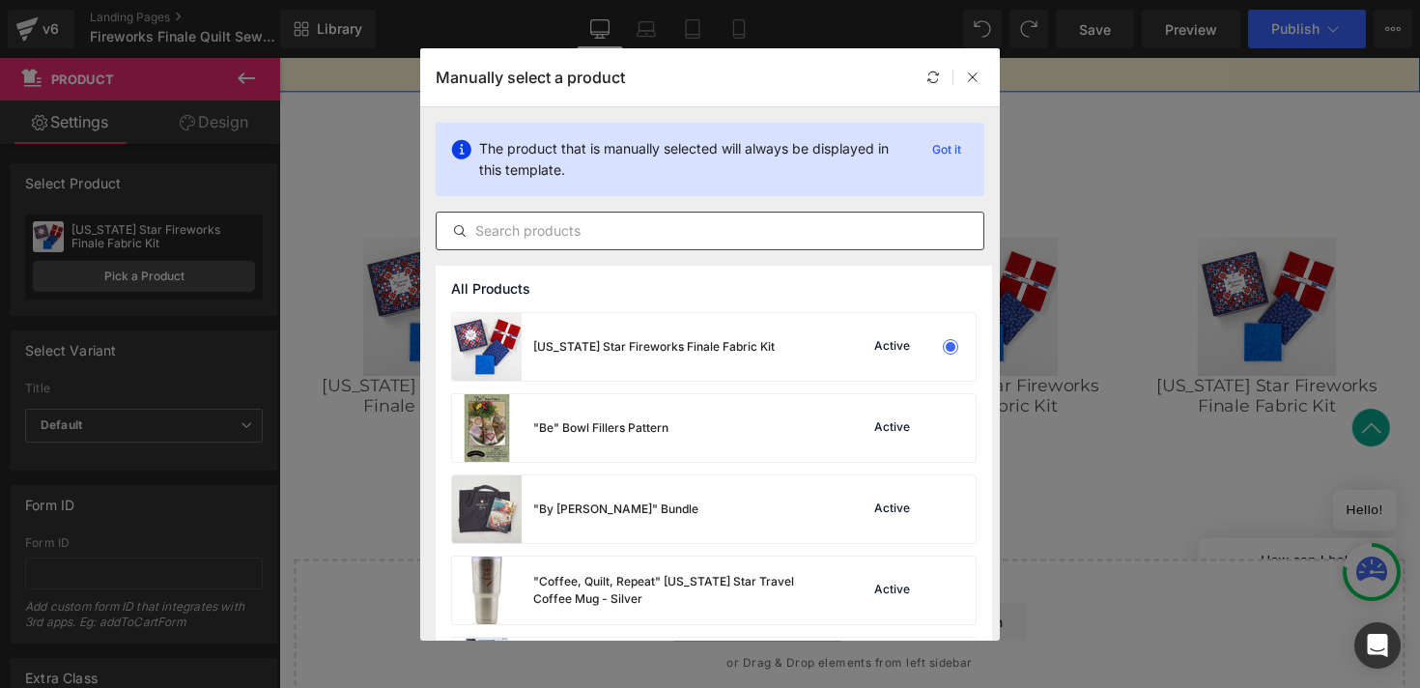
click at [545, 232] on input "text" at bounding box center [710, 230] width 547 height 23
paste input "NOT291"
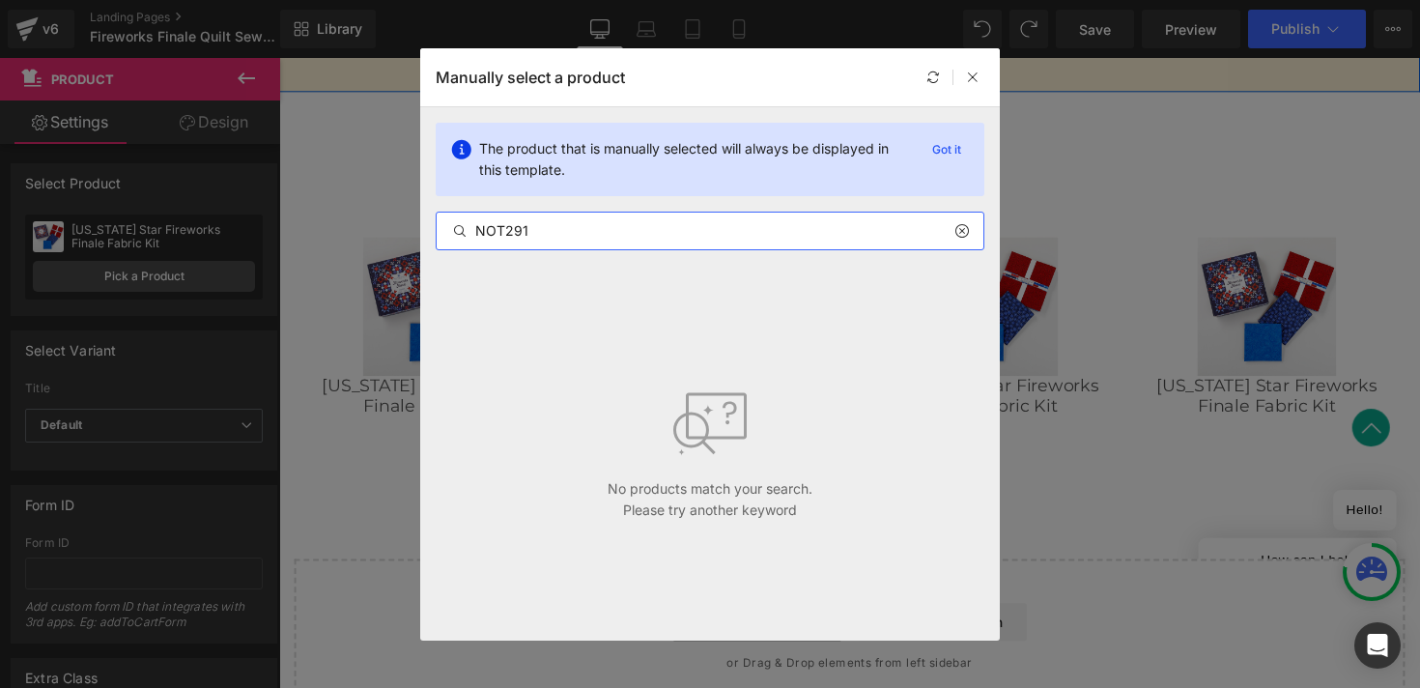
click at [549, 230] on input "NOT291" at bounding box center [710, 230] width 547 height 23
click at [549, 237] on input "Desden Template" at bounding box center [710, 230] width 547 height 23
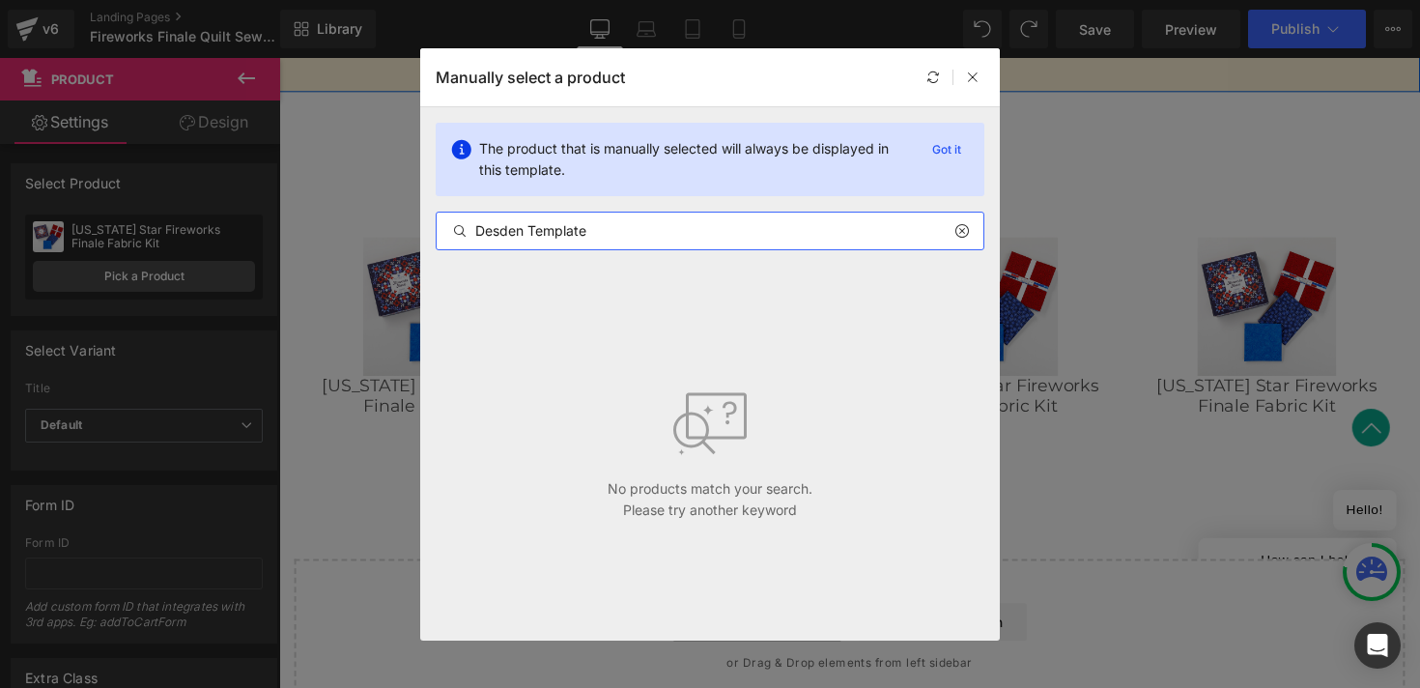
click at [549, 237] on input "Desden Template" at bounding box center [710, 230] width 547 height 23
paste input "Missouri Star Large Dresden Plate Template for 10" Squares"
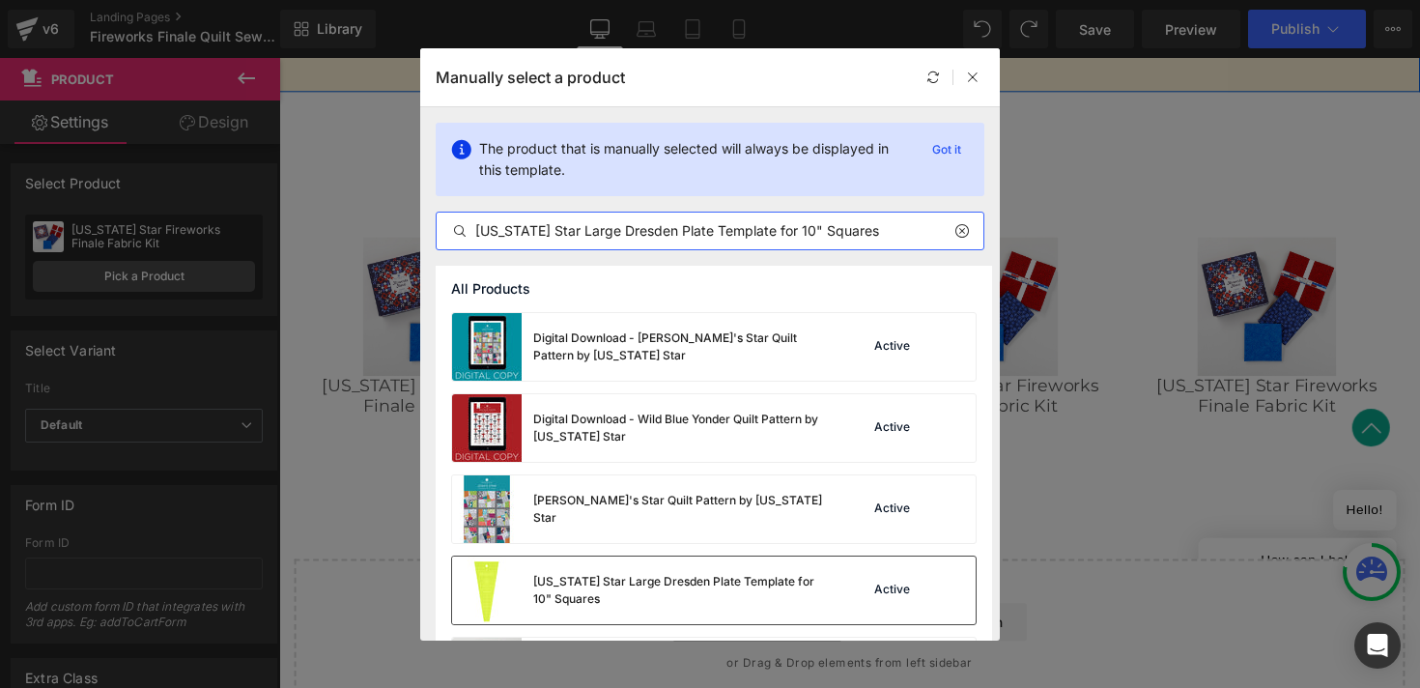
type input "Missouri Star Large Dresden Plate Template for 10" Squares"
click at [579, 571] on div "Missouri Star Large Dresden Plate Template for 10" Squares" at bounding box center [637, 590] width 371 height 68
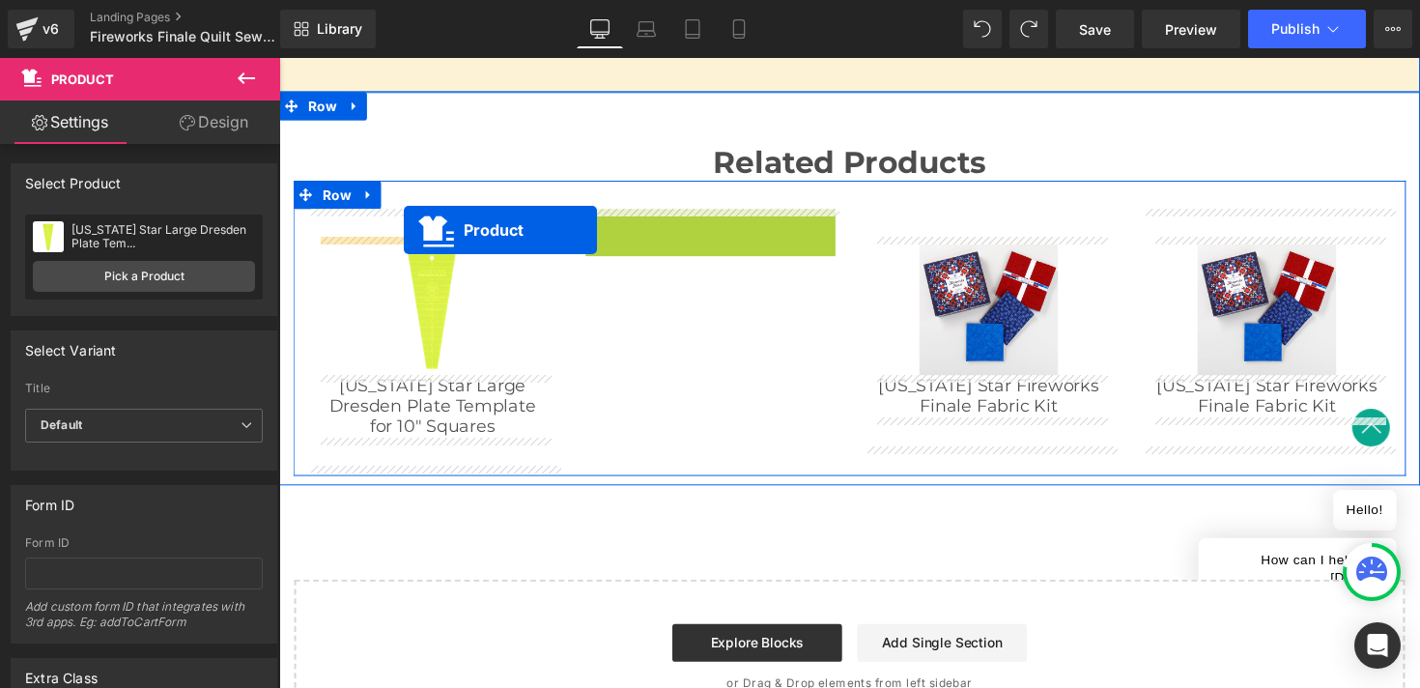
drag, startPoint x: 674, startPoint y: 227, endPoint x: 407, endPoint y: 235, distance: 267.7
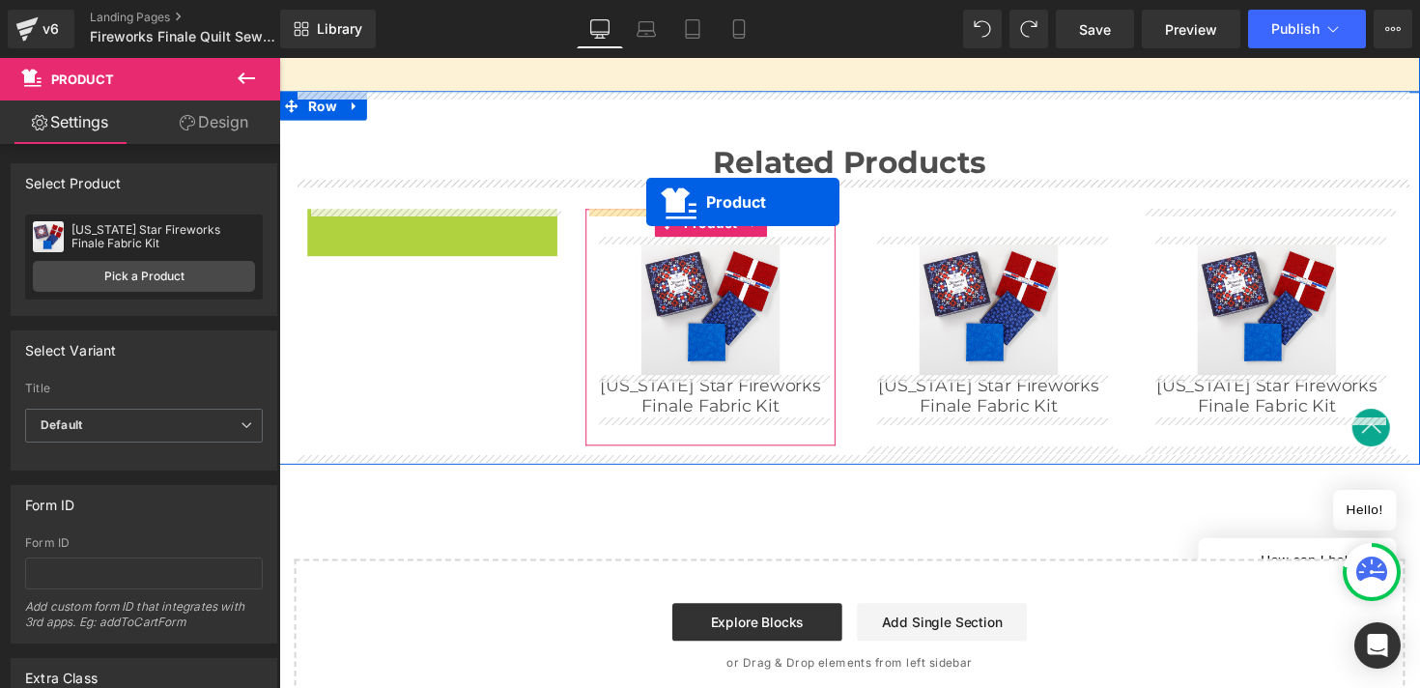
drag, startPoint x: 385, startPoint y: 226, endPoint x: 655, endPoint y: 205, distance: 270.3
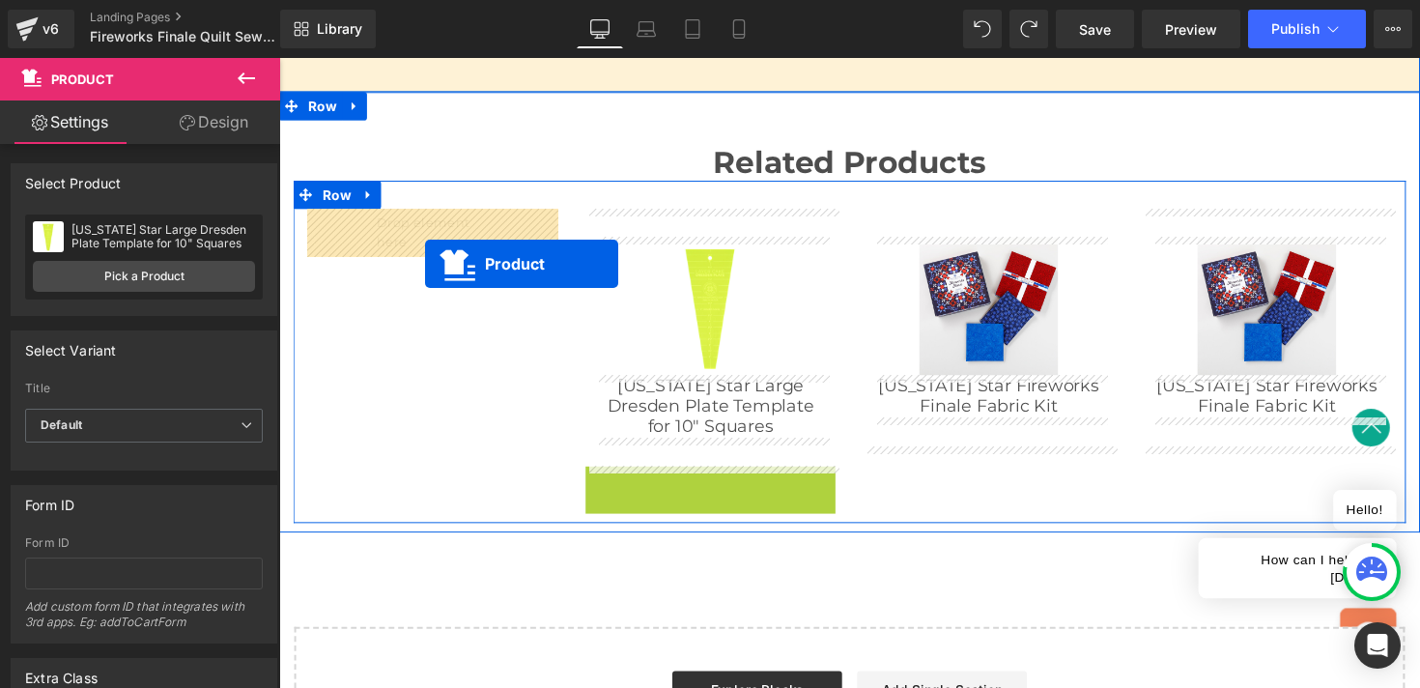
drag, startPoint x: 674, startPoint y: 492, endPoint x: 429, endPoint y: 269, distance: 331.6
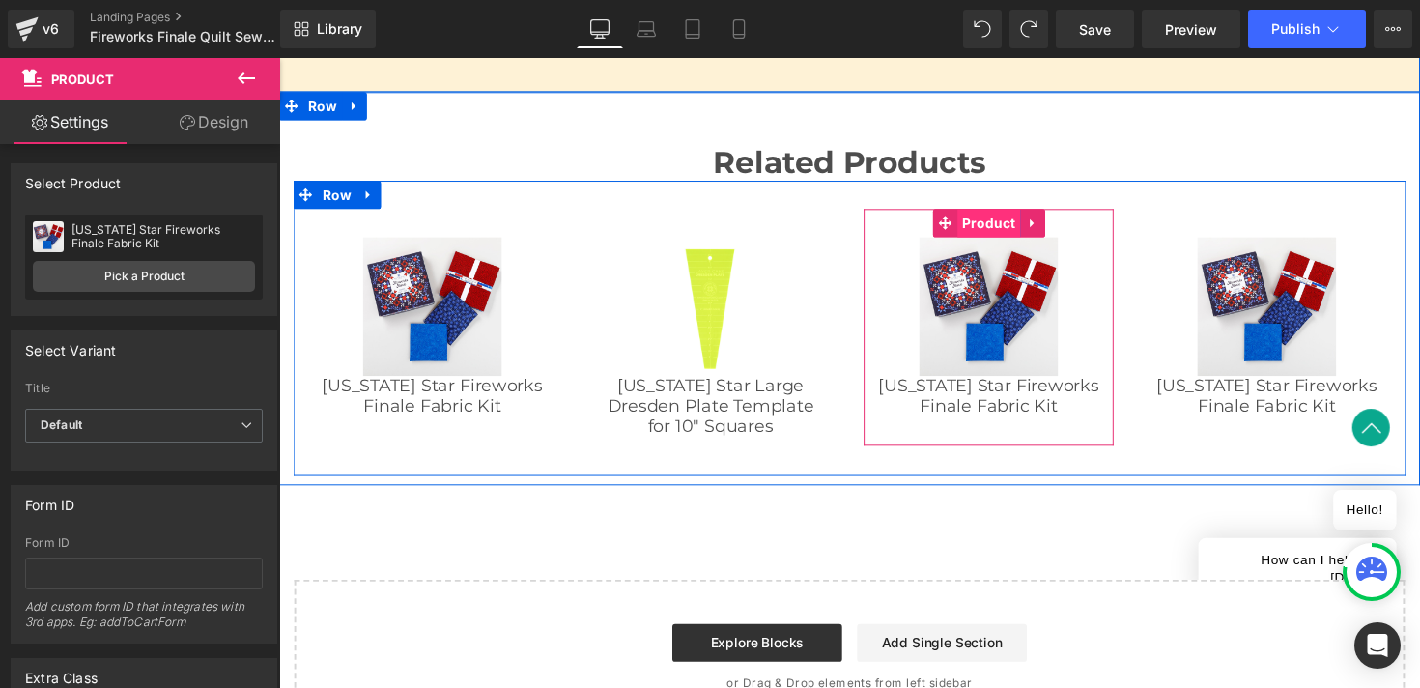
click at [1001, 235] on span "Product" at bounding box center [1006, 226] width 65 height 29
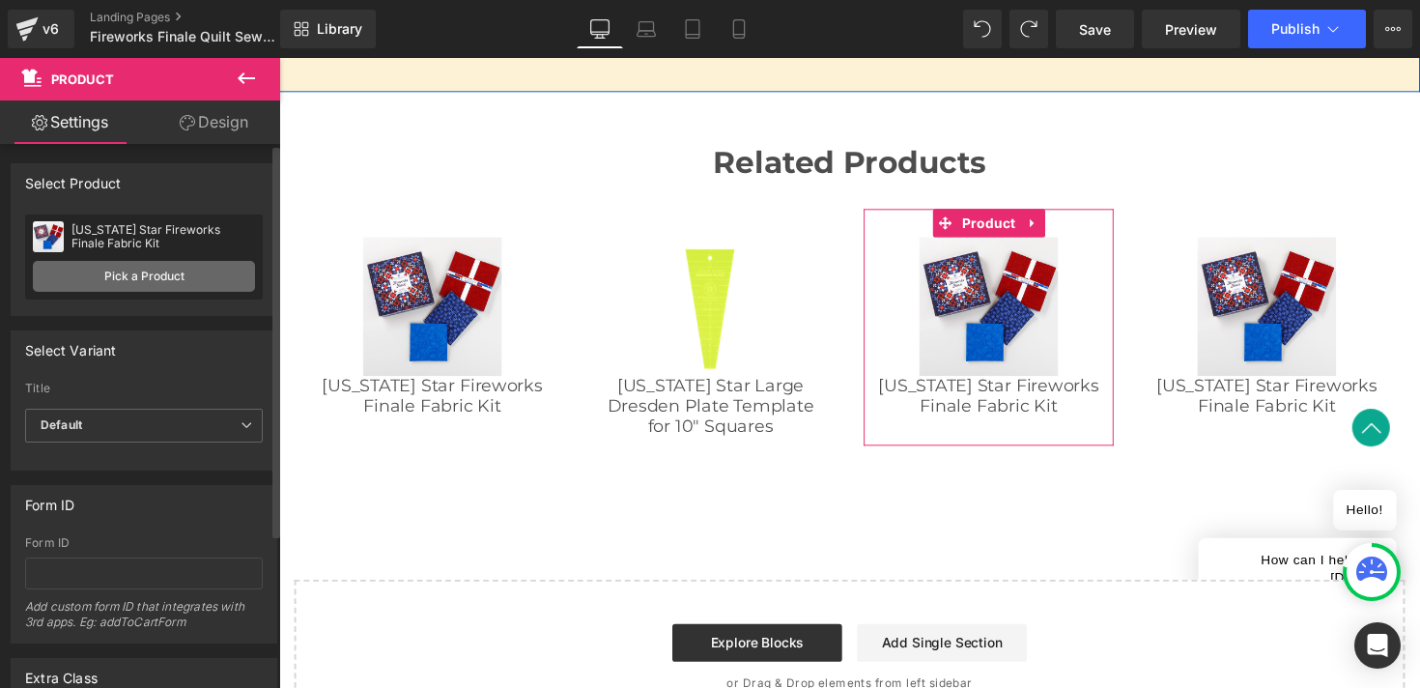
click at [182, 282] on link "Pick a Product" at bounding box center [144, 276] width 222 height 31
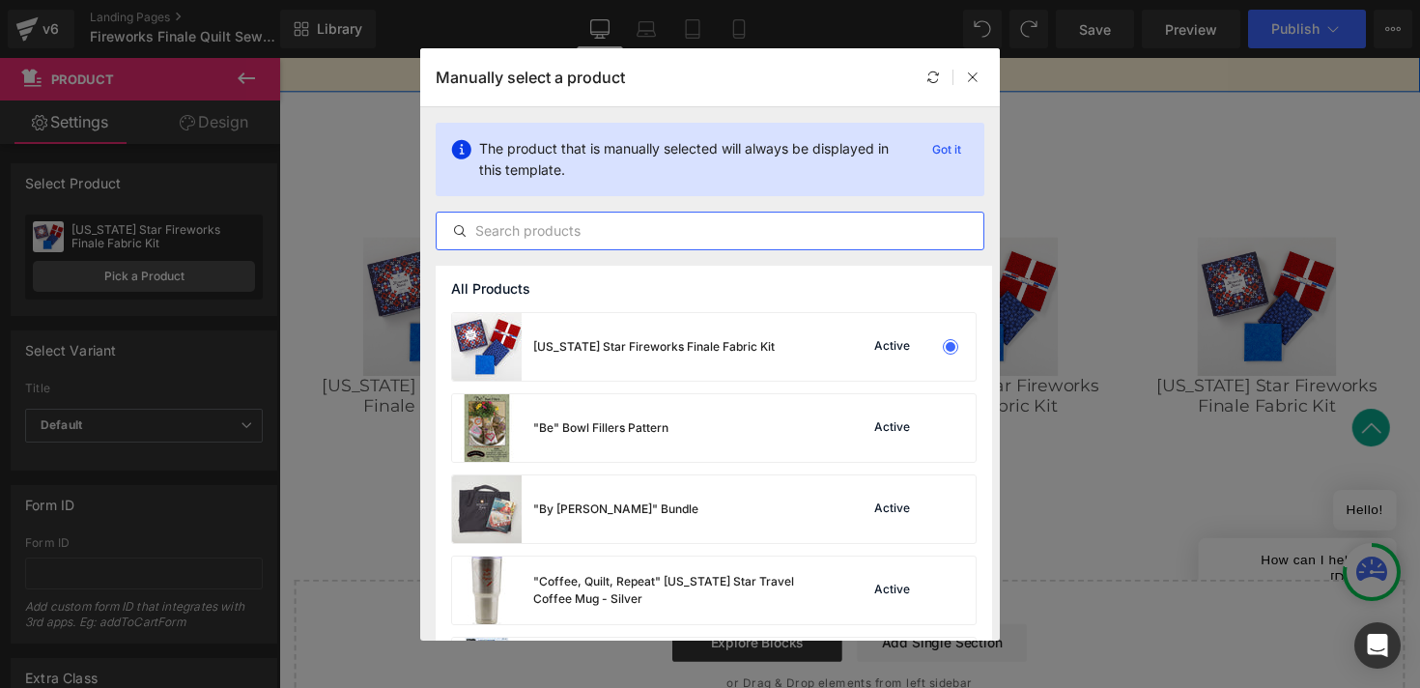
click at [546, 223] on input "text" at bounding box center [710, 230] width 547 height 23
paste input "Missouri Star Quilter’s Best Blend Queen Batting"
type input "Missouri Star Quilter’s Best Blend Queen Batting"
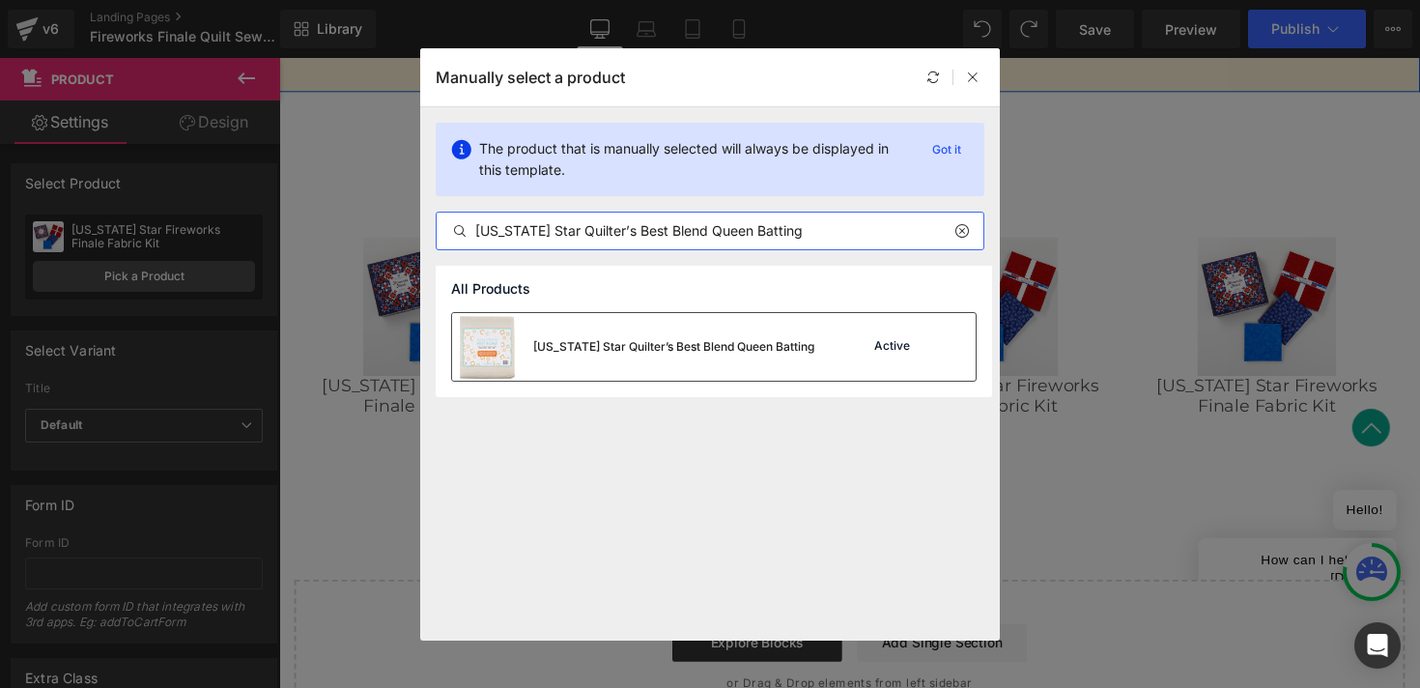
click at [555, 338] on div "Missouri Star Quilter’s Best Blend Queen Batting" at bounding box center [673, 346] width 281 height 17
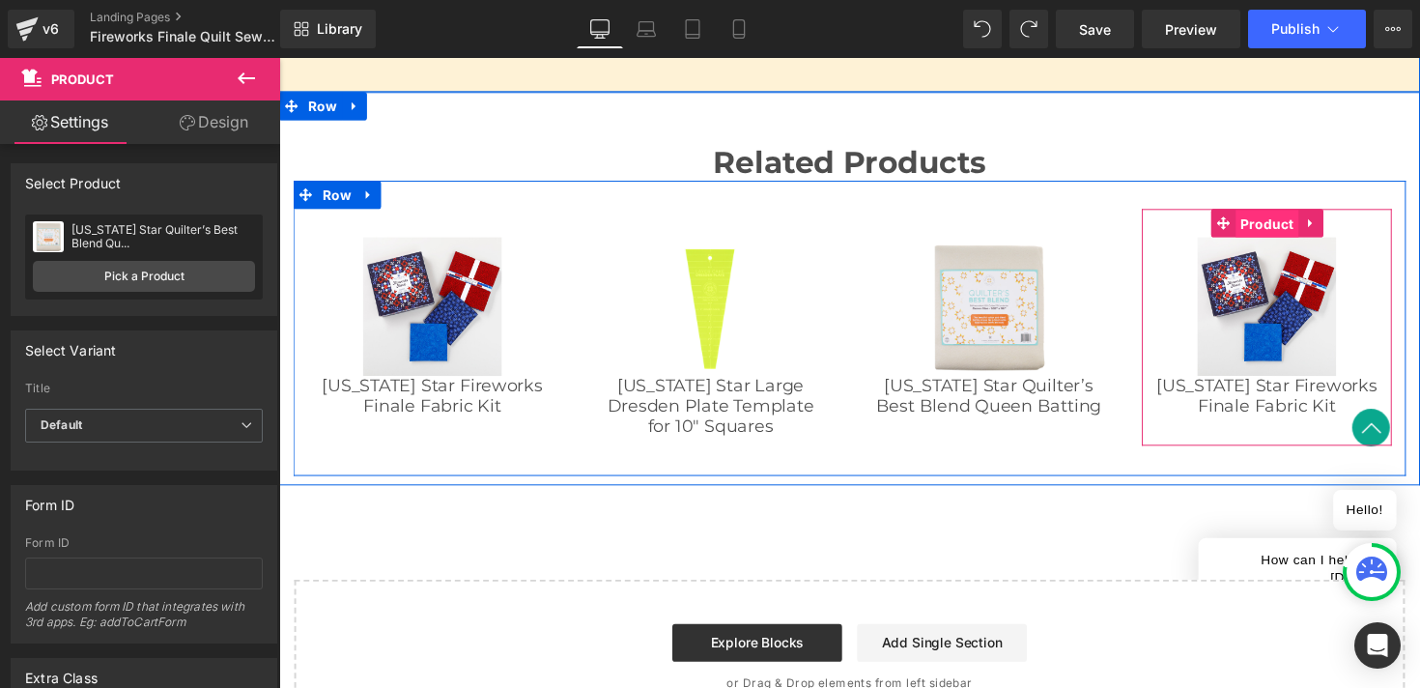
click at [1282, 229] on span "Product" at bounding box center [1291, 227] width 65 height 29
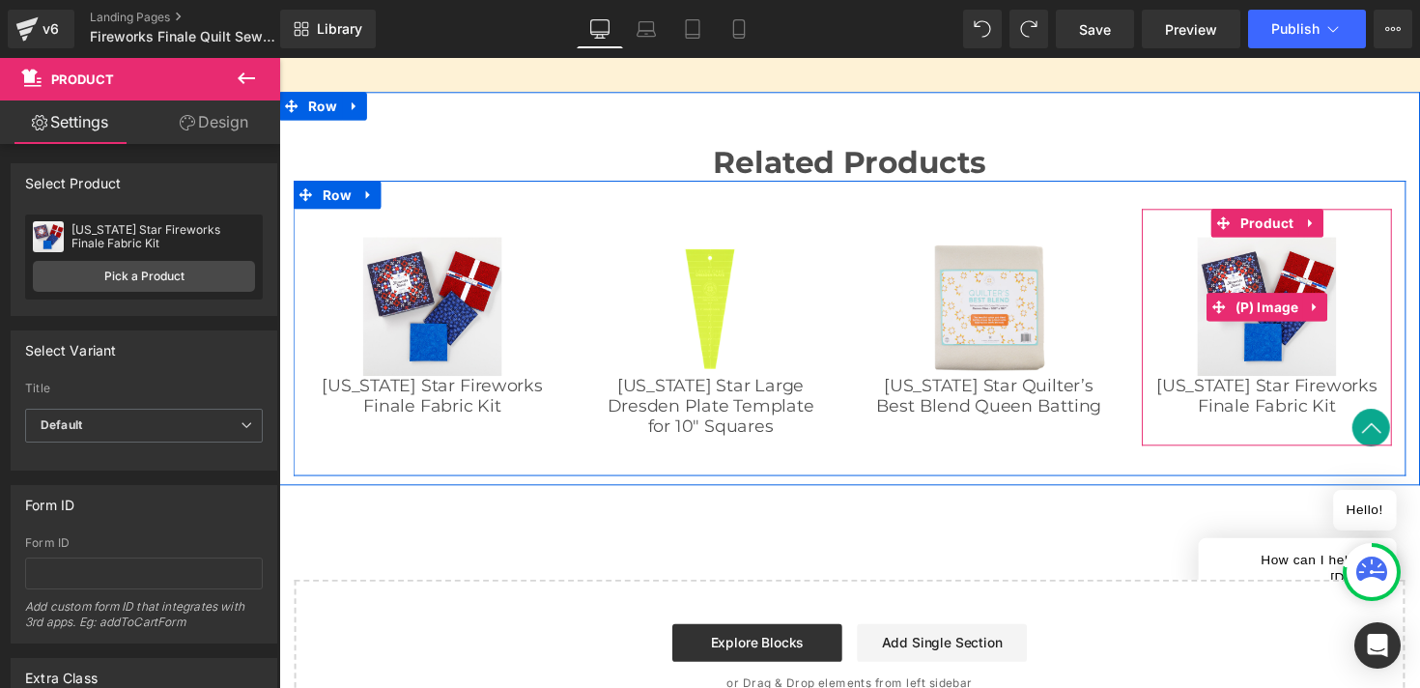
click at [1289, 241] on img at bounding box center [1291, 312] width 142 height 142
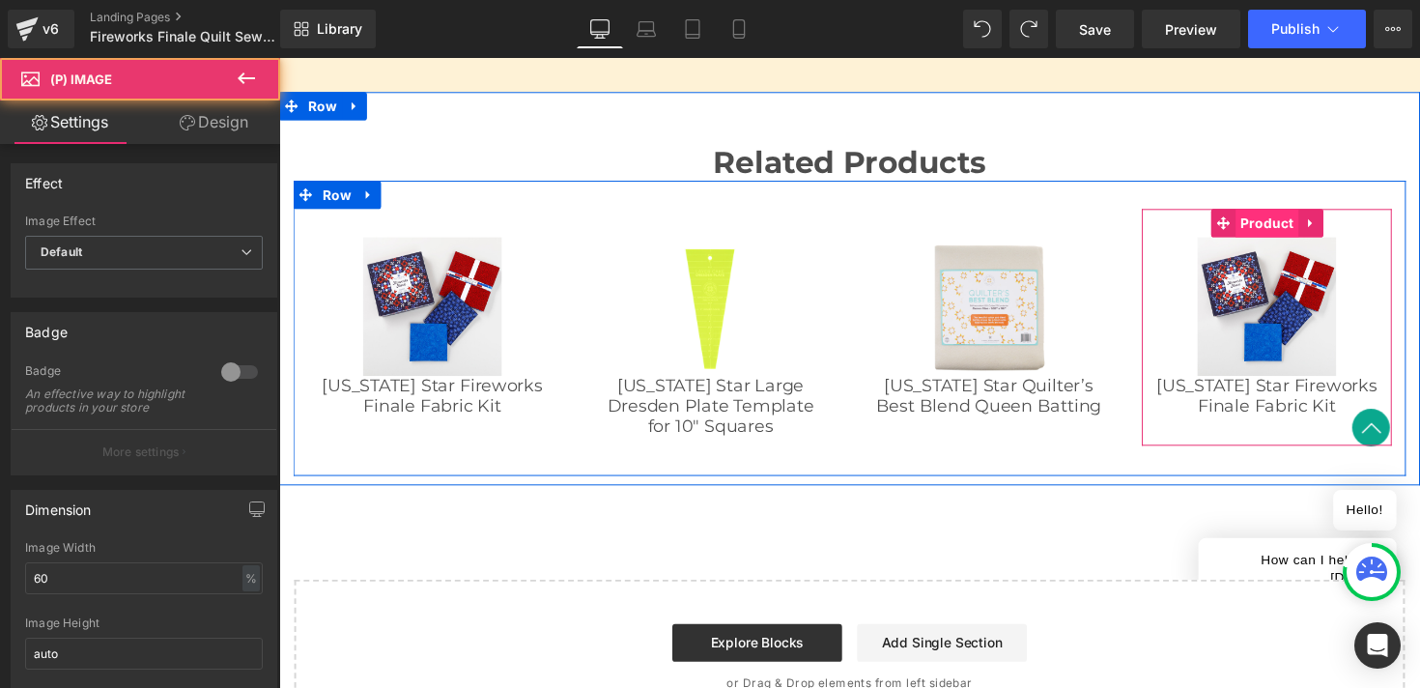
click at [1287, 230] on span "Product" at bounding box center [1291, 226] width 65 height 29
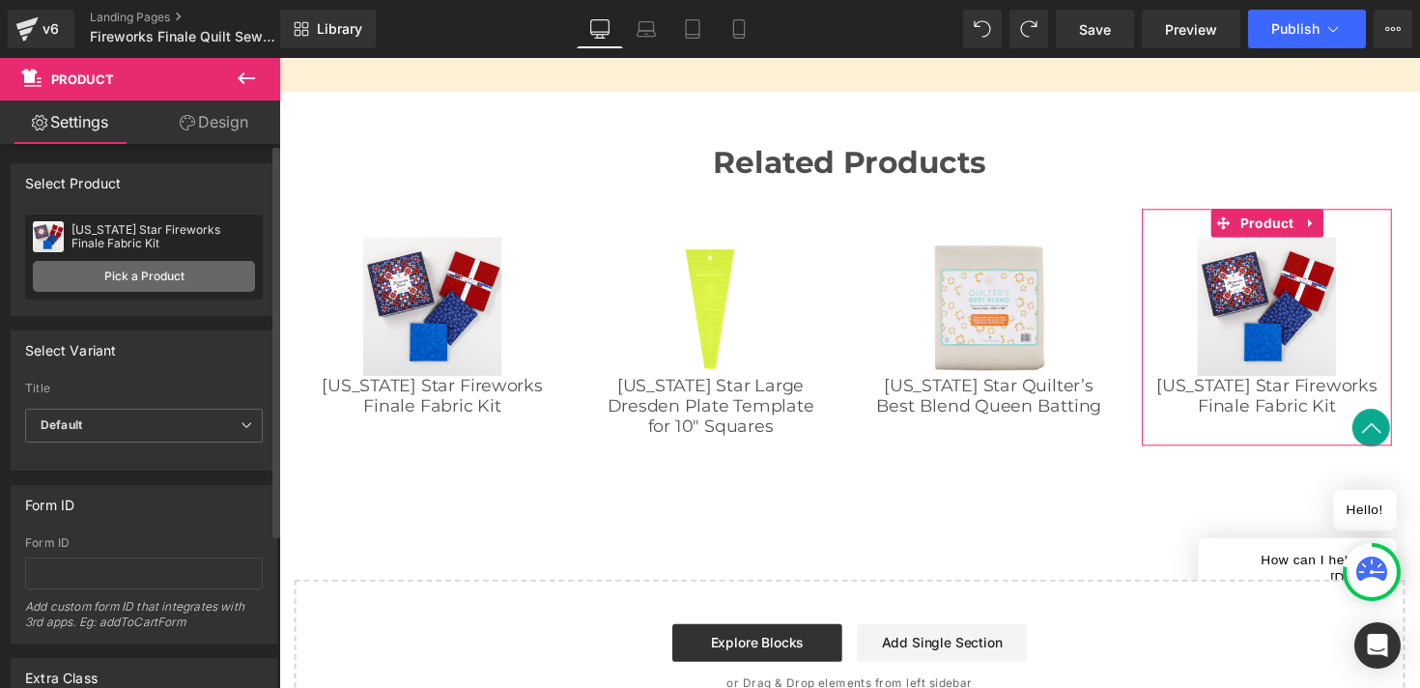
click at [115, 276] on link "Pick a Product" at bounding box center [144, 276] width 222 height 31
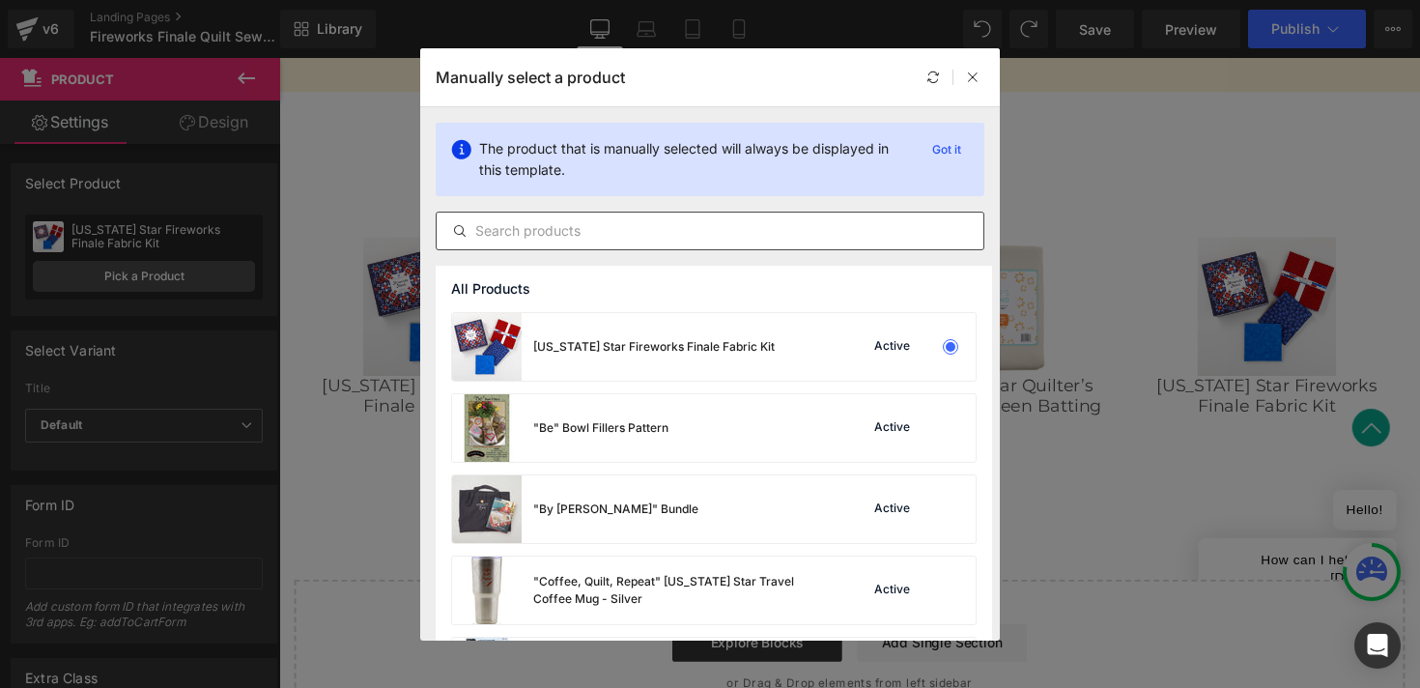
click at [505, 232] on input "text" at bounding box center [710, 230] width 547 height 23
paste input "Clearly Perfect Slotted Trimmers"
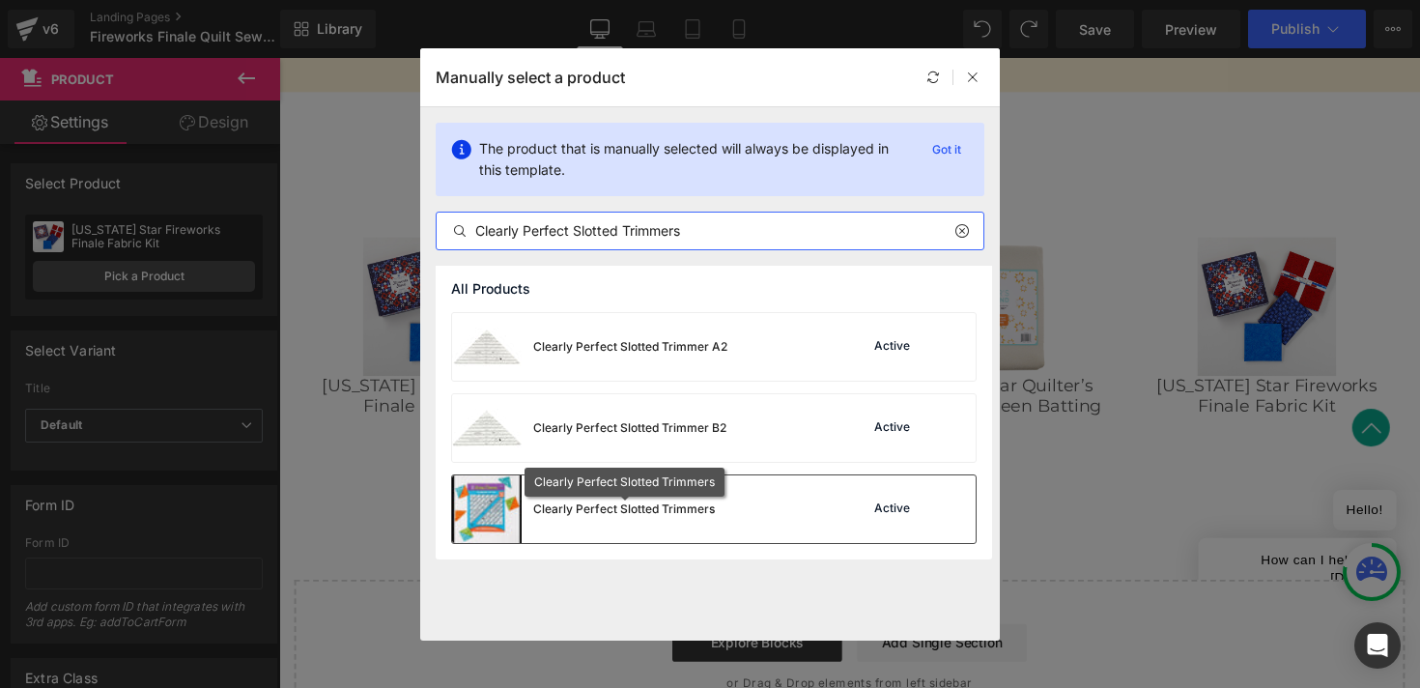
type input "Clearly Perfect Slotted Trimmers"
click at [590, 510] on div "Clearly Perfect Slotted Trimmers" at bounding box center [624, 508] width 182 height 17
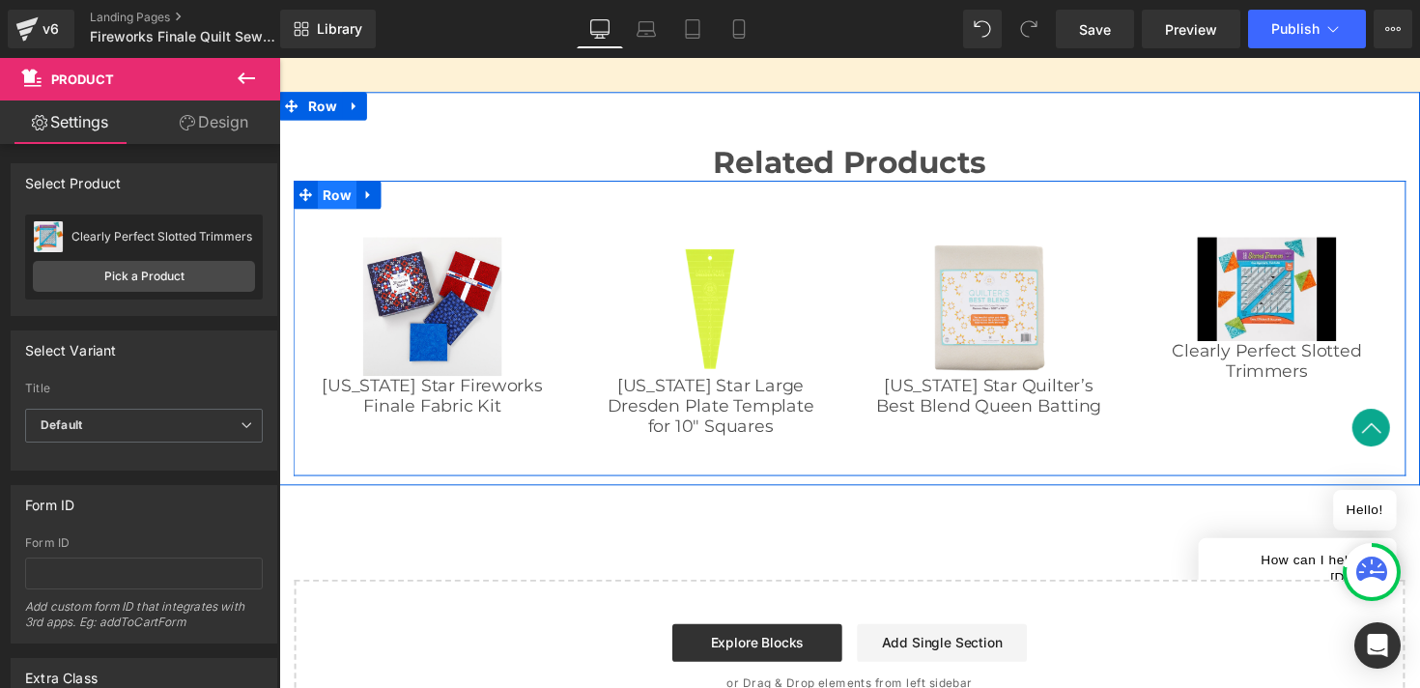
click at [345, 199] on span "Row" at bounding box center [339, 198] width 40 height 29
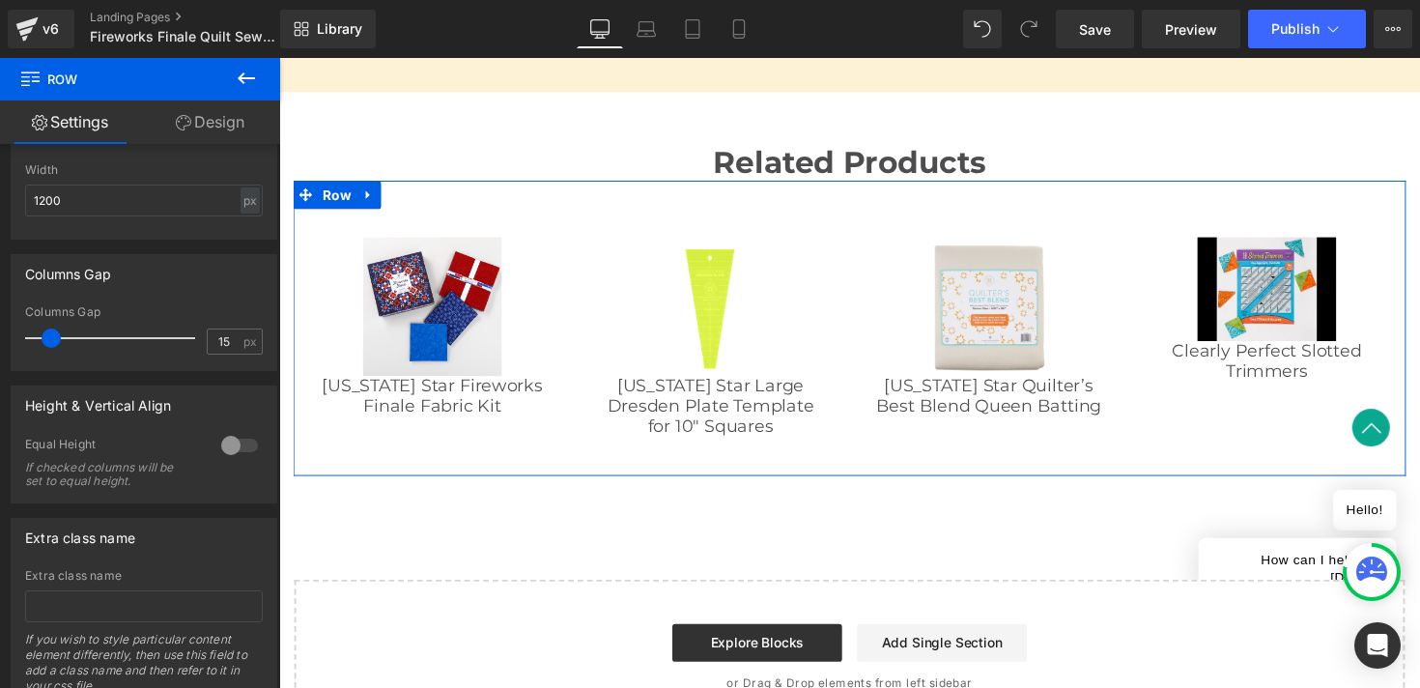
scroll to position [809, 0]
click at [225, 441] on div at bounding box center [239, 442] width 46 height 31
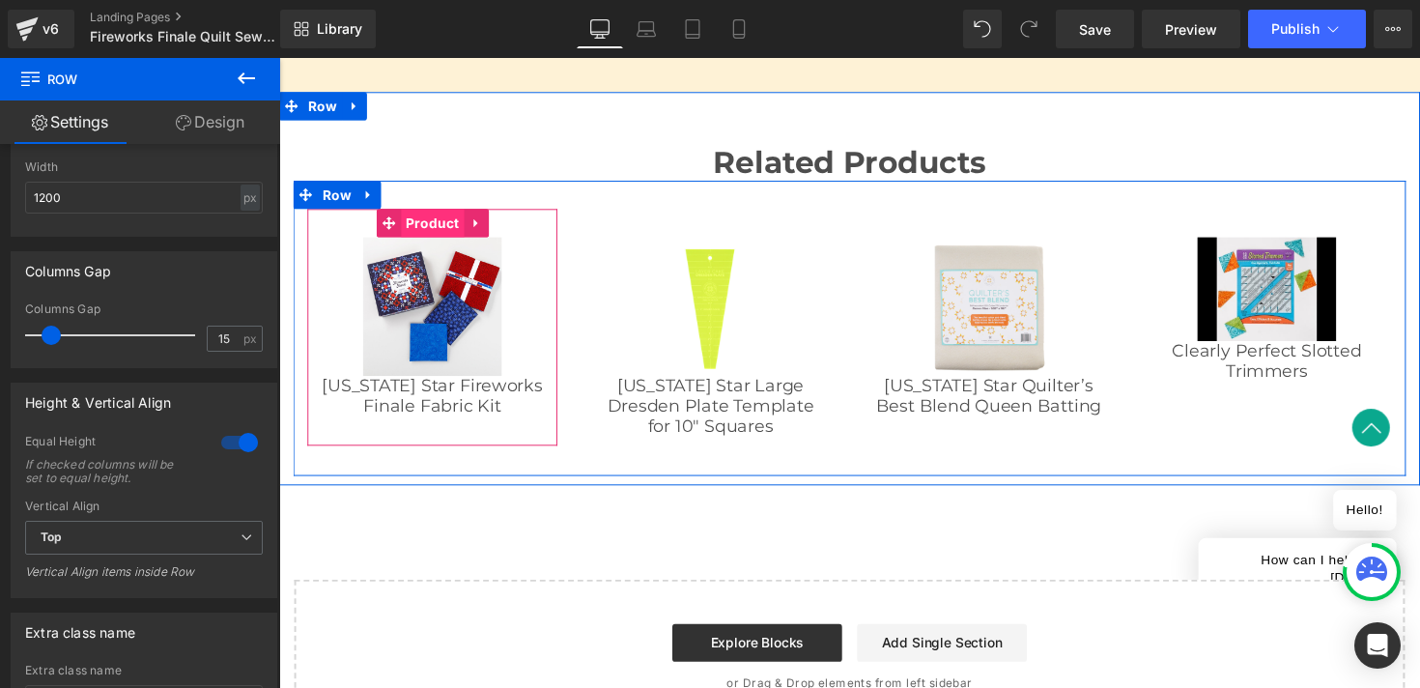
click at [433, 231] on span "Product" at bounding box center [436, 226] width 65 height 29
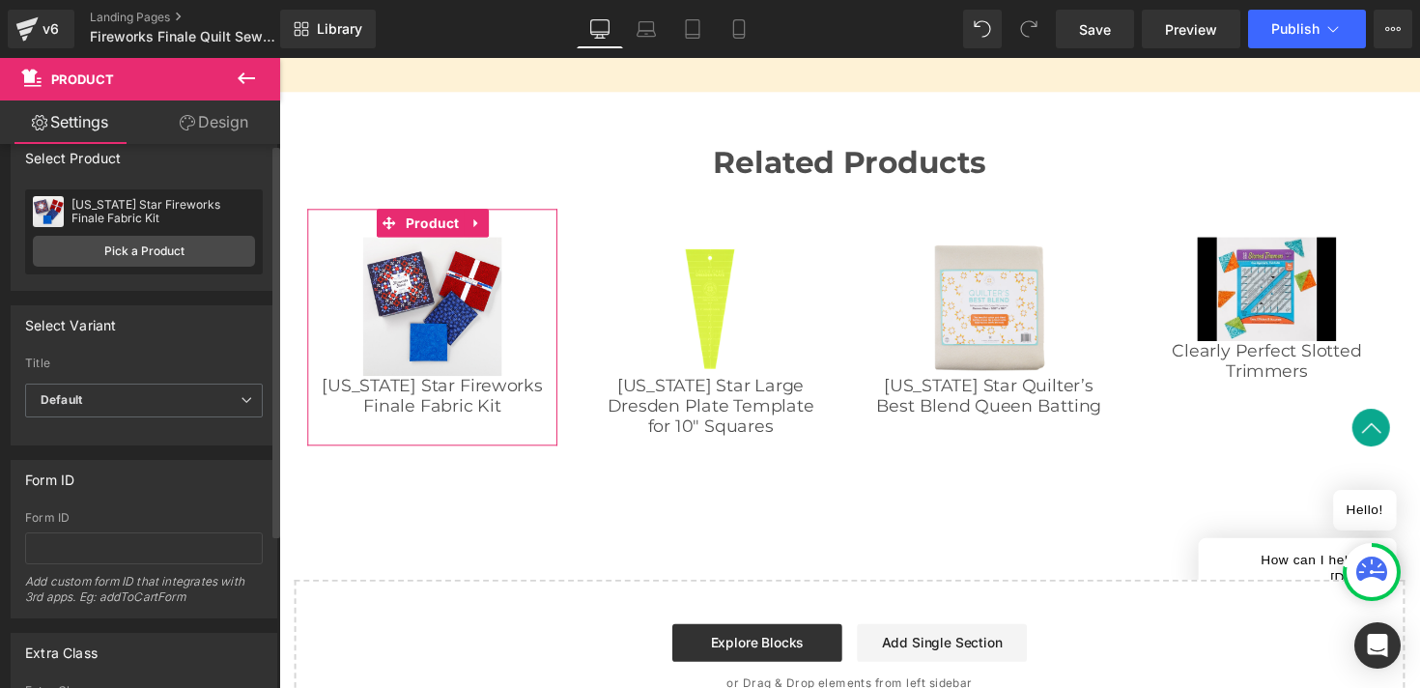
scroll to position [0, 0]
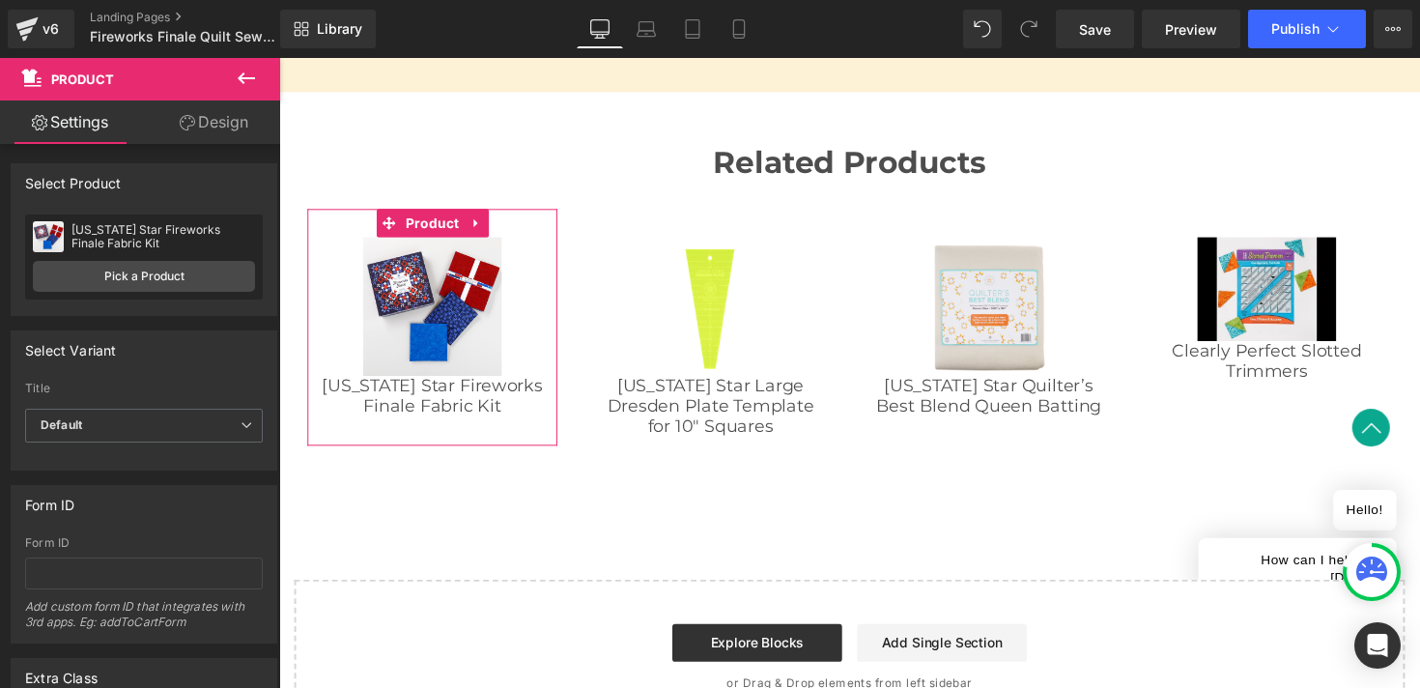
click at [203, 131] on link "Design" at bounding box center [214, 121] width 140 height 43
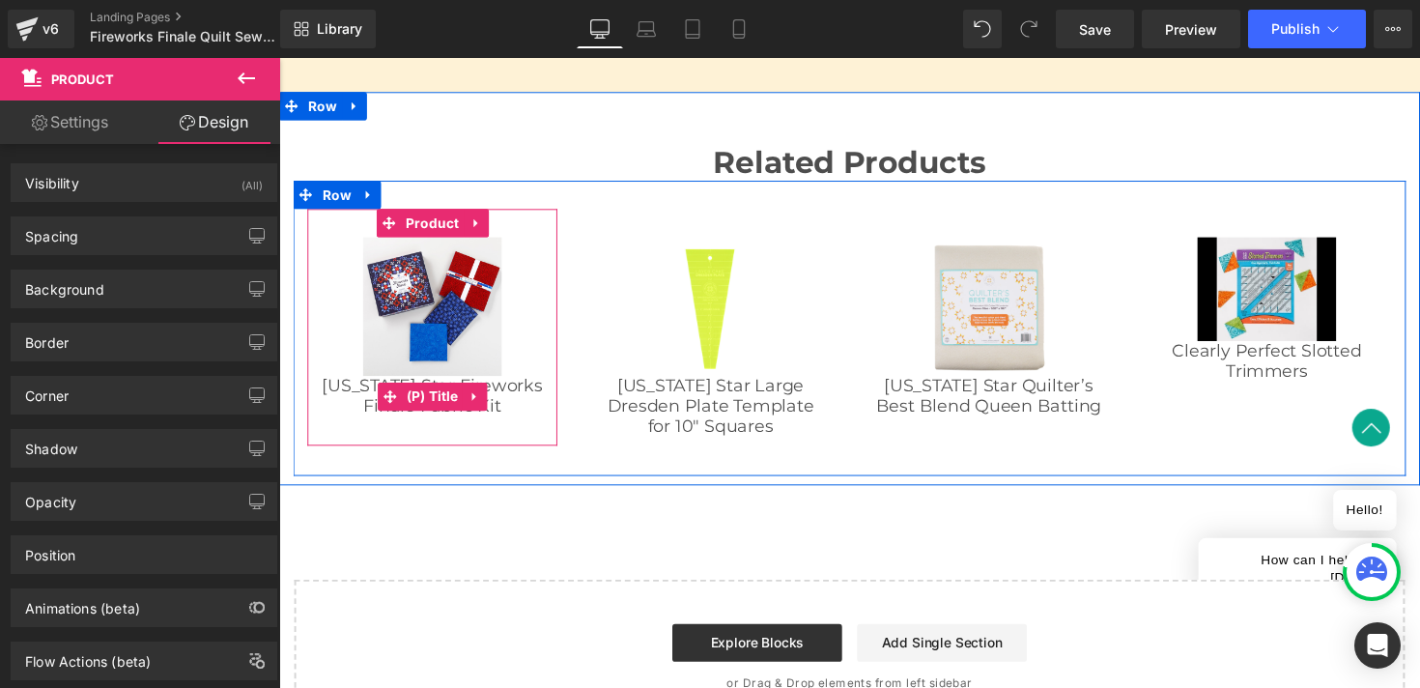
click at [496, 405] on link "Missouri Star Fireworks Finale Fabric Kit" at bounding box center [436, 404] width 237 height 42
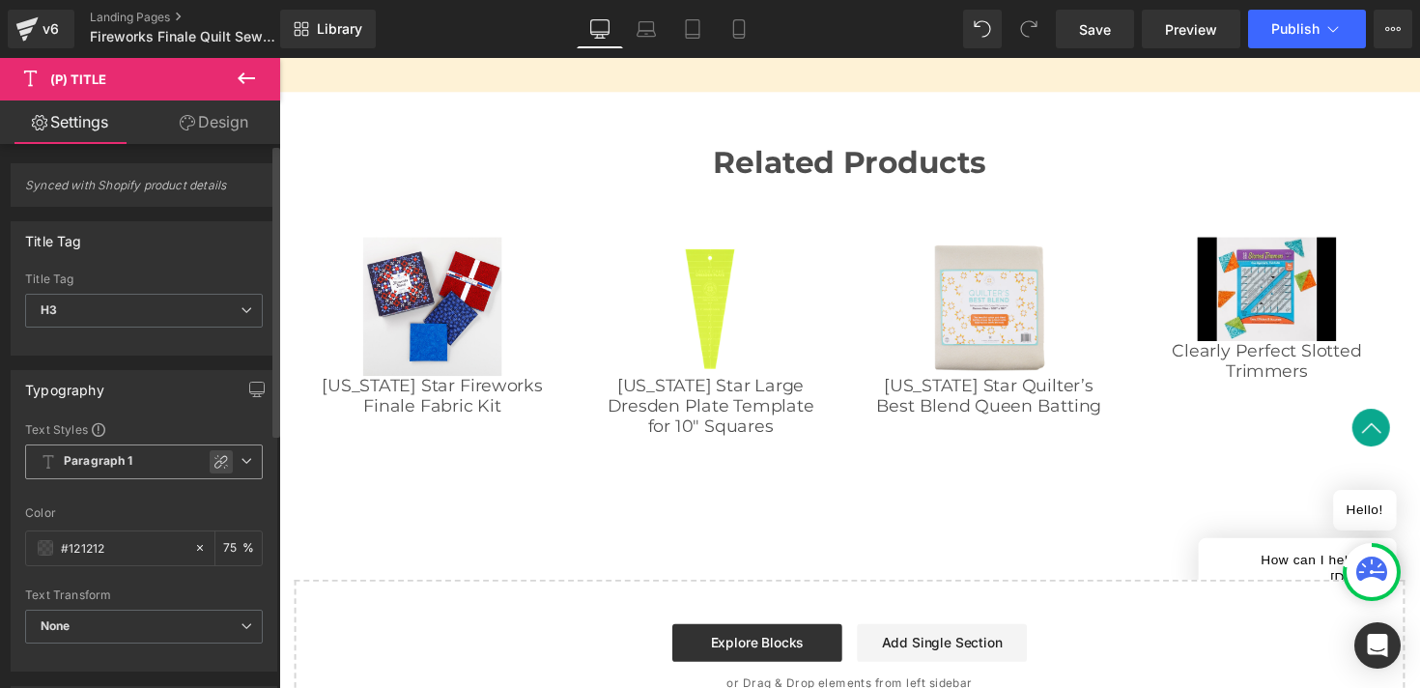
click at [213, 463] on icon at bounding box center [220, 461] width 15 height 15
type input "1.5"
type input "0"
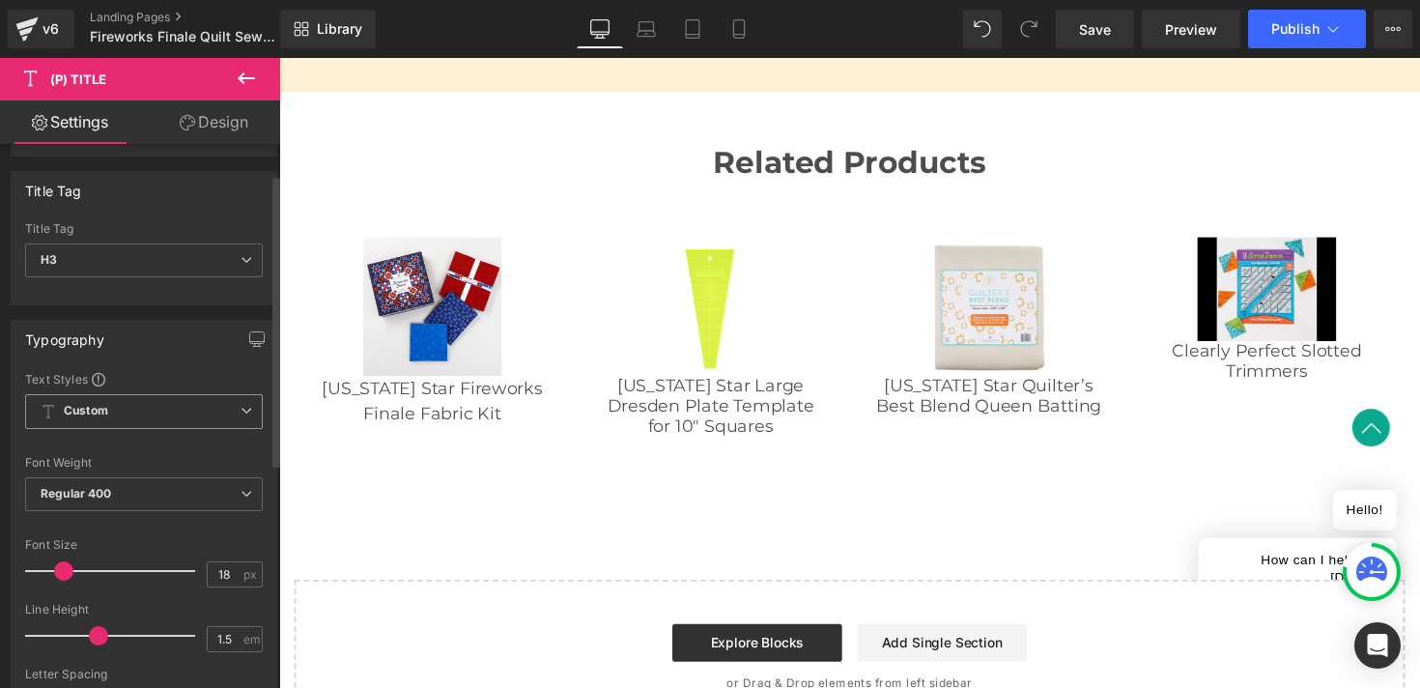
scroll to position [62, 0]
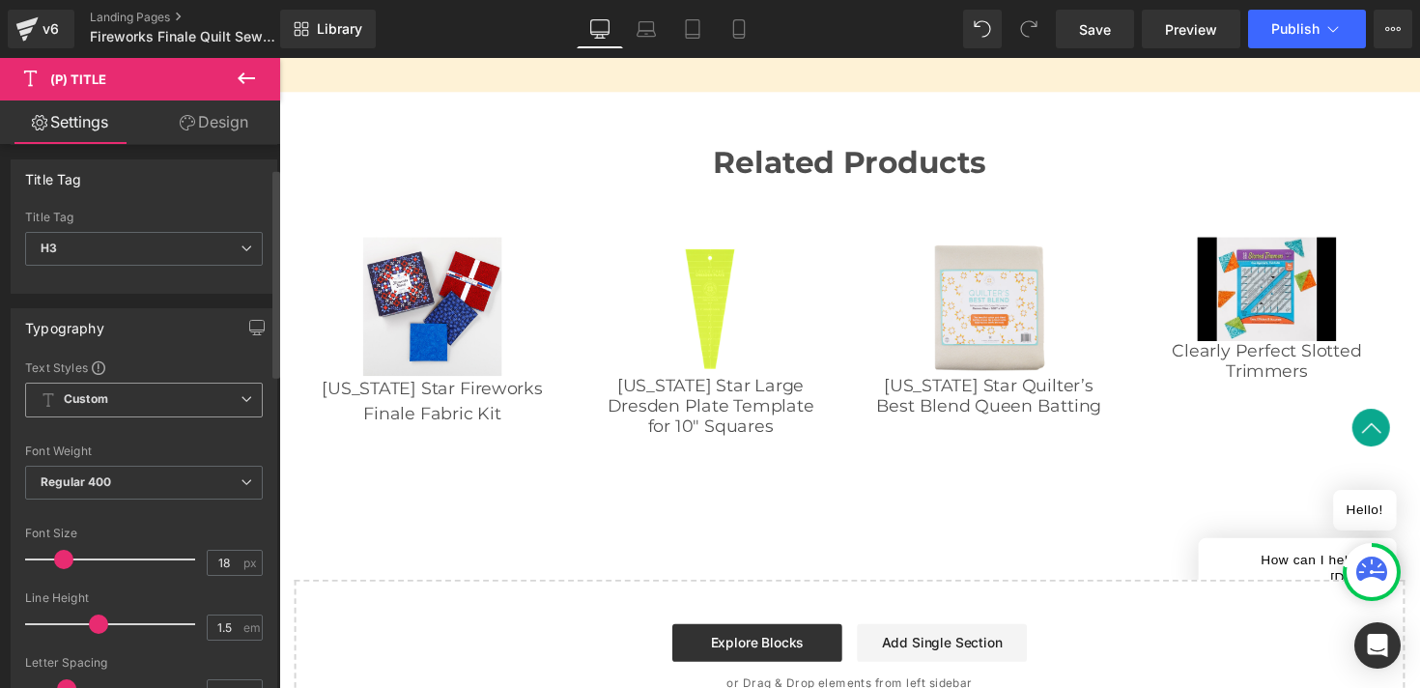
click at [156, 480] on span "Regular 400" at bounding box center [144, 483] width 238 height 34
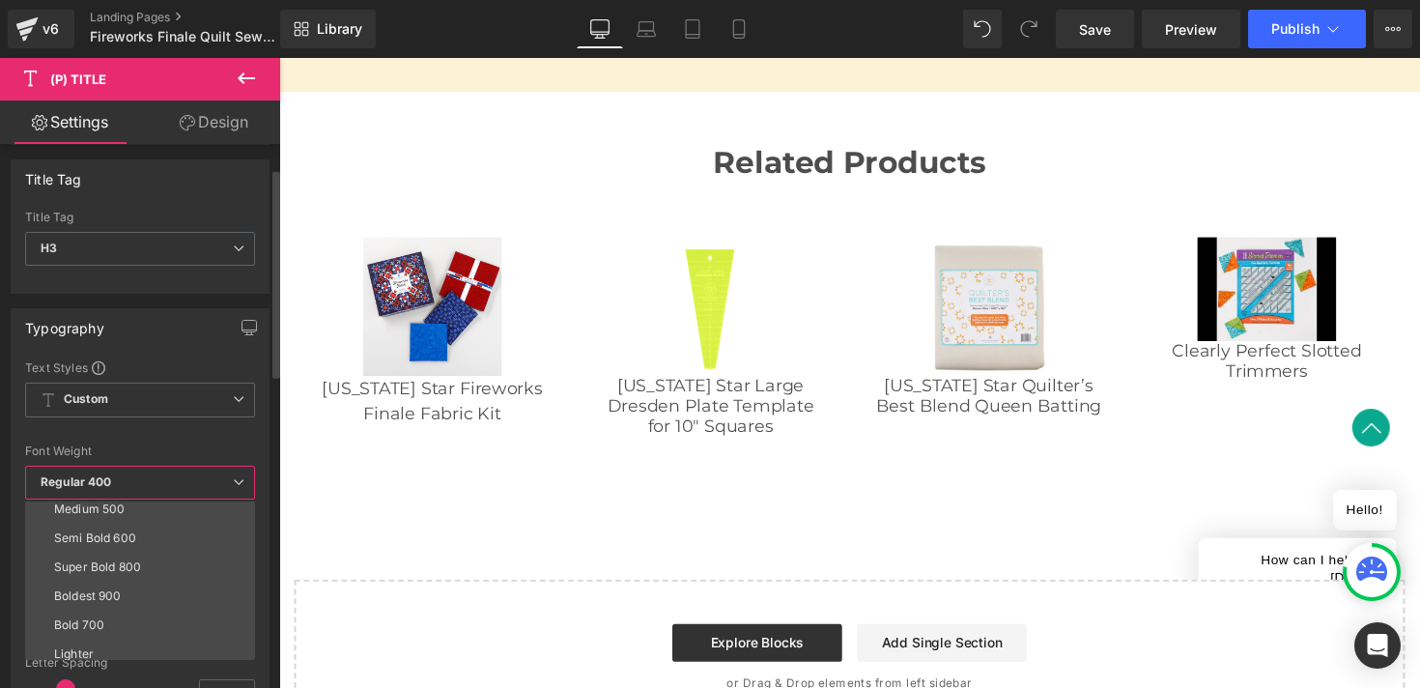
scroll to position [126, 0]
click at [143, 615] on li "Bold 700" at bounding box center [144, 622] width 239 height 29
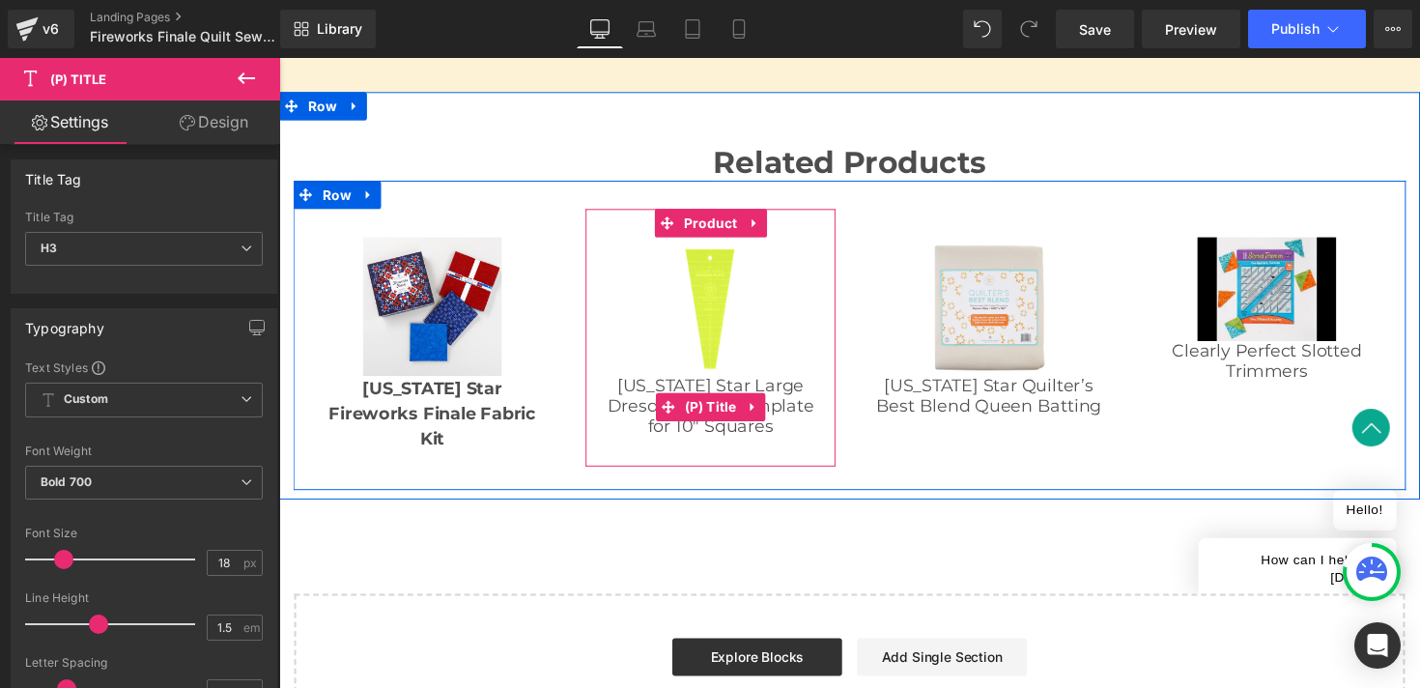
click at [643, 410] on link "Missouri Star Large Dresden Plate Template for 10" Squares" at bounding box center [721, 414] width 237 height 63
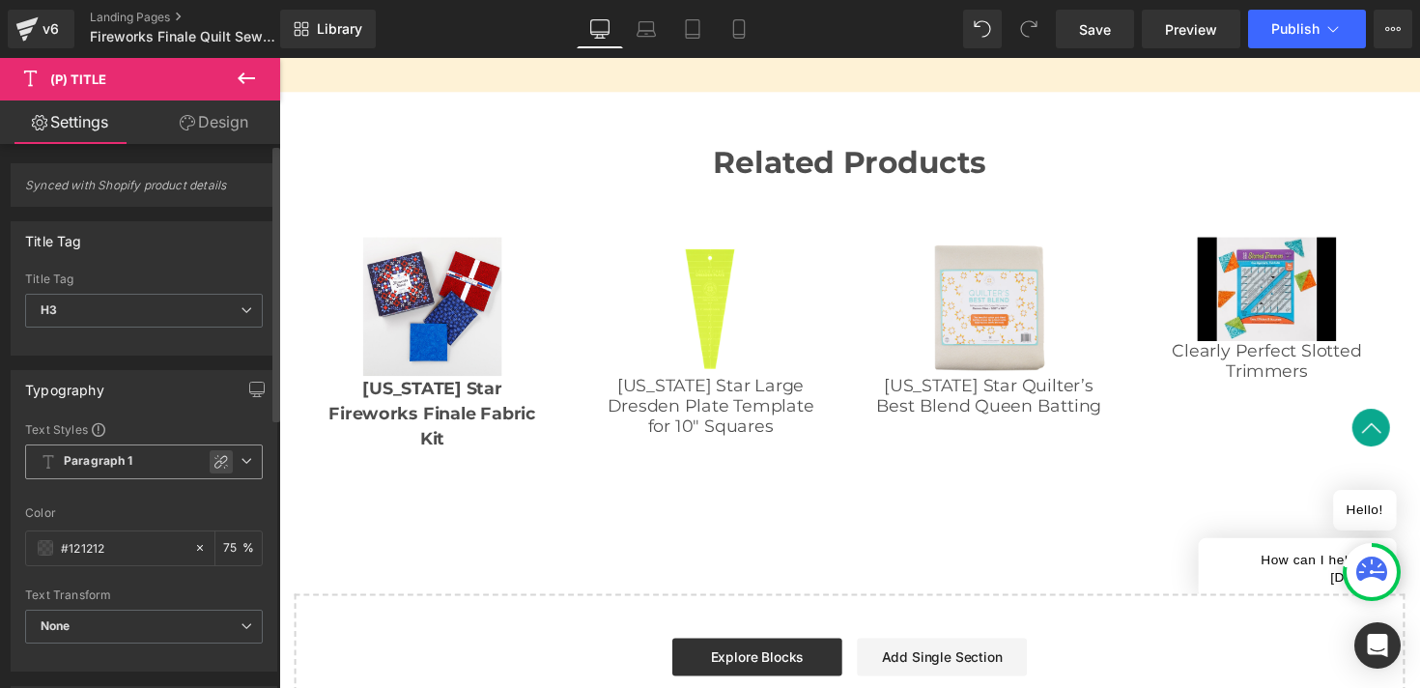
click at [216, 466] on icon at bounding box center [220, 461] width 15 height 15
type input "1.5"
type input "0"
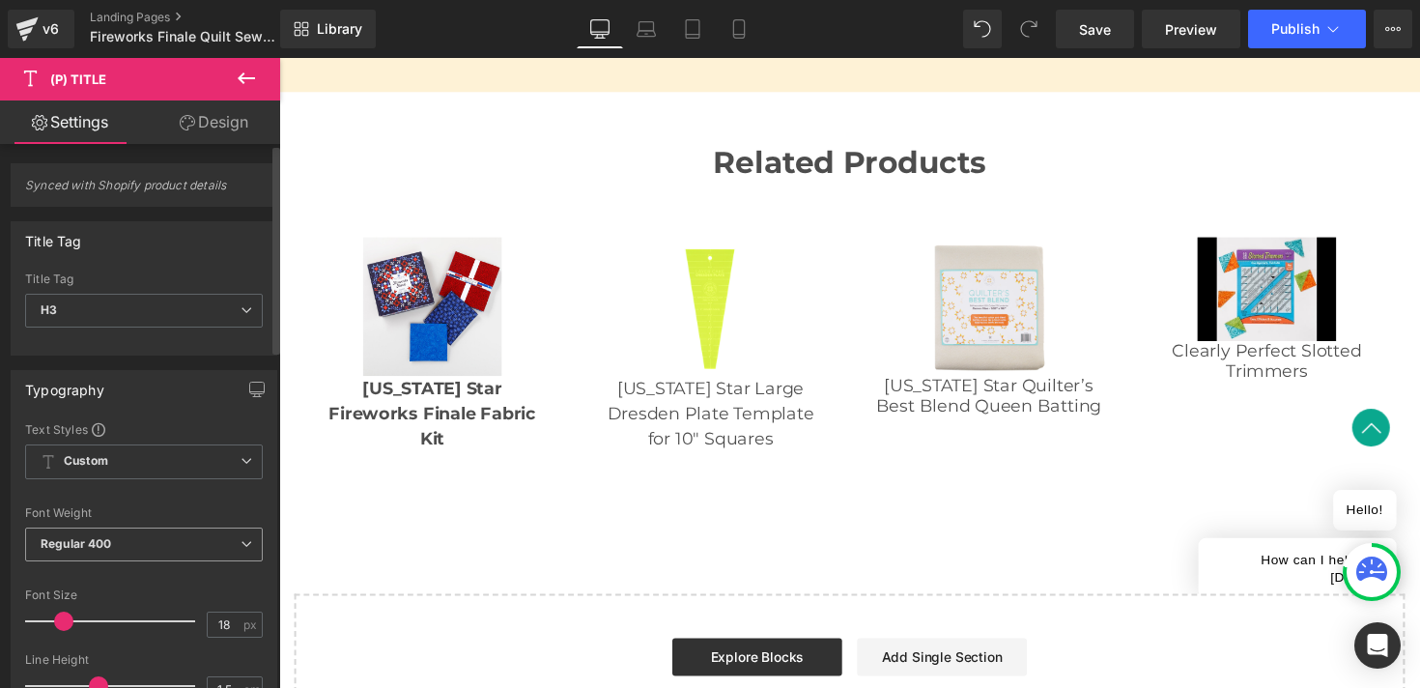
click at [146, 552] on span "Regular 400" at bounding box center [144, 544] width 238 height 34
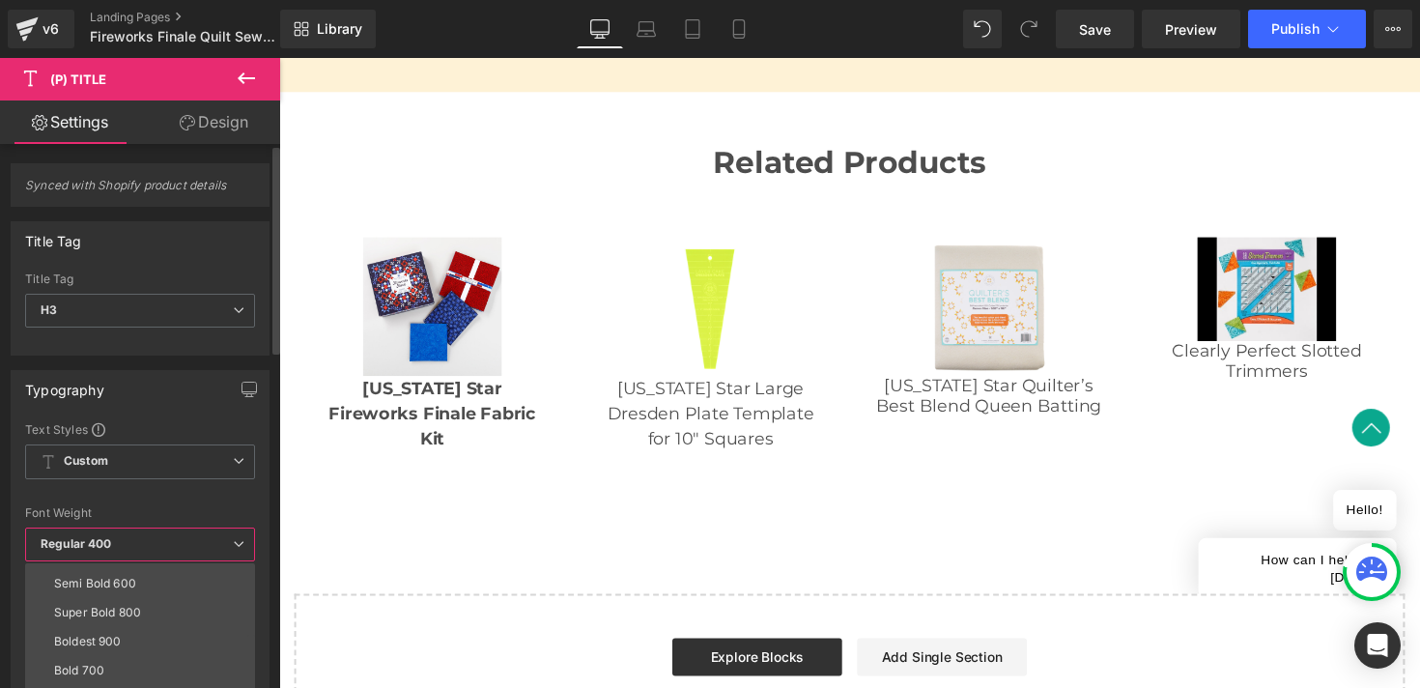
scroll to position [145, 0]
click at [137, 652] on li "Bold 700" at bounding box center [144, 664] width 239 height 29
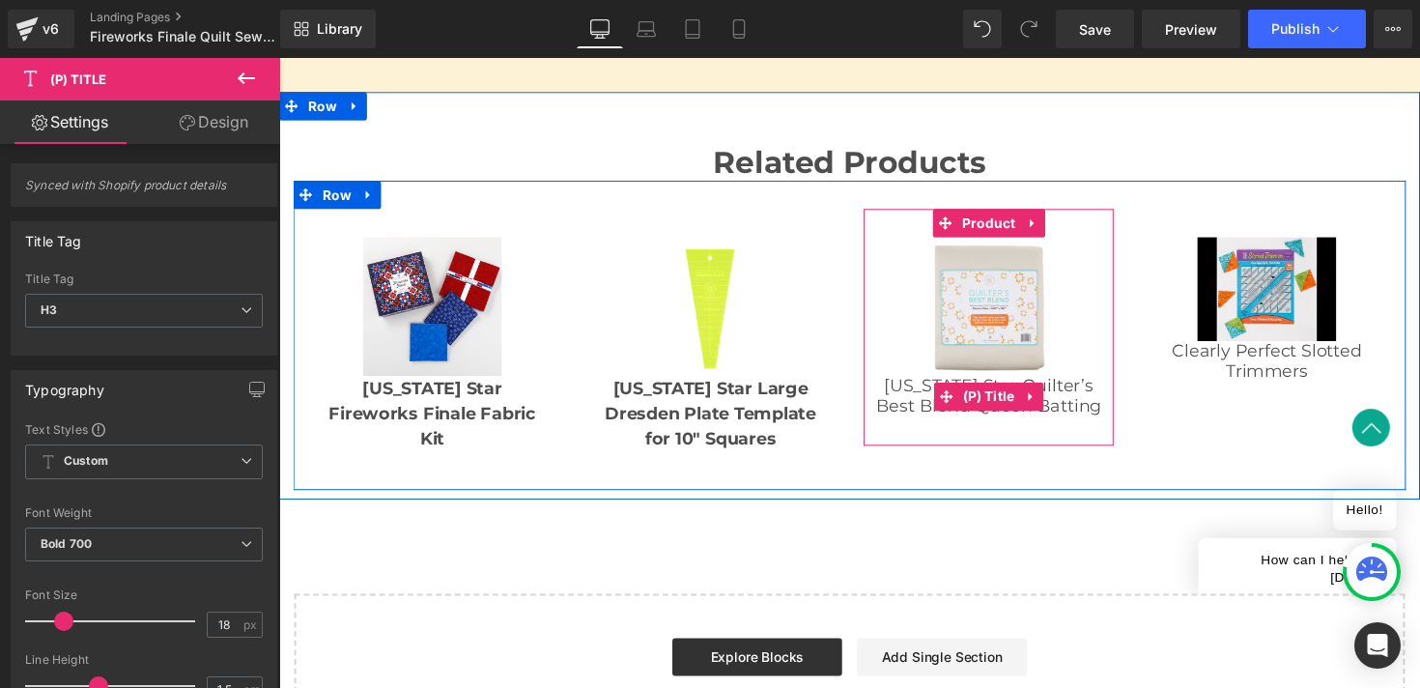
click at [927, 402] on link "Missouri Star Quilter’s Best Blend Queen Batting" at bounding box center [1006, 404] width 237 height 42
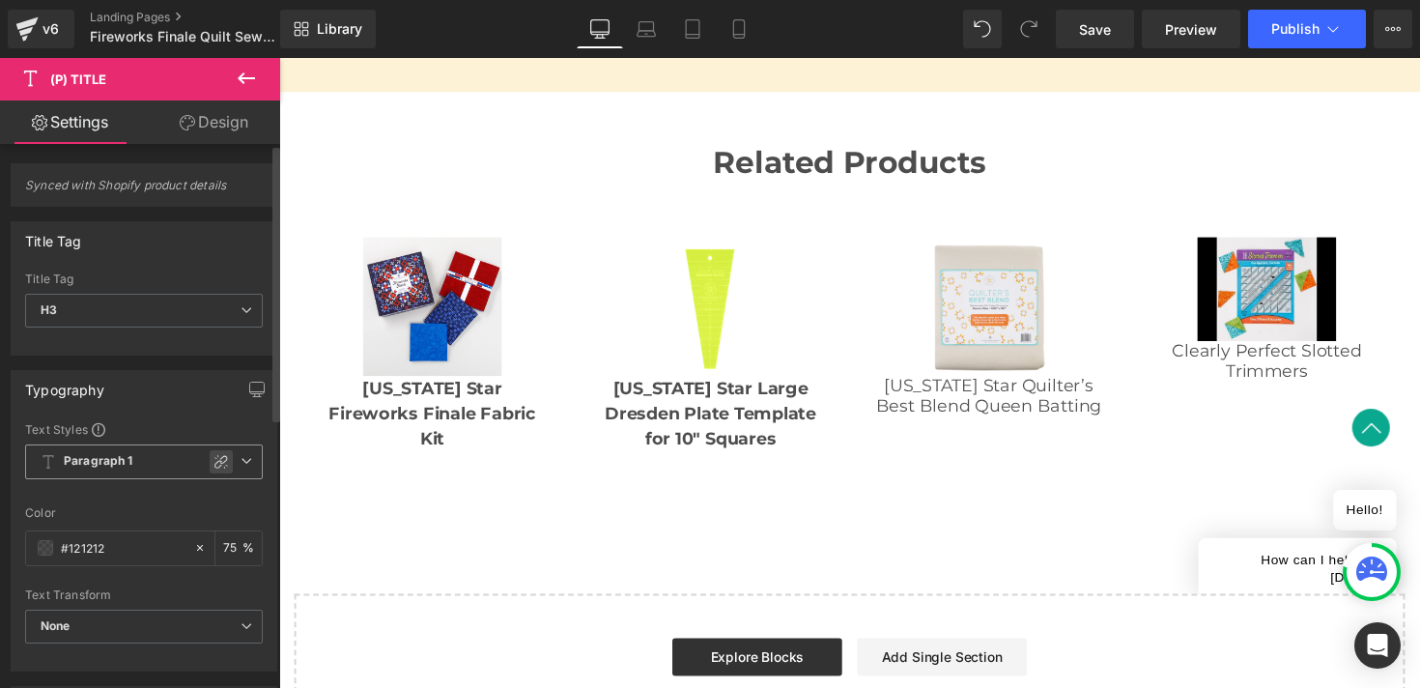
click at [216, 464] on icon at bounding box center [220, 461] width 15 height 15
type input "1.5"
type input "0"
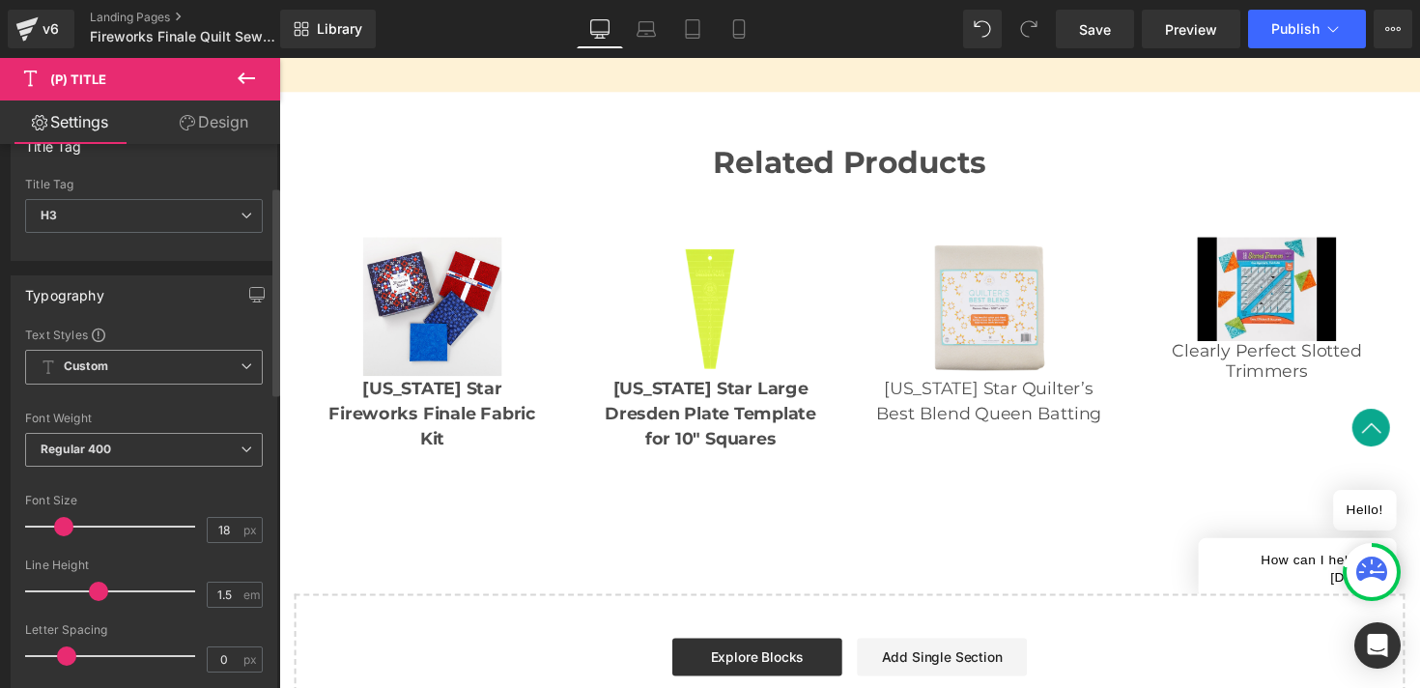
scroll to position [115, 0]
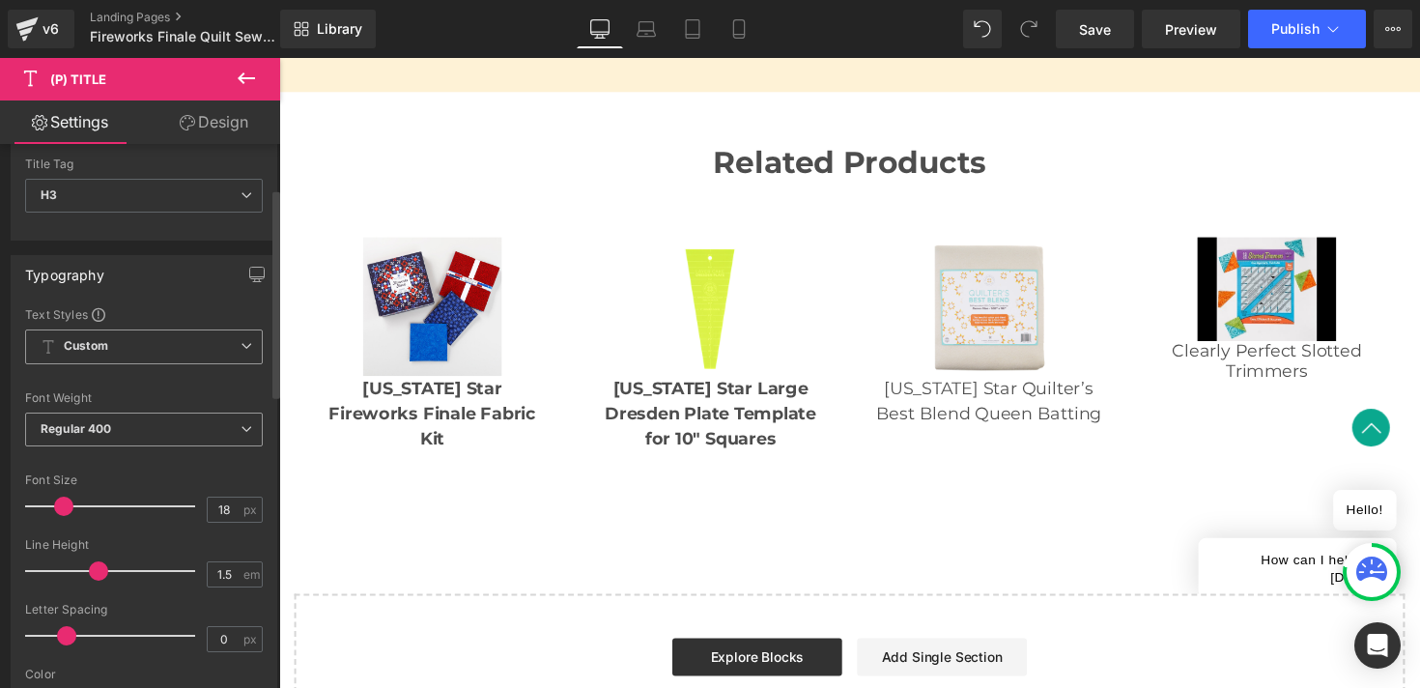
click at [160, 428] on span "Regular 400" at bounding box center [144, 429] width 238 height 34
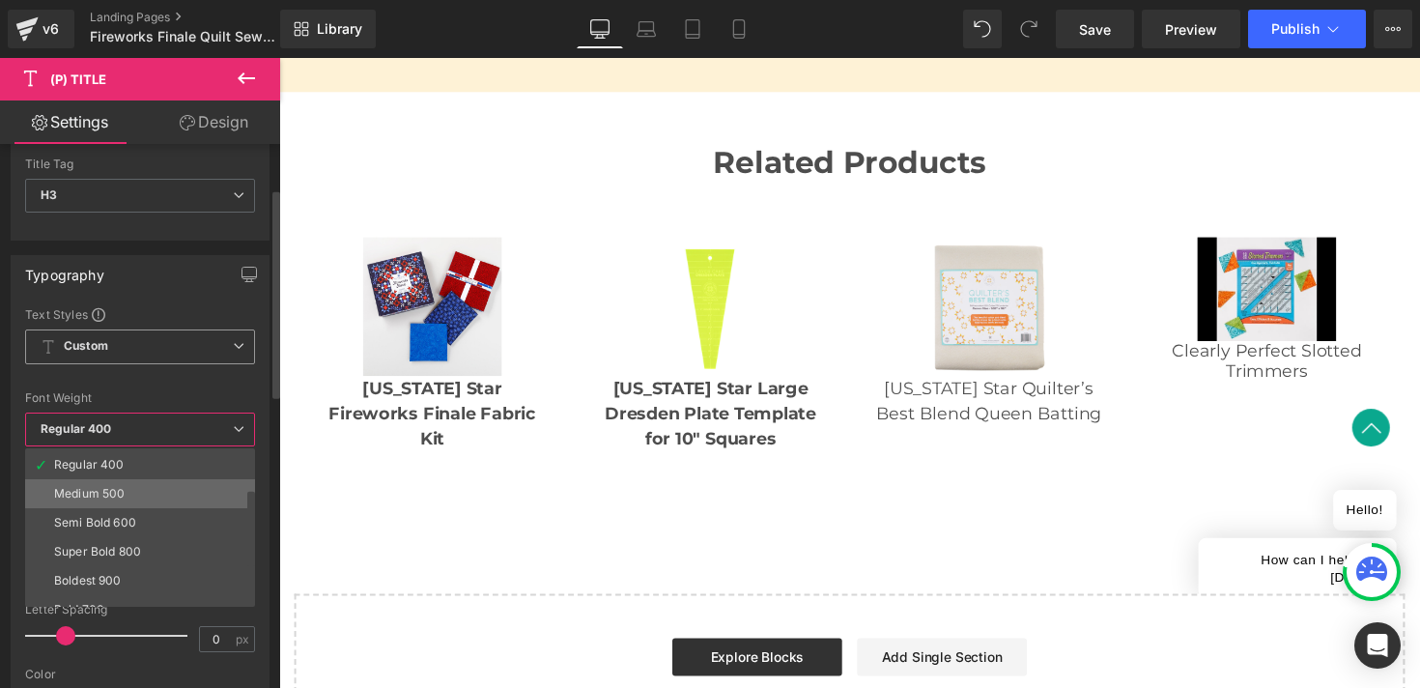
scroll to position [91, 0]
click at [149, 602] on li "Bold 700" at bounding box center [144, 603] width 239 height 29
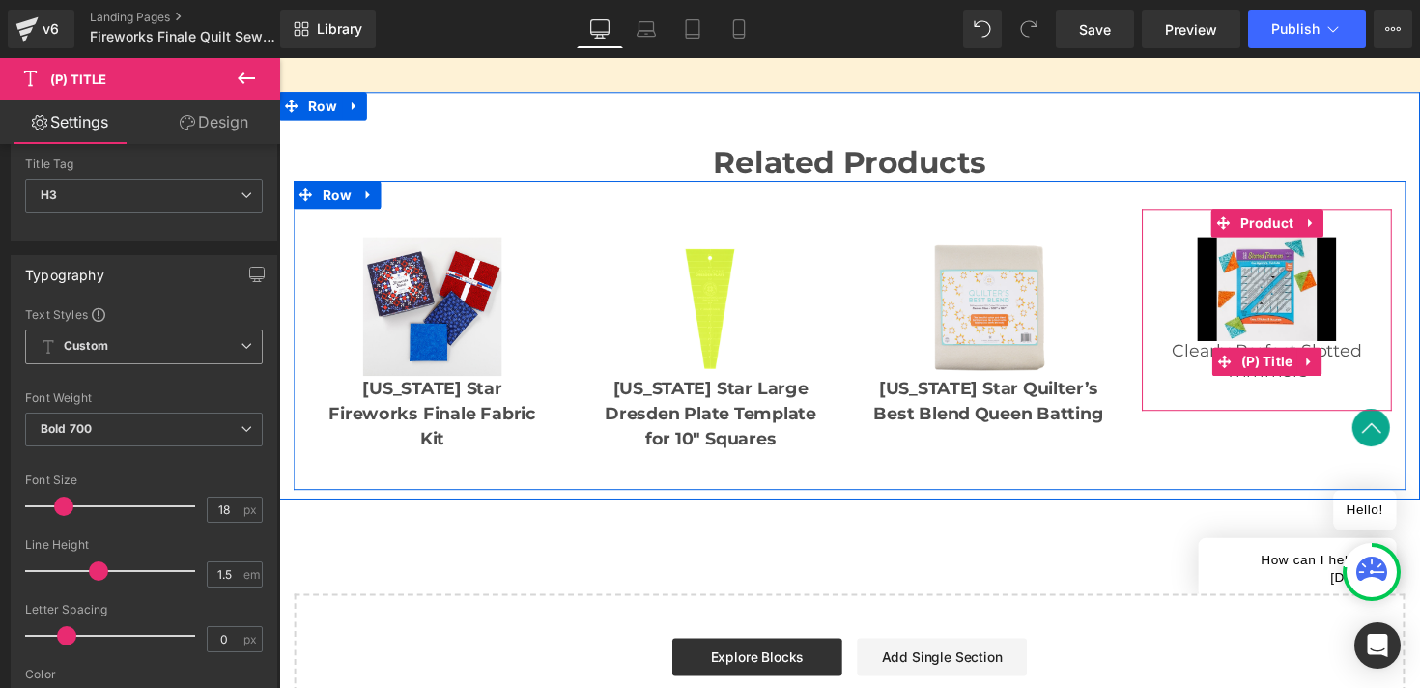
click at [1215, 360] on link "Clearly Perfect Slotted Trimmers" at bounding box center [1291, 369] width 237 height 42
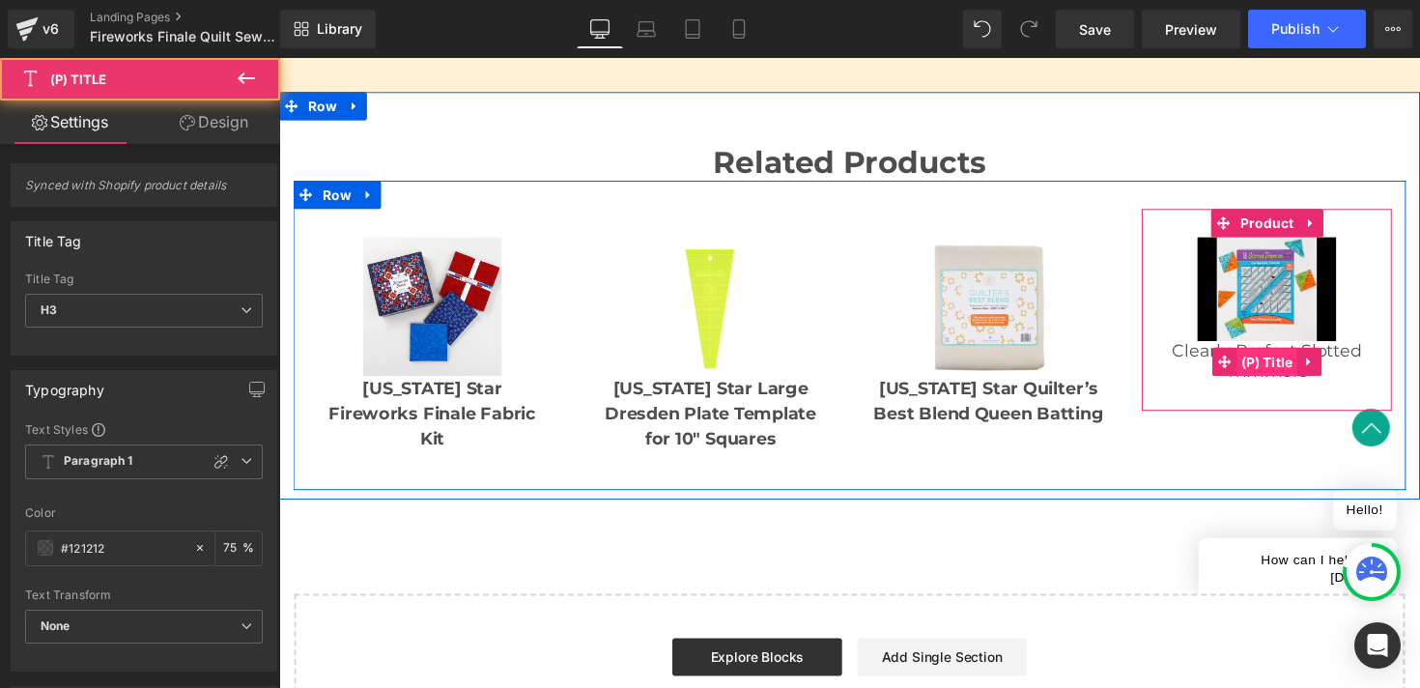
click at [1275, 365] on span "(P) Title" at bounding box center [1290, 369] width 63 height 29
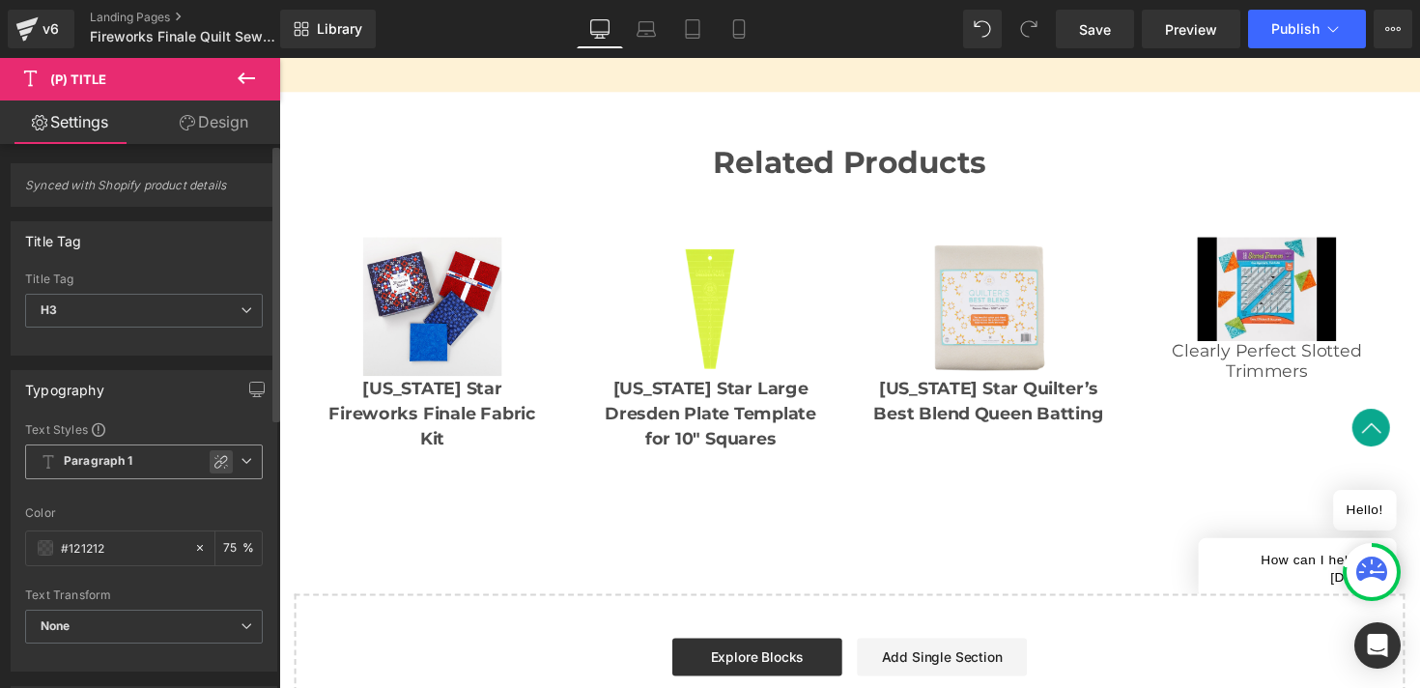
click at [214, 463] on icon at bounding box center [221, 462] width 14 height 14
type input "1.5"
type input "0"
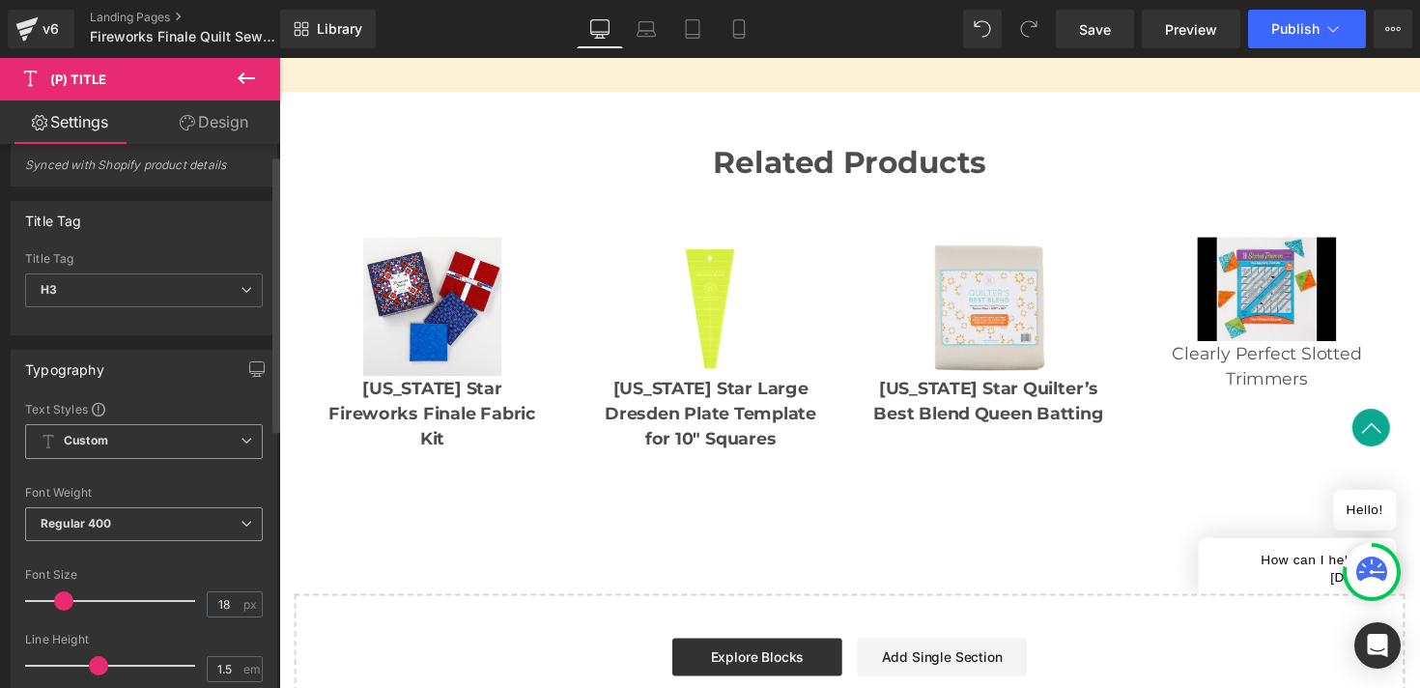
scroll to position [21, 0]
click at [180, 526] on span "Regular 400" at bounding box center [144, 523] width 238 height 34
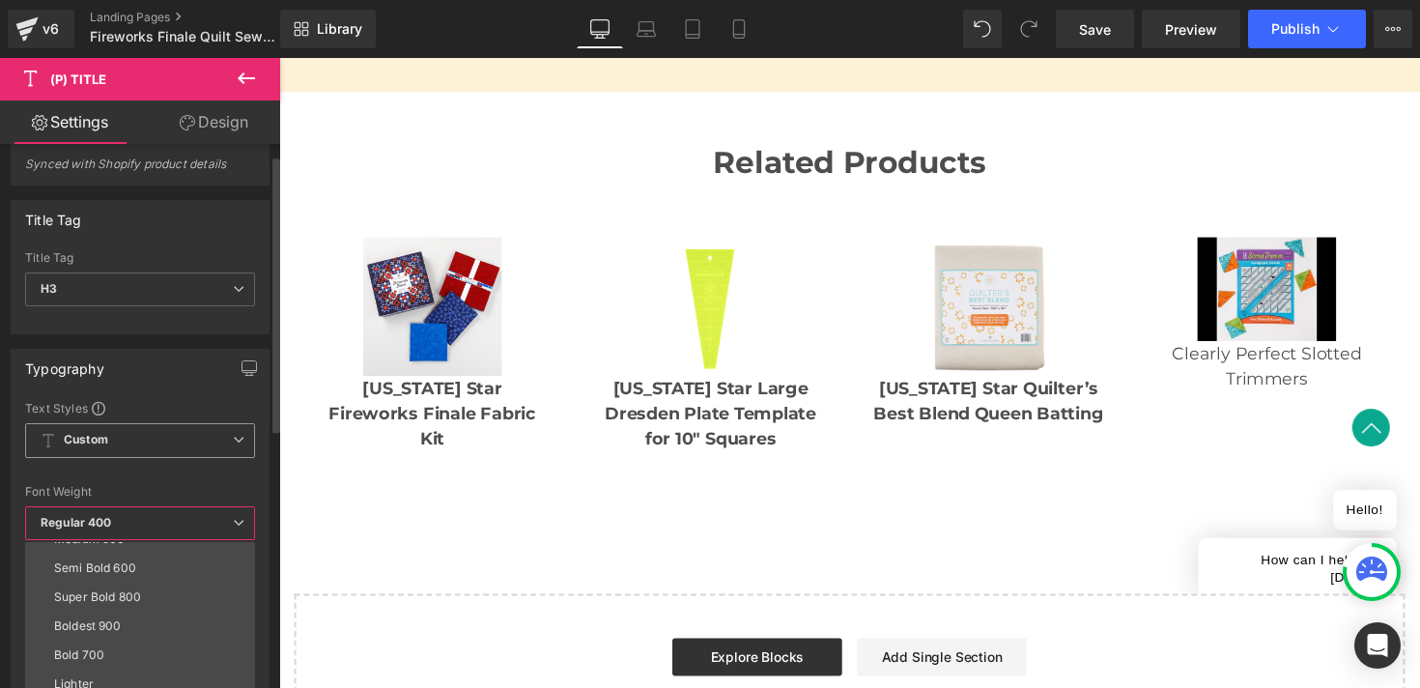
scroll to position [137, 0]
click at [171, 641] on li "Bold 700" at bounding box center [144, 651] width 239 height 29
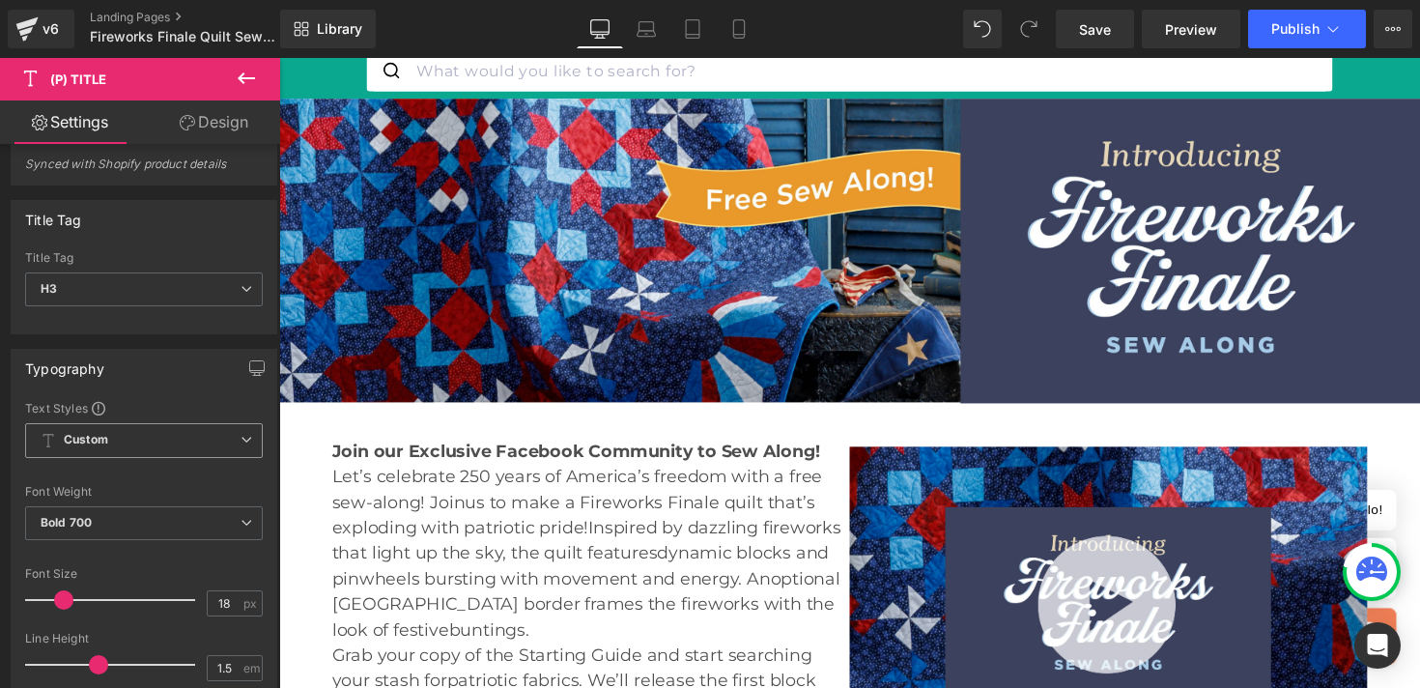
scroll to position [0, 0]
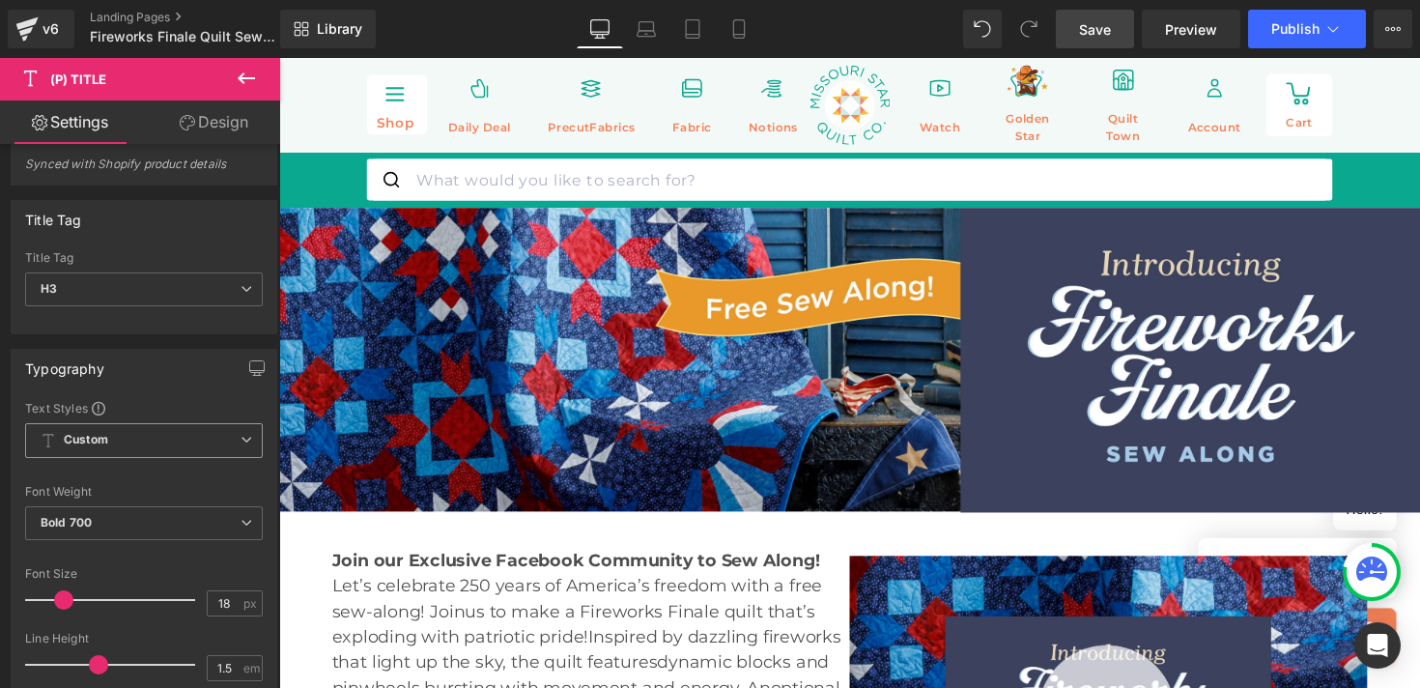
click at [1093, 39] on span "Save" at bounding box center [1095, 29] width 32 height 20
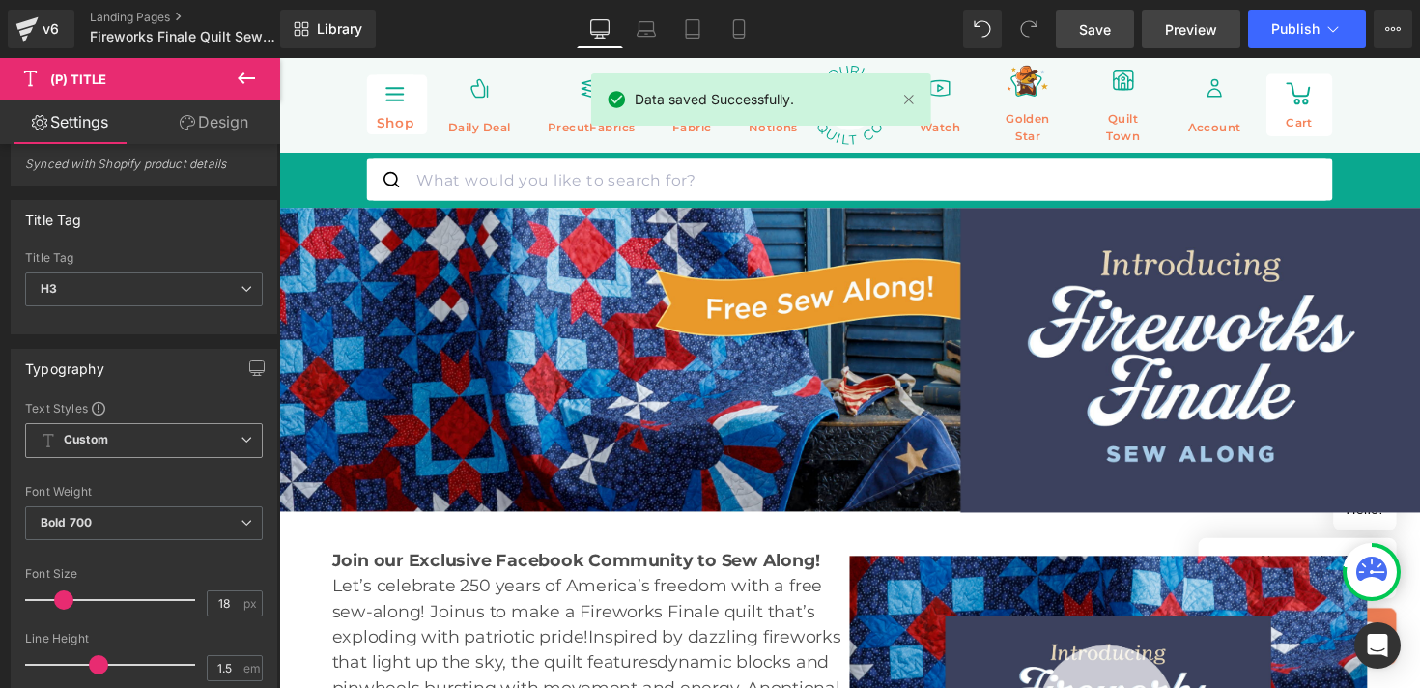
click at [1191, 22] on span "Preview" at bounding box center [1191, 29] width 52 height 20
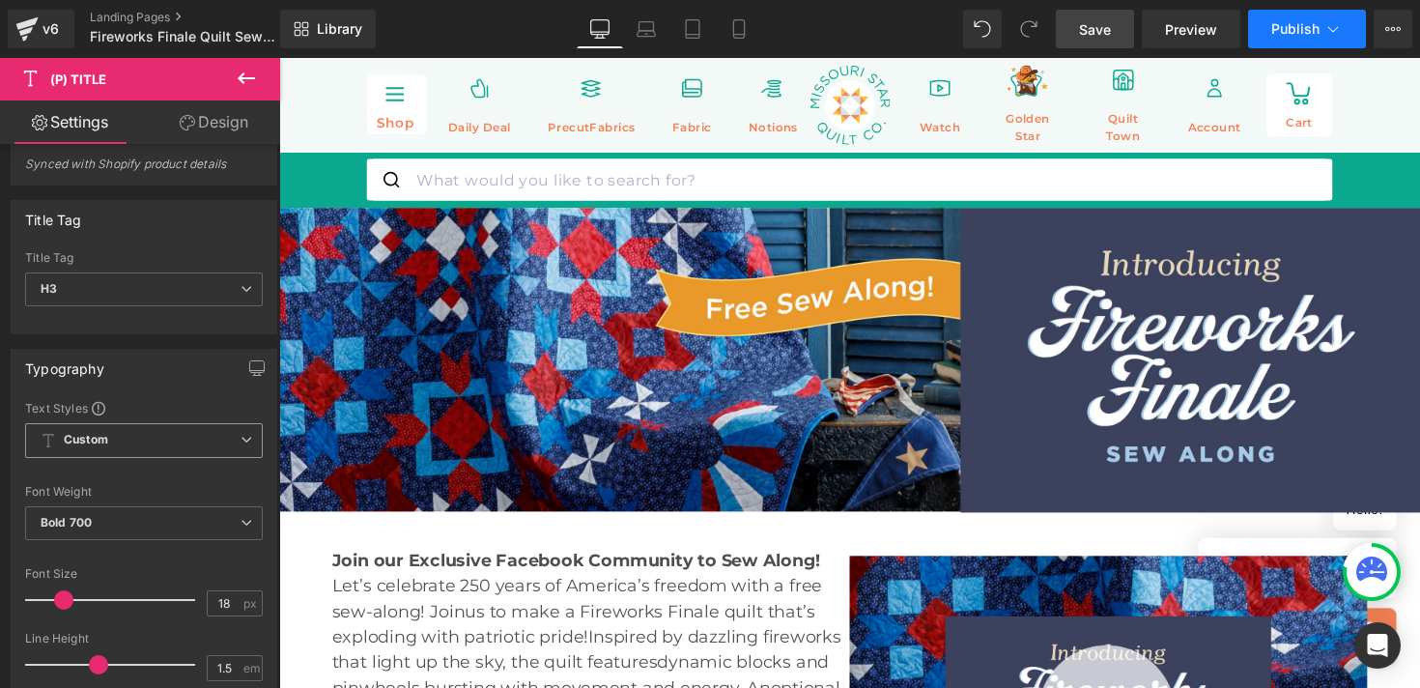
click at [1282, 21] on span "Publish" at bounding box center [1295, 28] width 48 height 15
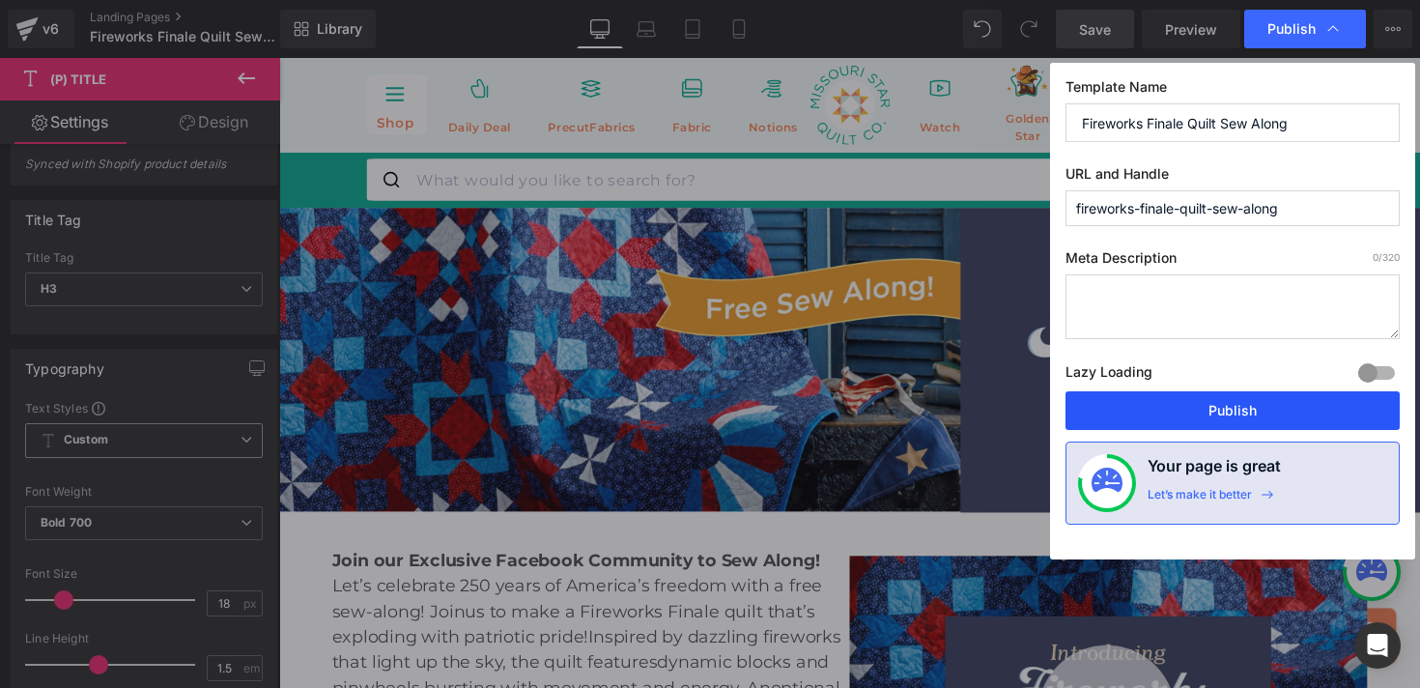
click at [1163, 418] on button "Publish" at bounding box center [1232, 410] width 334 height 39
